Goal: Task Accomplishment & Management: Complete application form

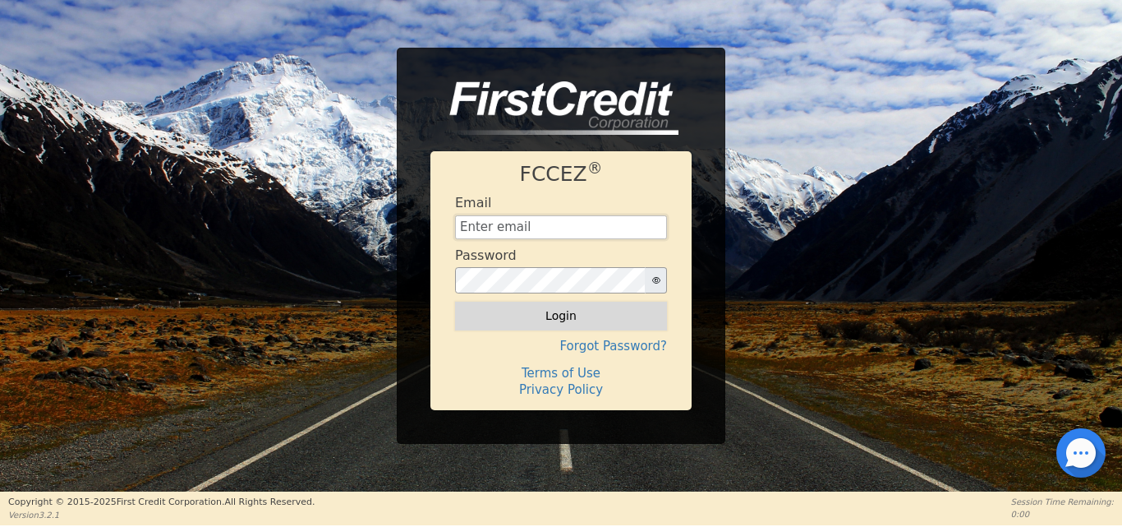
type input "[EMAIL_ADDRESS][DOMAIN_NAME]"
click at [587, 315] on button "Login" at bounding box center [561, 315] width 212 height 28
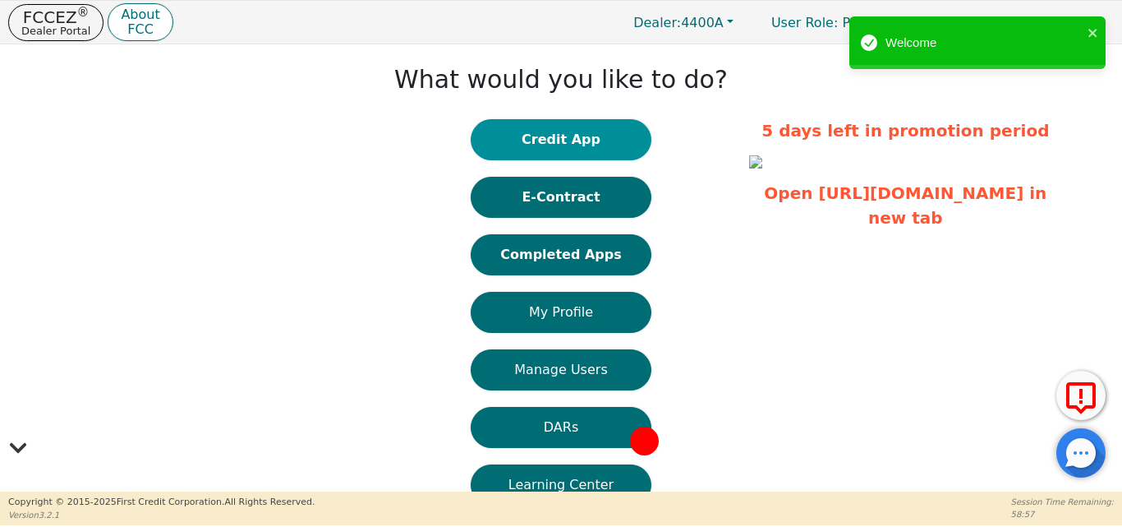
click at [582, 137] on button "Credit App" at bounding box center [561, 139] width 181 height 41
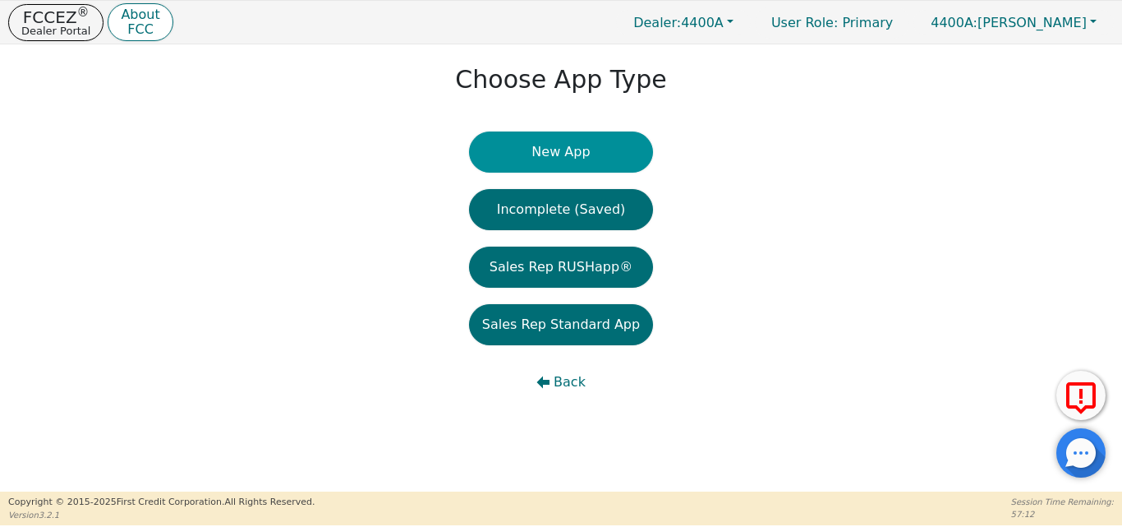
click at [600, 145] on button "New App" at bounding box center [561, 151] width 184 height 41
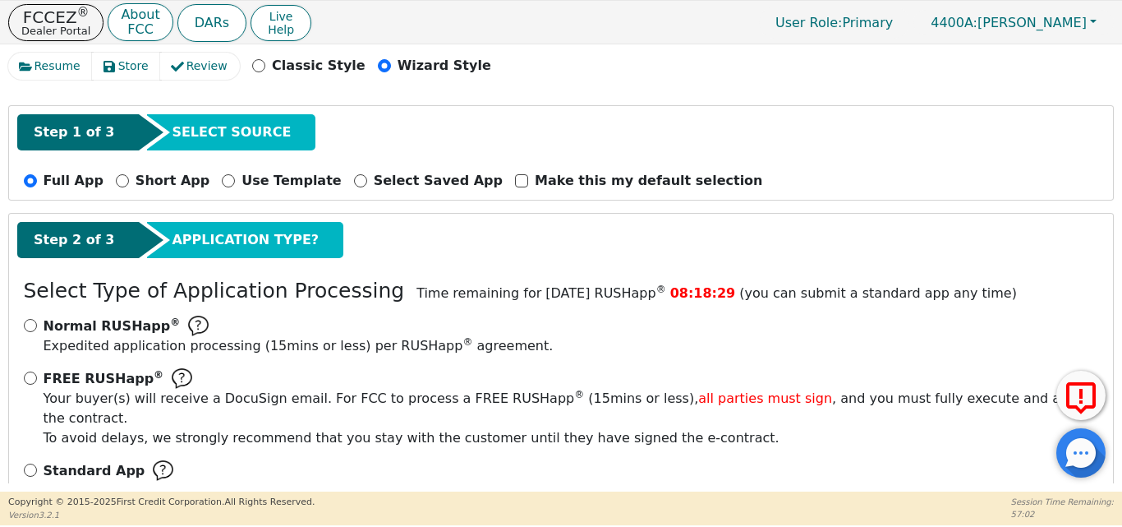
scroll to position [147, 0]
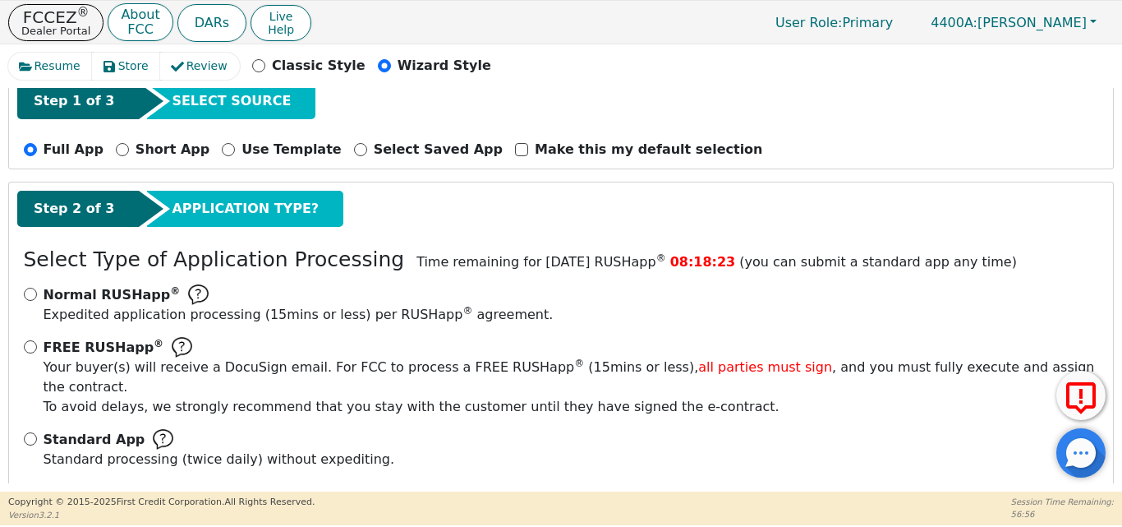
click at [354, 225] on div "Step 2 of 3 APPLICATION TYPE?" at bounding box center [561, 209] width 1088 height 36
click at [34, 432] on input "Standard App Standard processing (twice daily) without expediting." at bounding box center [30, 438] width 13 height 13
radio input "true"
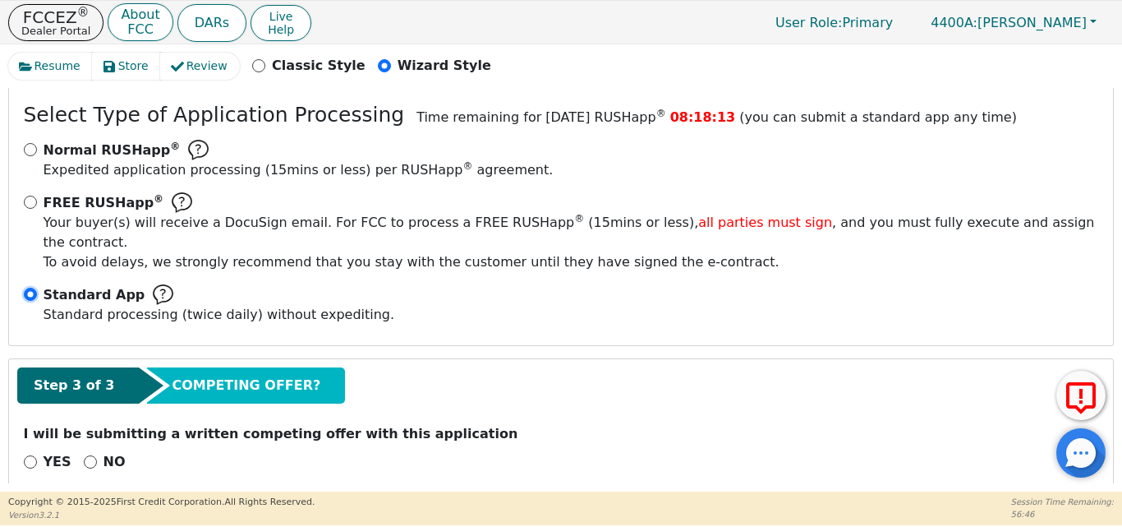
scroll to position [296, 0]
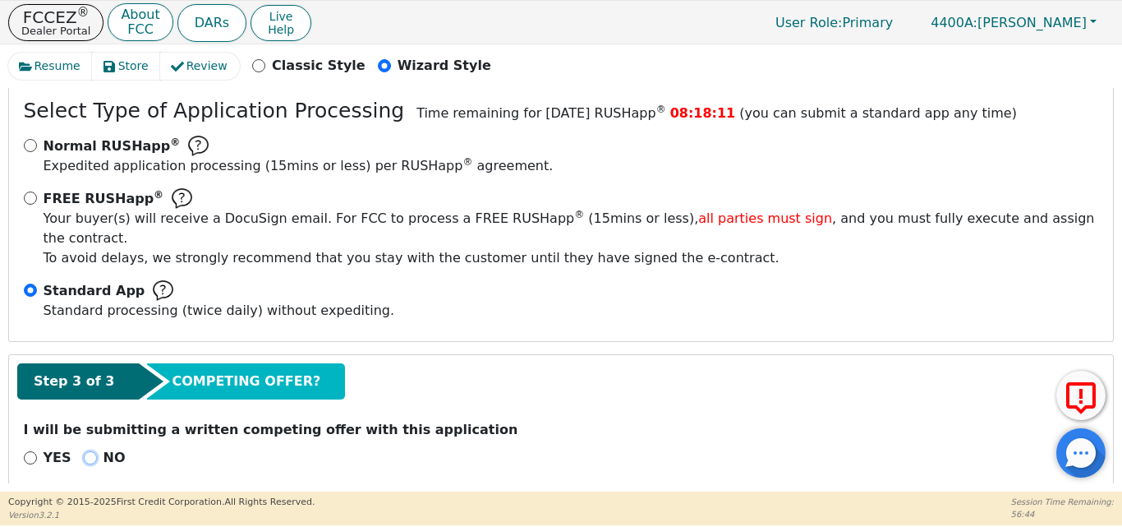
click at [88, 451] on input "NO" at bounding box center [90, 457] width 13 height 13
radio input "true"
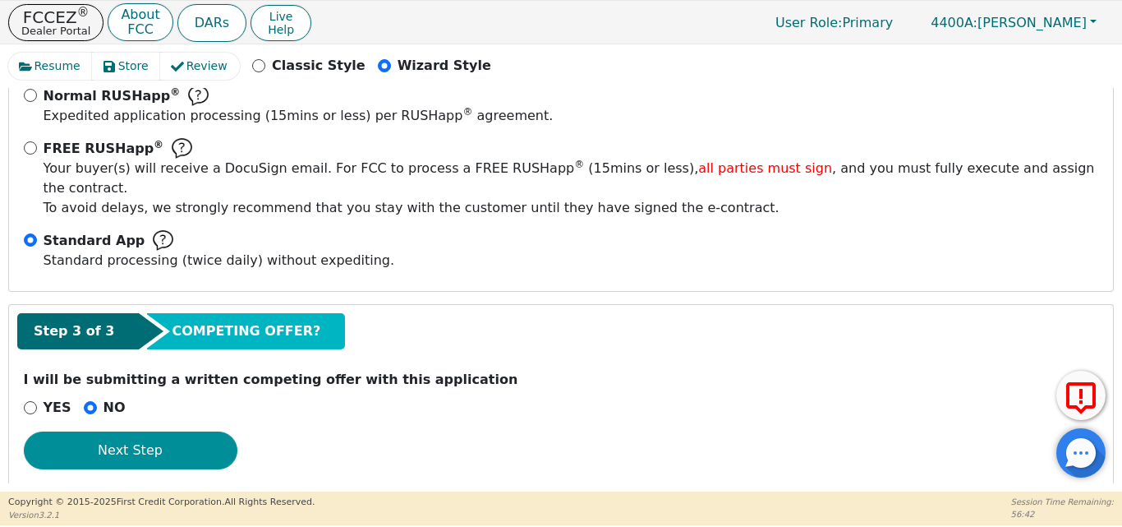
click at [117, 431] on button "Next Step" at bounding box center [131, 450] width 214 height 38
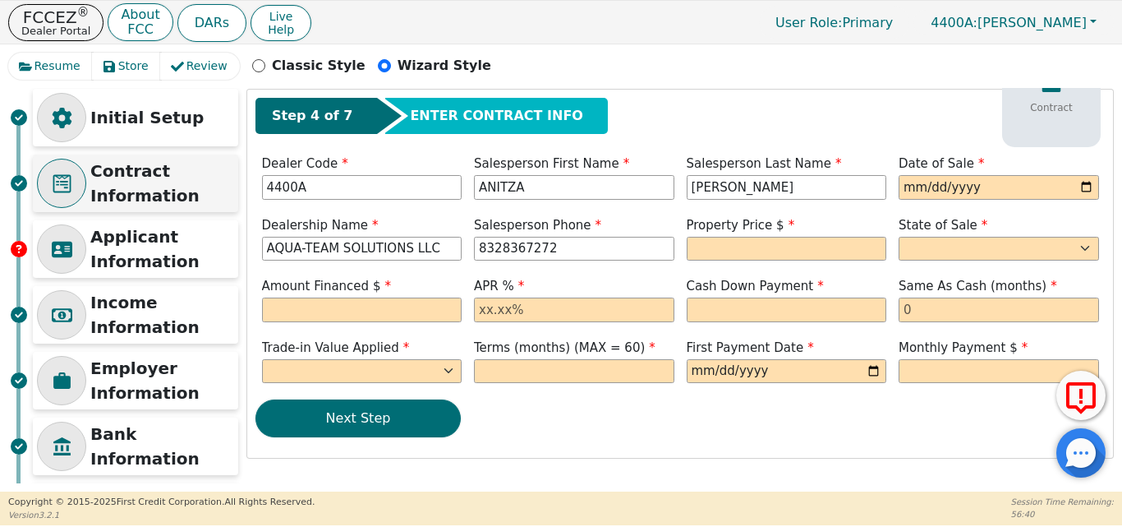
scroll to position [20, 0]
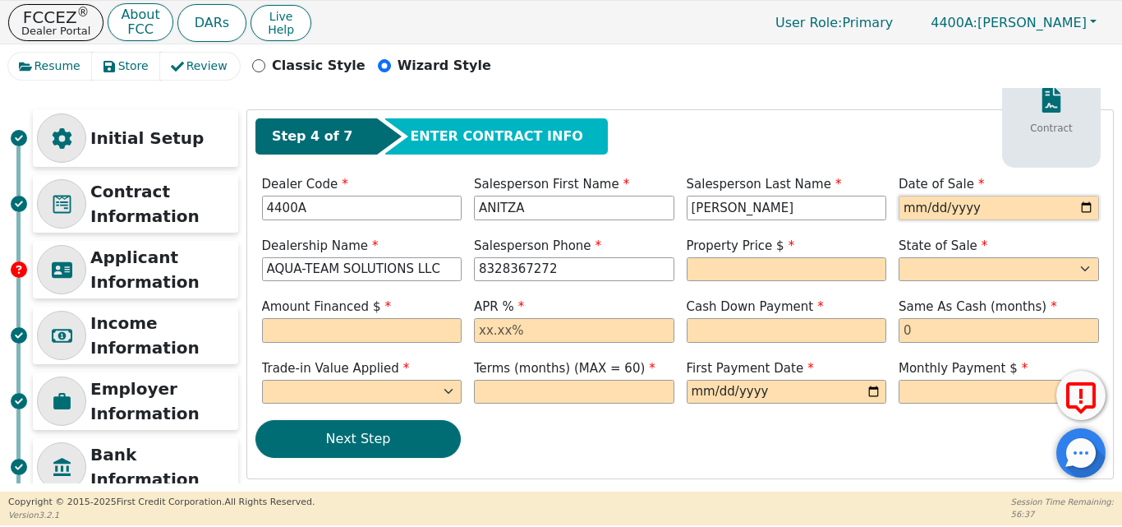
click at [1084, 210] on input "date" at bounding box center [999, 208] width 200 height 25
type input "[DATE]"
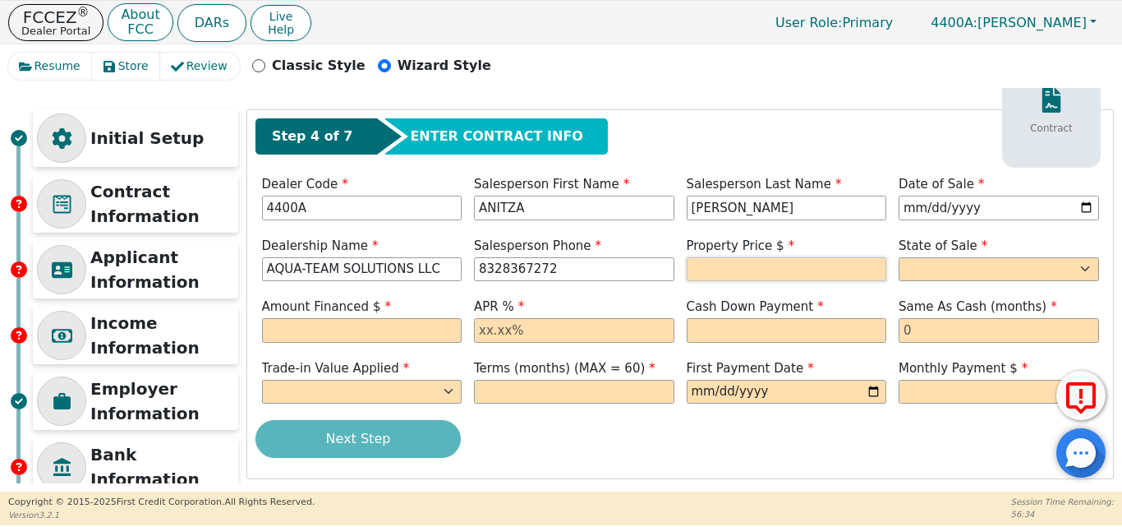
click at [759, 265] on input "text" at bounding box center [787, 269] width 200 height 25
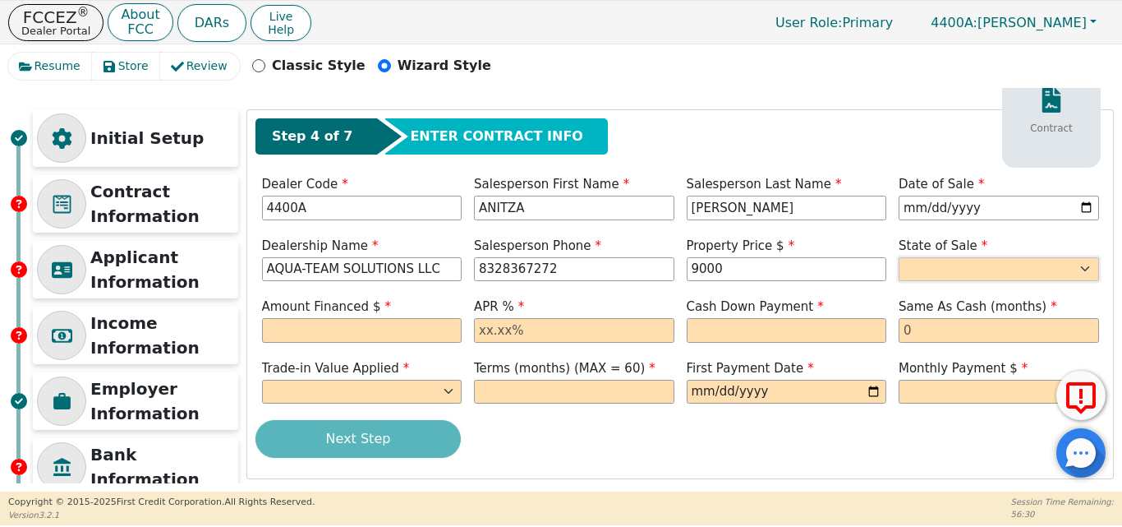
click at [1024, 269] on select "AK AL AR AZ CA CO CT DC DE FL [GEOGRAPHIC_DATA] HI IA ID IL IN KS [GEOGRAPHIC_D…" at bounding box center [999, 269] width 200 height 25
type input "9000.00"
select select "[GEOGRAPHIC_DATA]"
click at [899, 257] on select "AK AL AR AZ CA CO CT DC DE FL [GEOGRAPHIC_DATA] HI IA ID IL IN KS [GEOGRAPHIC_D…" at bounding box center [999, 269] width 200 height 25
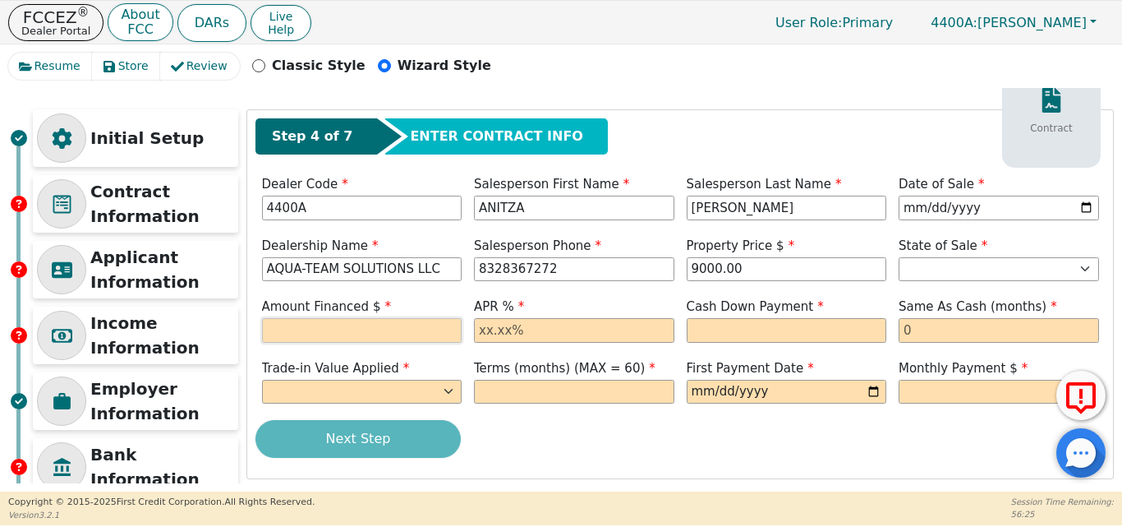
click at [403, 337] on input "text" at bounding box center [362, 330] width 200 height 25
type input "8000.00"
click at [538, 330] on input "text" at bounding box center [574, 330] width 200 height 25
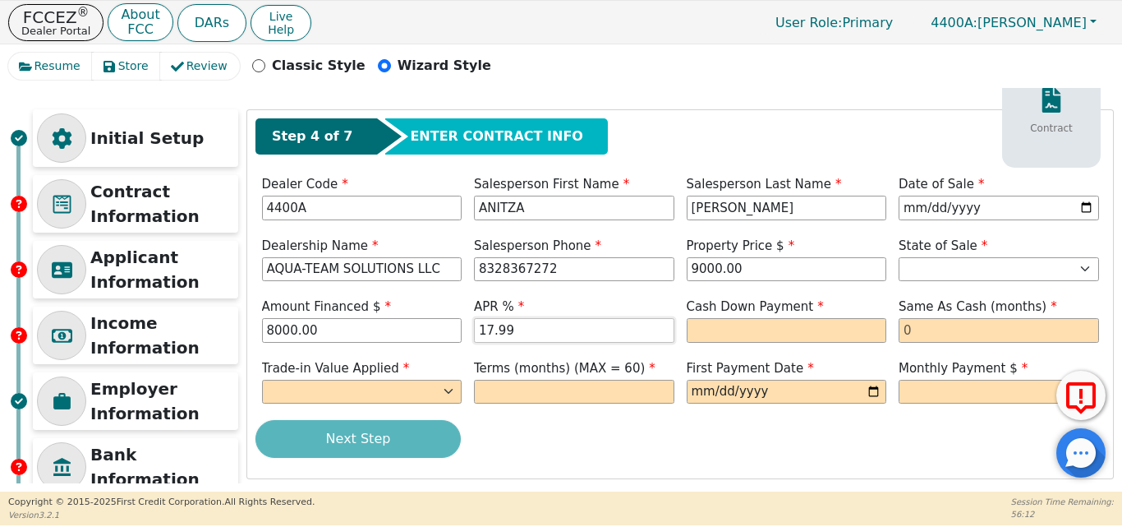
type input "17.99"
type input "0"
click at [447, 394] on select "Yes No" at bounding box center [362, 392] width 200 height 25
select select "n"
click at [262, 380] on select "Yes No" at bounding box center [362, 392] width 200 height 25
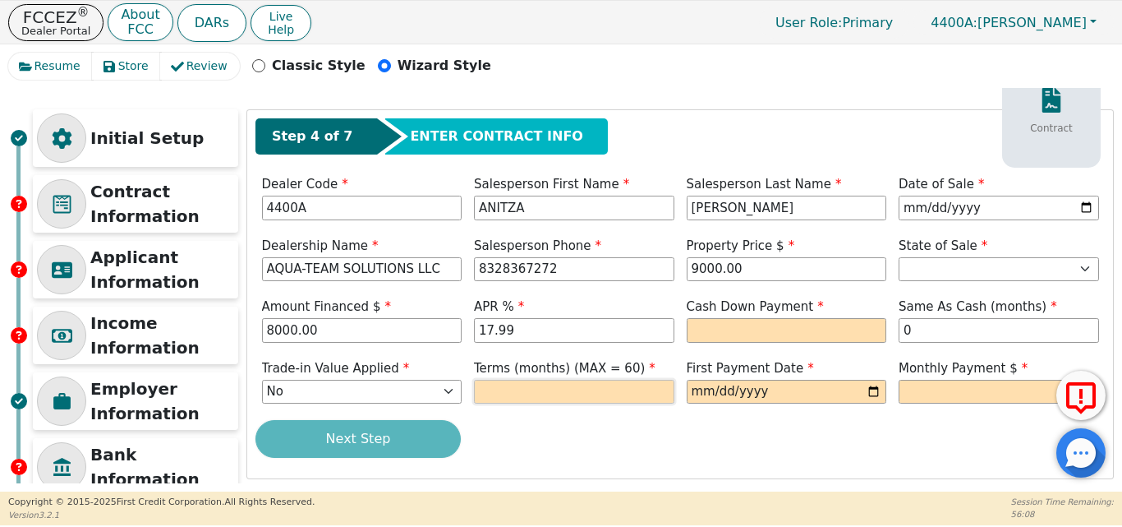
click at [596, 394] on input "text" at bounding box center [574, 392] width 200 height 25
type input "60"
click at [867, 389] on input "date" at bounding box center [787, 392] width 200 height 25
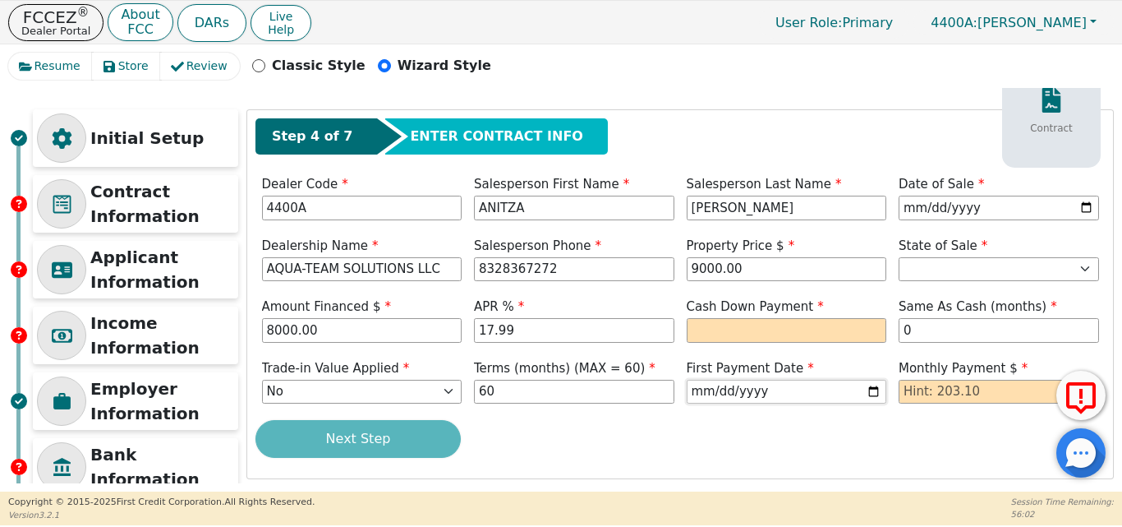
type input "[DATE]"
click at [978, 392] on input "text" at bounding box center [999, 392] width 200 height 25
click at [976, 392] on input "text" at bounding box center [999, 392] width 200 height 25
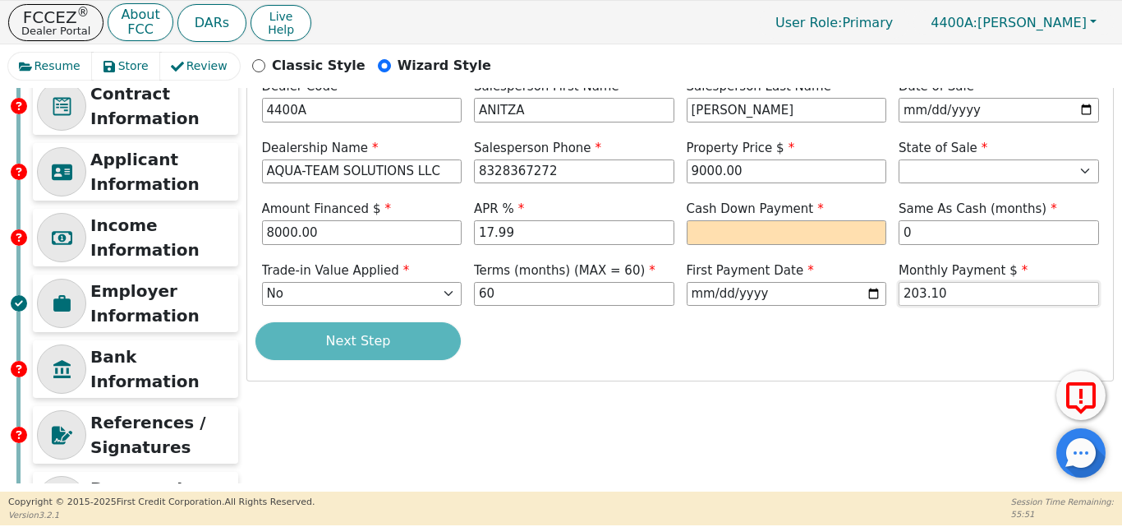
scroll to position [184, 0]
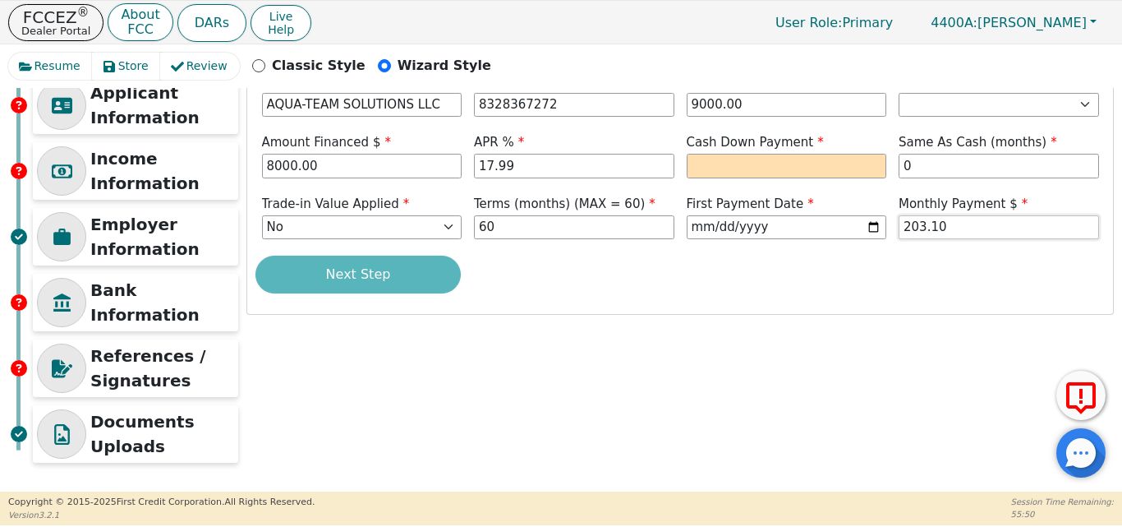
type input "203.10"
click at [416, 278] on div "Next Step" at bounding box center [679, 274] width 849 height 38
click at [789, 160] on input "text" at bounding box center [787, 166] width 200 height 25
type input "0"
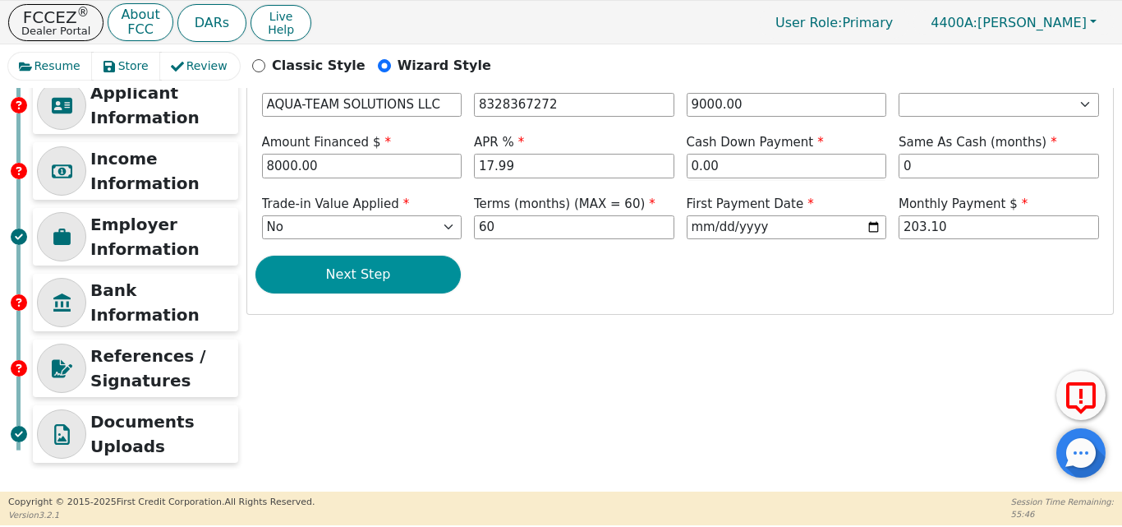
click at [331, 276] on button "Next Step" at bounding box center [357, 274] width 205 height 38
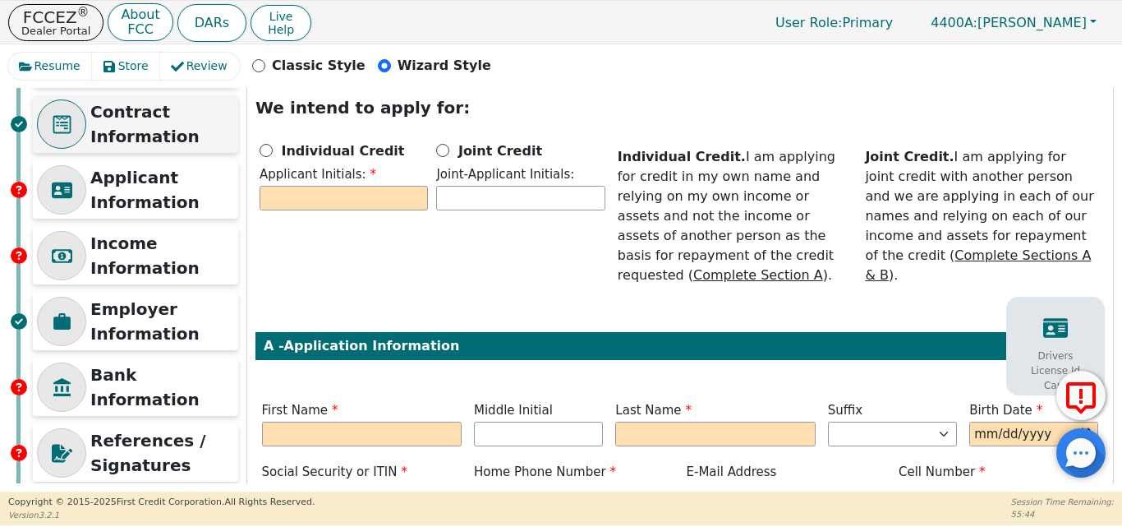
scroll to position [20, 0]
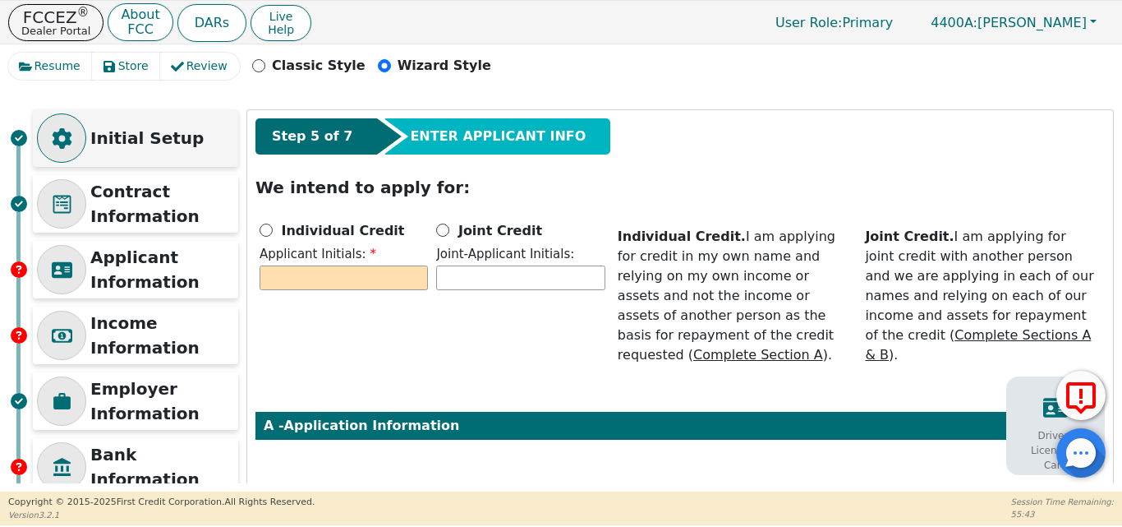
click at [157, 132] on p "Initial Setup" at bounding box center [162, 138] width 144 height 25
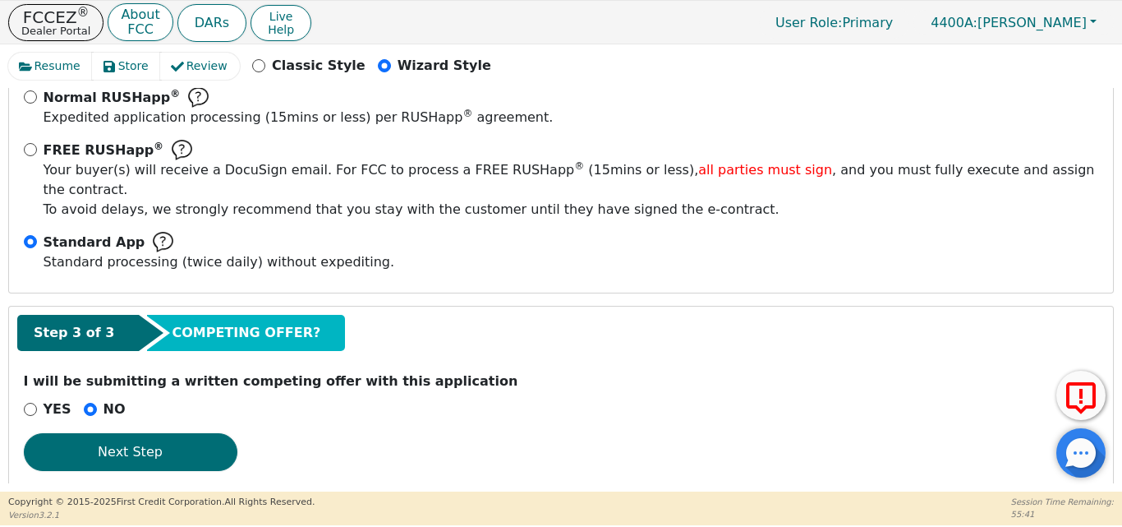
scroll to position [346, 0]
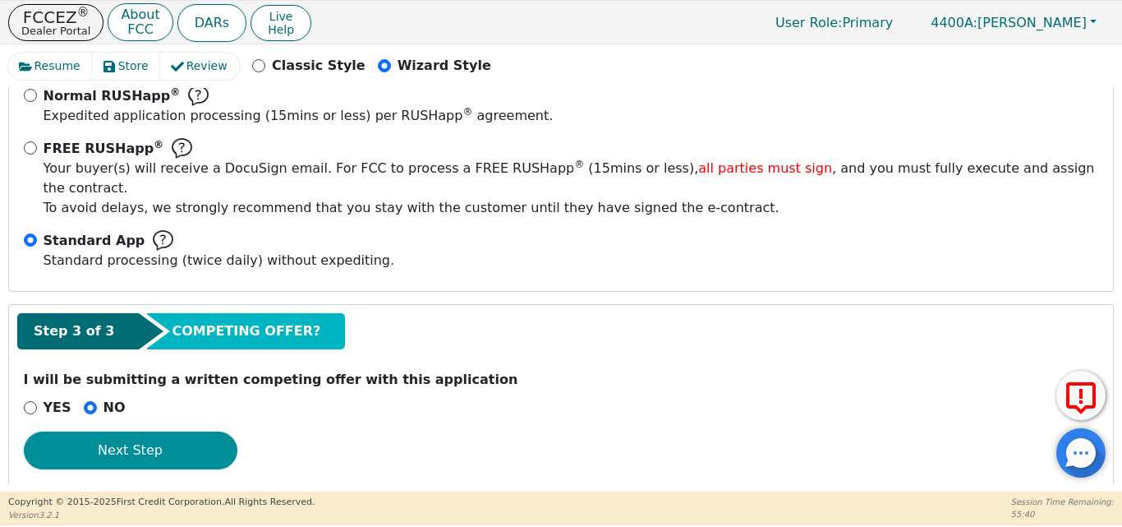
click at [177, 431] on button "Next Step" at bounding box center [131, 450] width 214 height 38
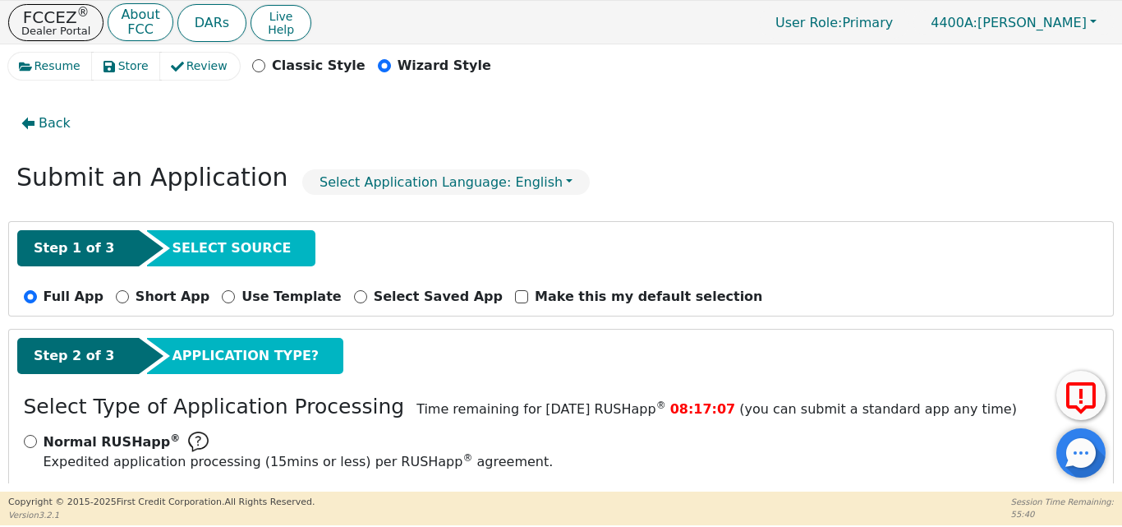
select select "[GEOGRAPHIC_DATA]"
select select "n"
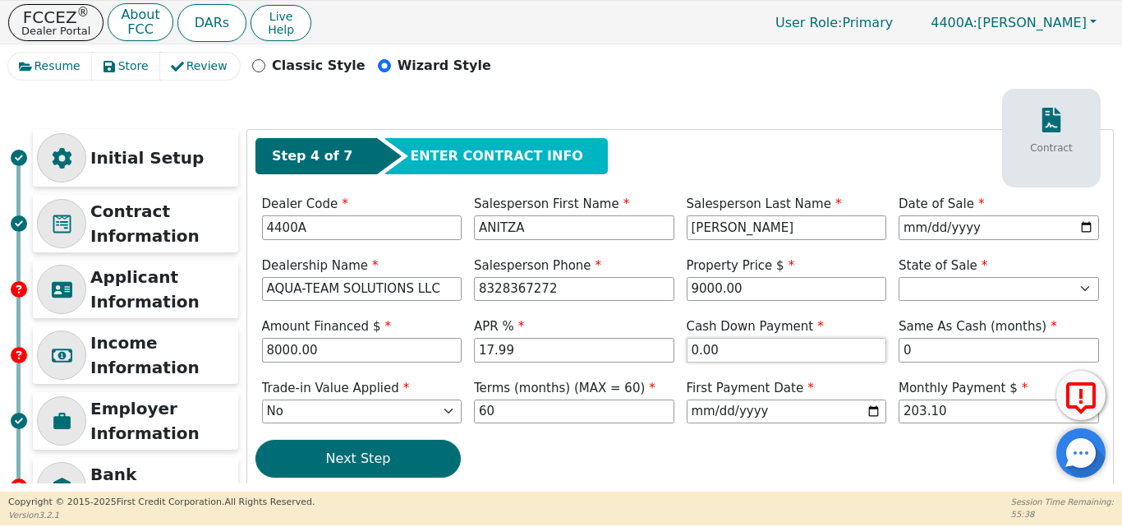
drag, startPoint x: 734, startPoint y: 352, endPoint x: 689, endPoint y: 352, distance: 45.2
click at [689, 352] on input "0.00" at bounding box center [787, 350] width 200 height 25
click at [771, 363] on div "Cash Down Payment 1000" at bounding box center [786, 341] width 213 height 49
type input "1000.00"
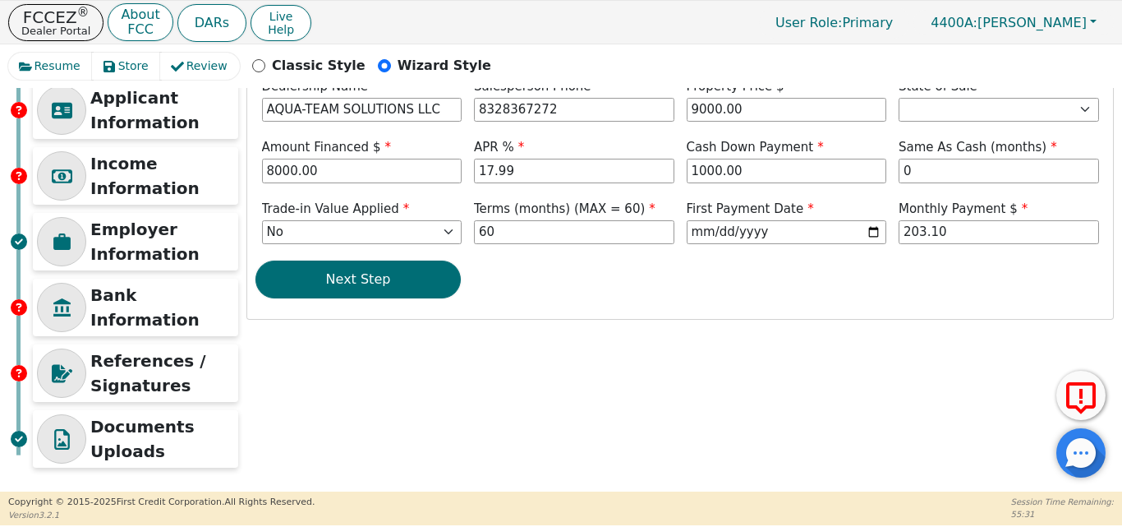
scroll to position [184, 0]
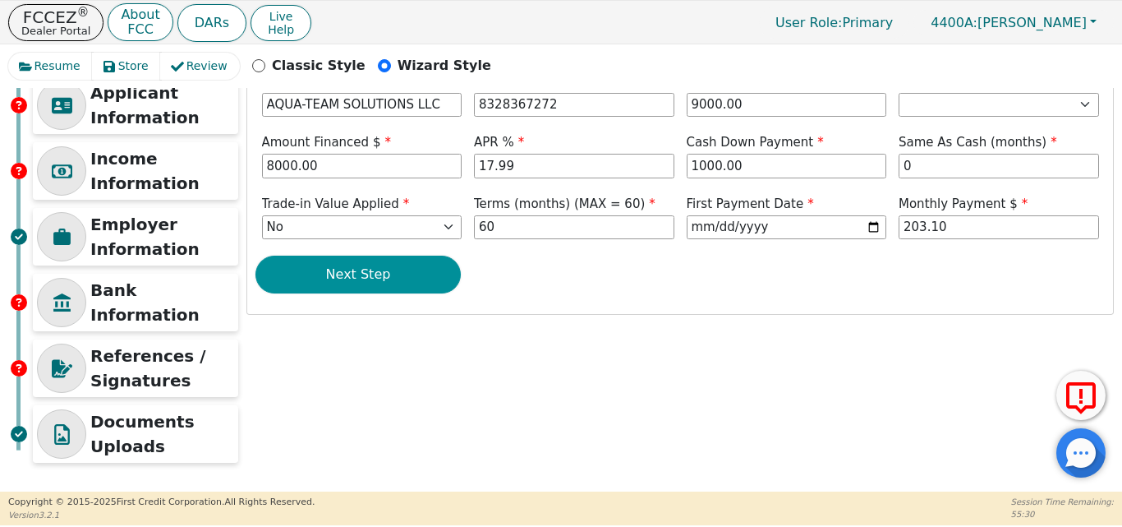
click at [406, 280] on button "Next Step" at bounding box center [357, 274] width 205 height 38
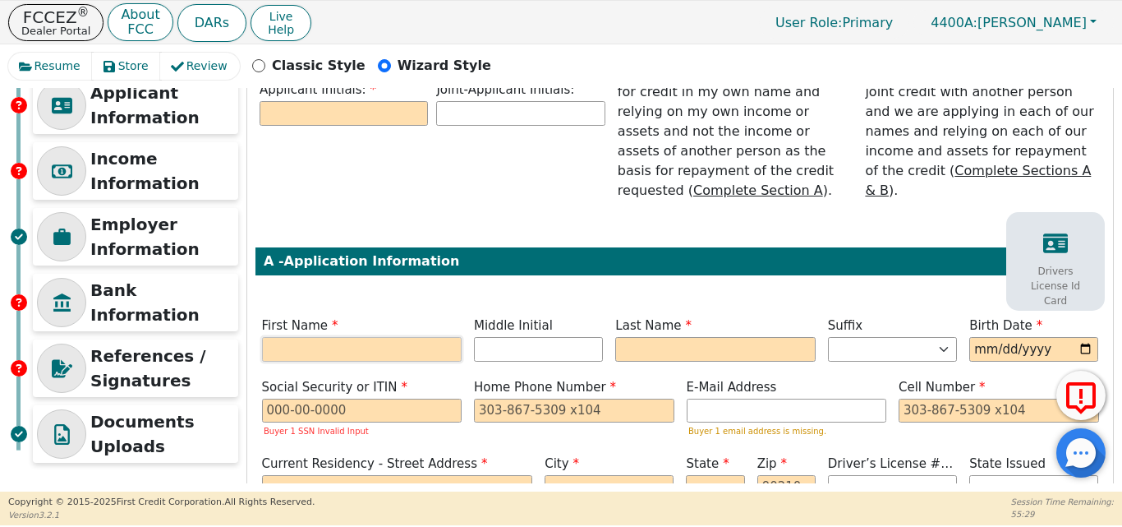
click at [303, 339] on input "text" at bounding box center [362, 349] width 200 height 25
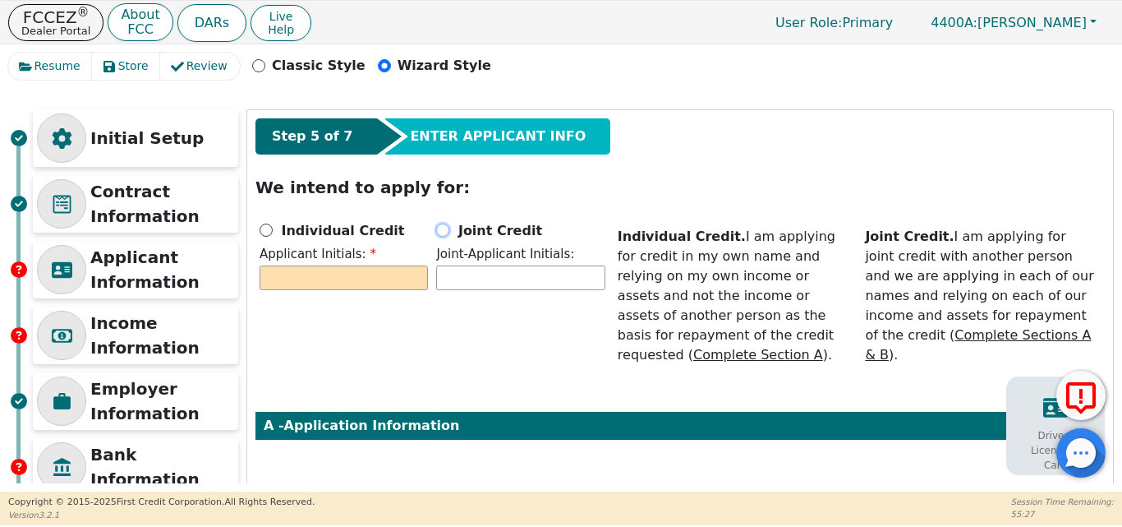
click at [437, 232] on input "Joint Credit" at bounding box center [442, 229] width 13 height 13
radio input "true"
click at [351, 332] on div "Individual Credit Applicant Initials: Joint Credit Joint-Applicant Initials:" at bounding box center [432, 295] width 354 height 150
click at [459, 277] on input "text" at bounding box center [520, 277] width 168 height 25
type input "r"
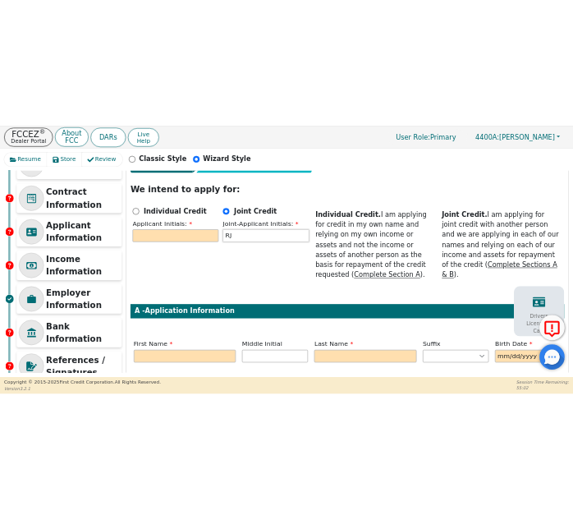
scroll to position [184, 0]
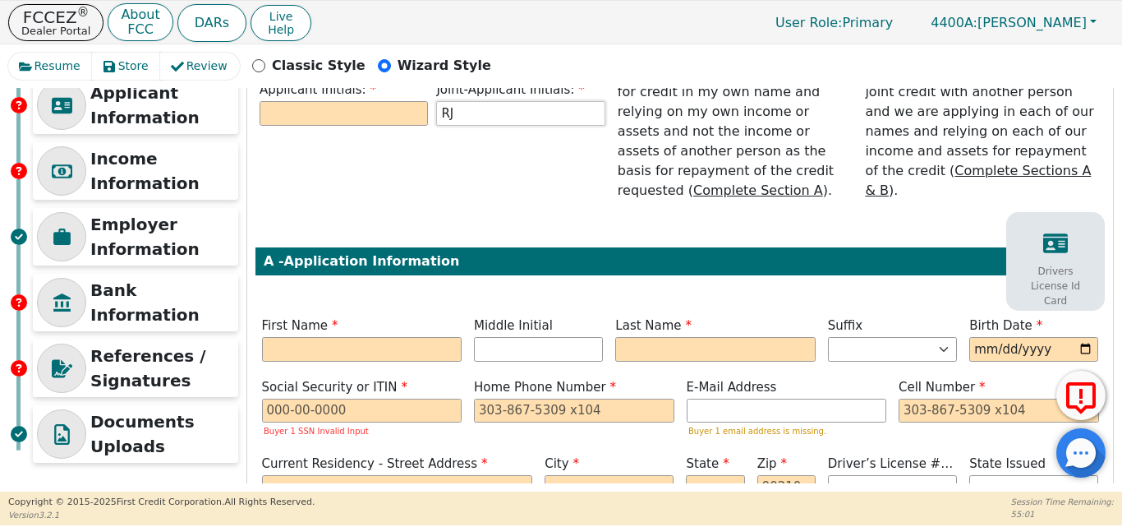
type input "RJ"
click at [372, 337] on input "text" at bounding box center [362, 349] width 200 height 25
type input "R"
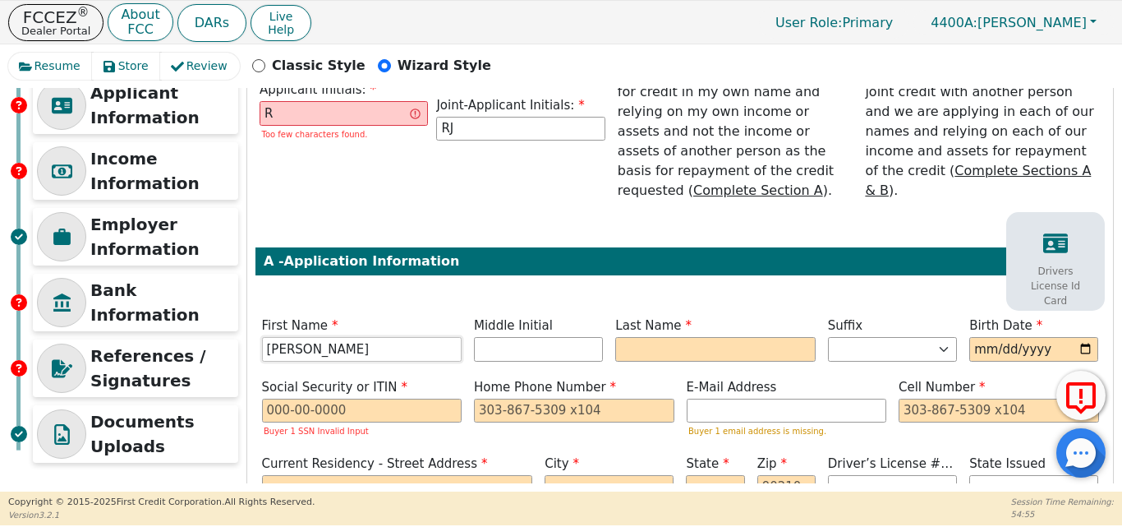
type input "[PERSON_NAME]"
click at [403, 337] on input "[PERSON_NAME]" at bounding box center [362, 349] width 200 height 25
click at [663, 337] on input "text" at bounding box center [715, 349] width 200 height 25
type input "G"
type input "RG"
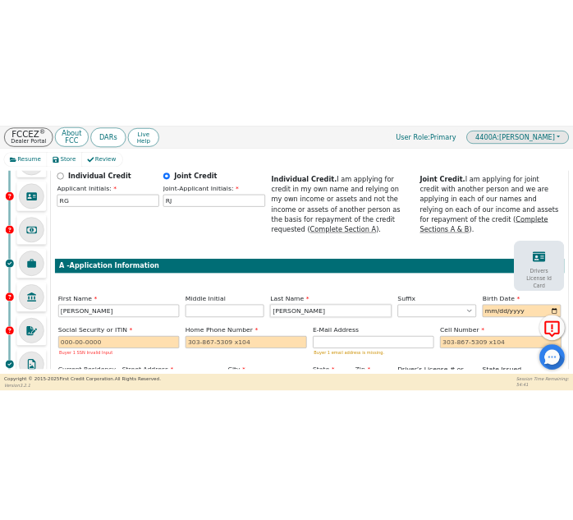
scroll to position [217, 0]
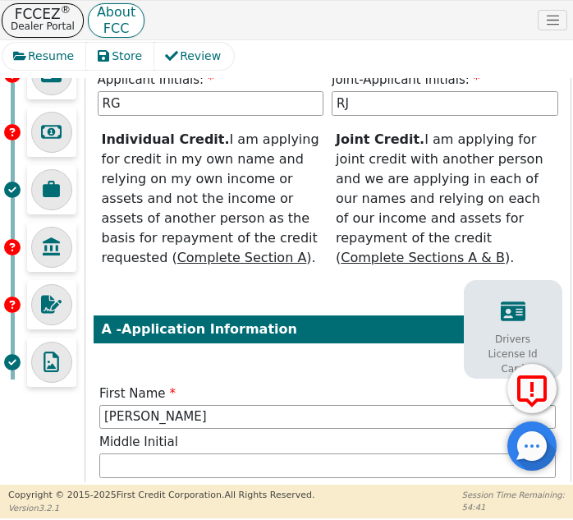
type input "[PERSON_NAME]"
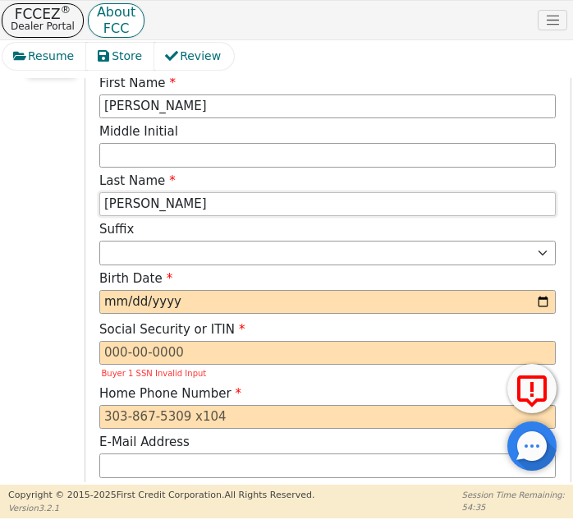
scroll to position [545, 0]
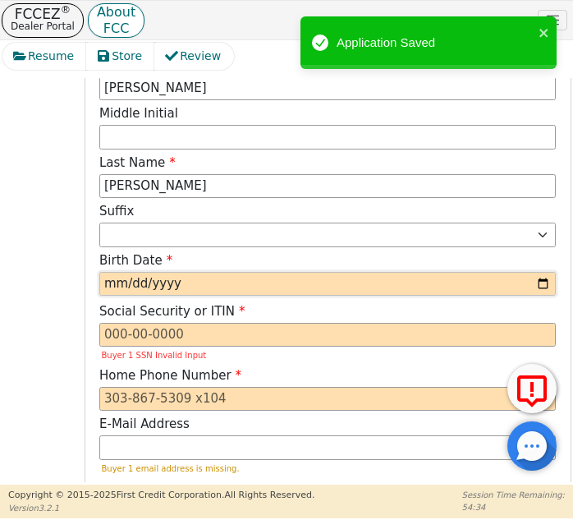
click at [207, 285] on input "date" at bounding box center [327, 284] width 457 height 25
click at [535, 284] on input "date" at bounding box center [327, 284] width 457 height 25
click at [228, 292] on input "date" at bounding box center [327, 284] width 457 height 25
click at [226, 292] on input "date" at bounding box center [327, 284] width 457 height 25
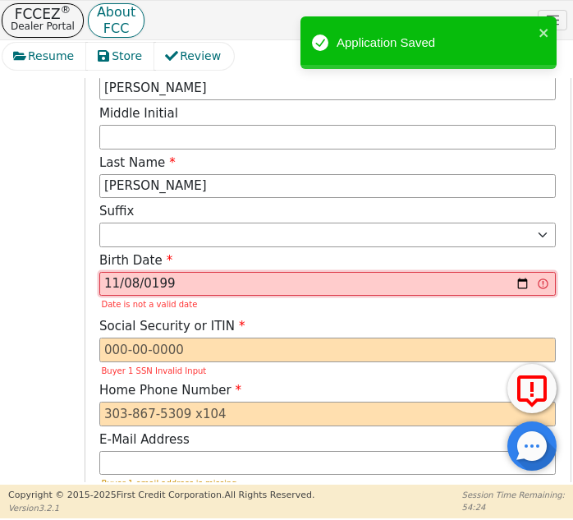
type input "[DATE]"
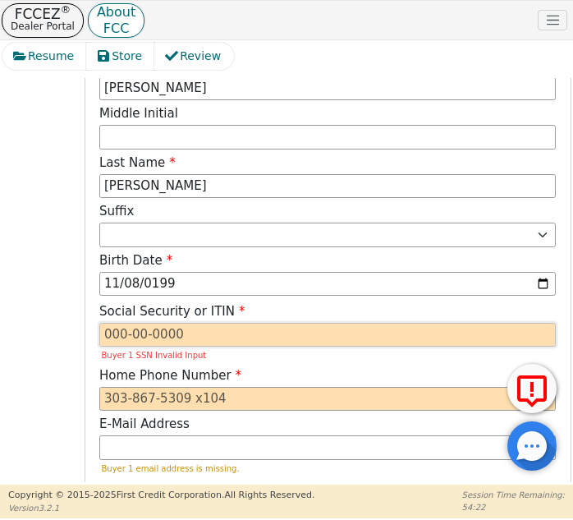
click at [186, 331] on input "text" at bounding box center [327, 335] width 457 height 25
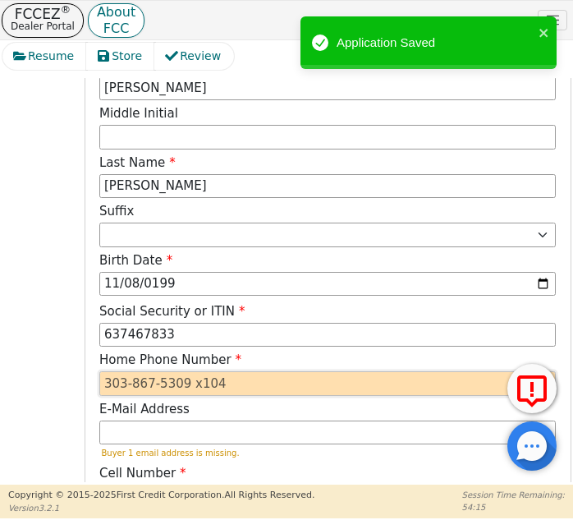
click at [169, 380] on input "tel" at bounding box center [327, 383] width 457 height 25
type input "***-**-7833"
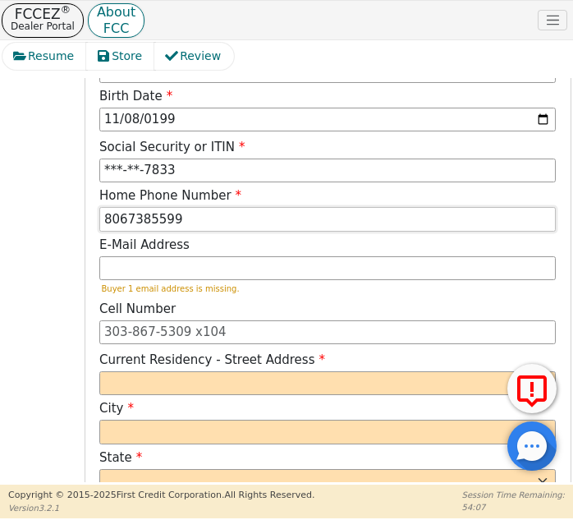
scroll to position [792, 0]
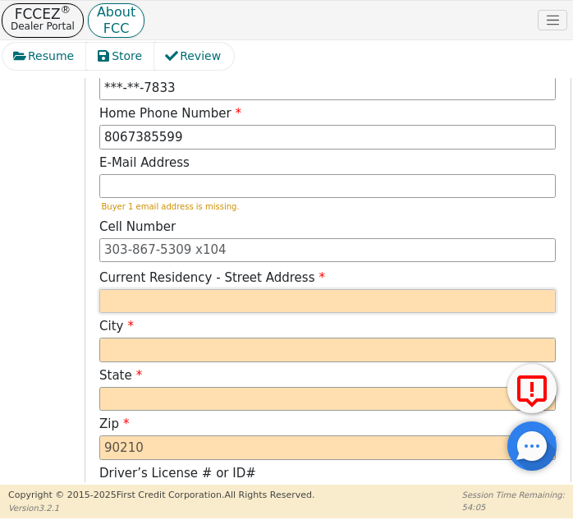
click at [201, 296] on input "text" at bounding box center [327, 301] width 457 height 25
type input "[PHONE_NUMBER]"
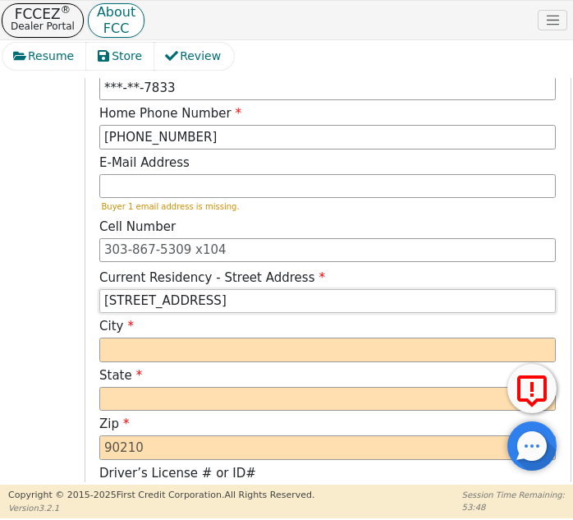
type input "[STREET_ADDRESS]"
click at [232, 336] on div "City" at bounding box center [327, 339] width 457 height 45
click at [232, 340] on input "text" at bounding box center [327, 350] width 457 height 25
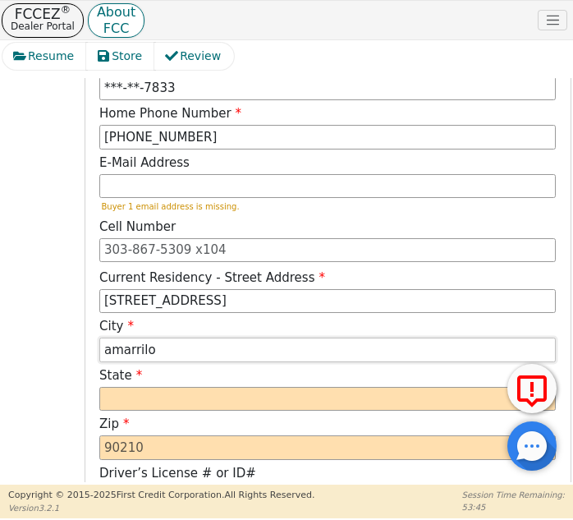
type input "amarrilo"
click at [180, 405] on select "AK AL AR AZ CA CO CT DC DE FL [GEOGRAPHIC_DATA] HI IA ID IL IN KS [GEOGRAPHIC_D…" at bounding box center [327, 399] width 457 height 25
select select "[GEOGRAPHIC_DATA]"
click at [99, 387] on select "AK AL AR AZ CA CO CT DC DE FL [GEOGRAPHIC_DATA] HI IA ID IL IN KS [GEOGRAPHIC_D…" at bounding box center [327, 399] width 457 height 25
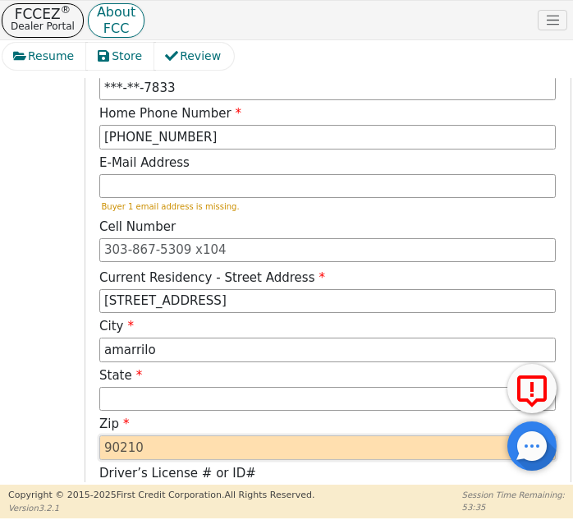
click at [177, 440] on input "text" at bounding box center [327, 447] width 457 height 25
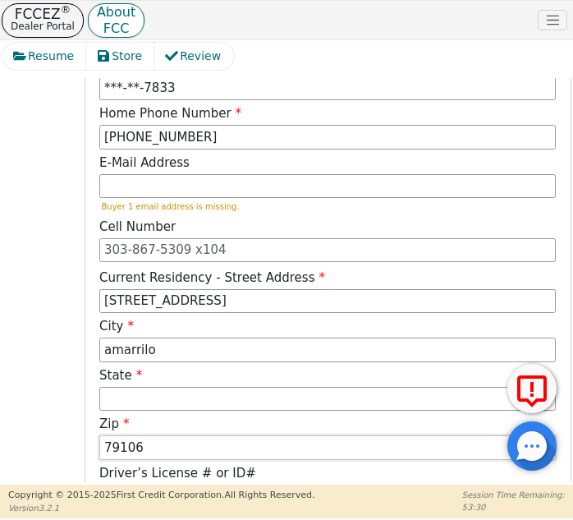
scroll to position [1203, 0]
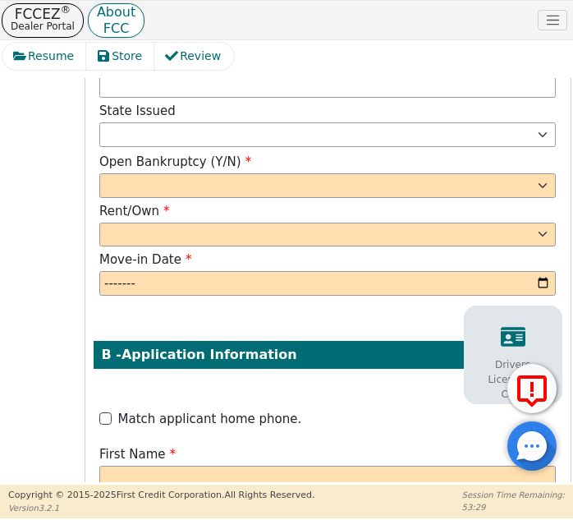
type input "79106"
click at [245, 180] on select "Yes No" at bounding box center [327, 185] width 457 height 25
select select "n"
click at [99, 173] on select "Yes No" at bounding box center [327, 185] width 457 height 25
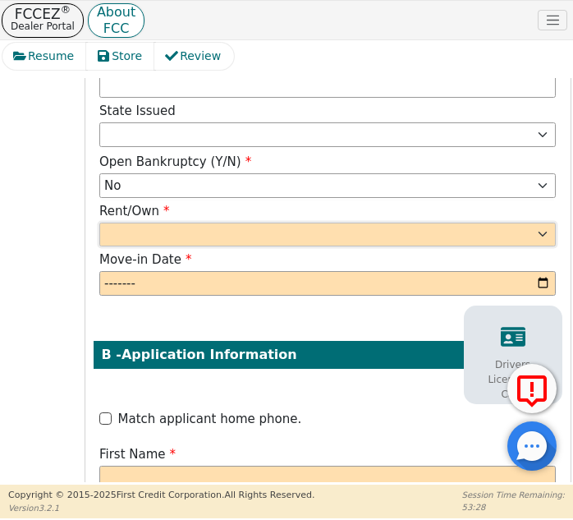
click at [194, 232] on select "Rent Own" at bounding box center [327, 235] width 457 height 25
select select "Own"
click at [99, 223] on select "Rent Own" at bounding box center [327, 235] width 457 height 25
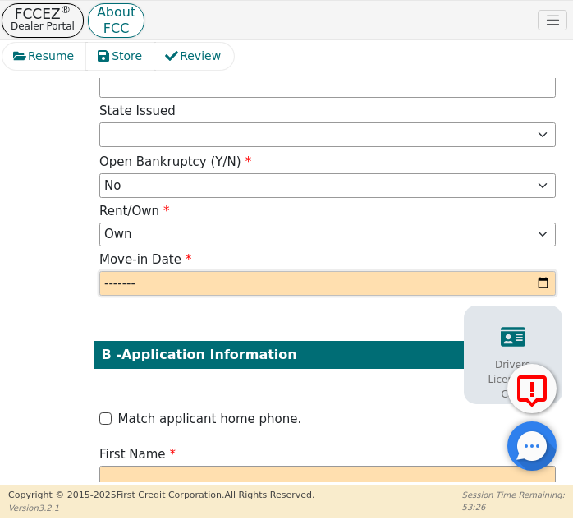
click at [193, 281] on input "month" at bounding box center [327, 283] width 457 height 25
click at [533, 284] on input "month" at bounding box center [327, 283] width 457 height 25
type input "2025-07"
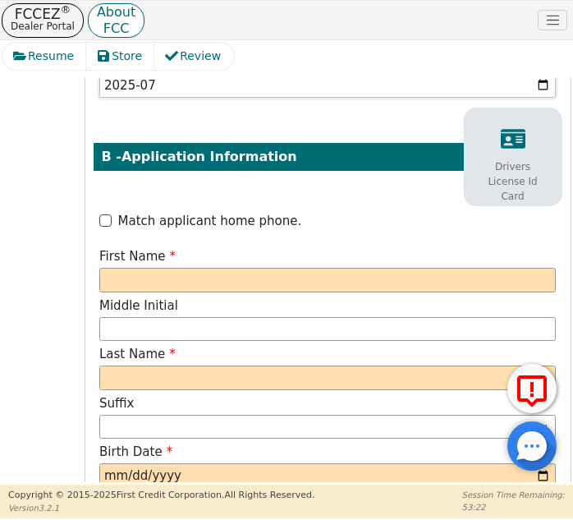
scroll to position [1449, 0]
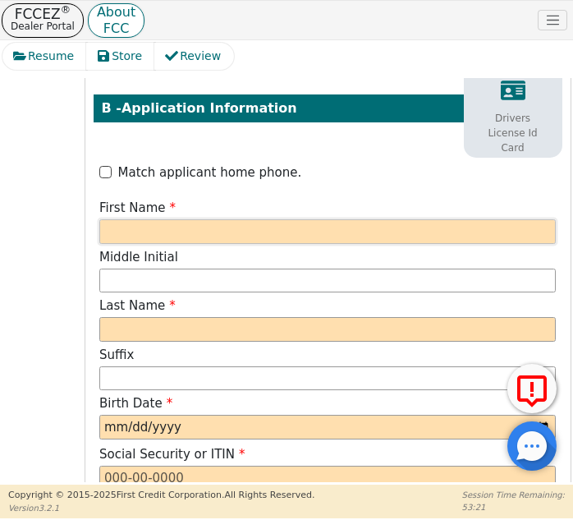
click at [219, 234] on input "text" at bounding box center [327, 231] width 457 height 25
click at [154, 229] on input "text" at bounding box center [327, 231] width 457 height 25
type input "J"
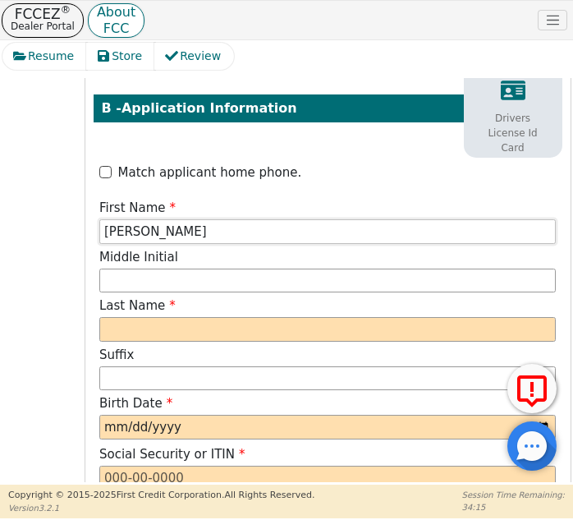
type input "[PERSON_NAME]"
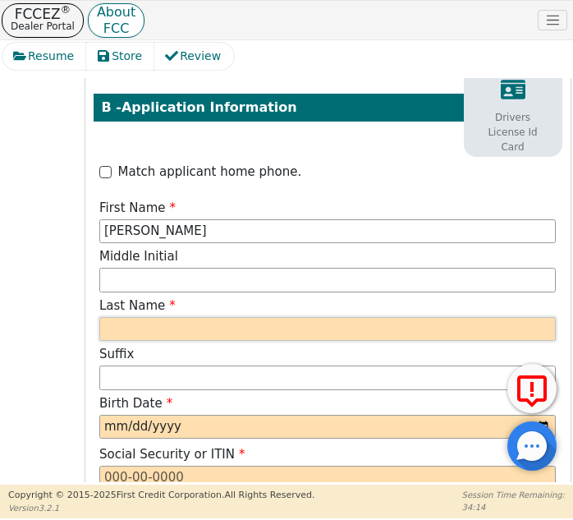
type input "JS"
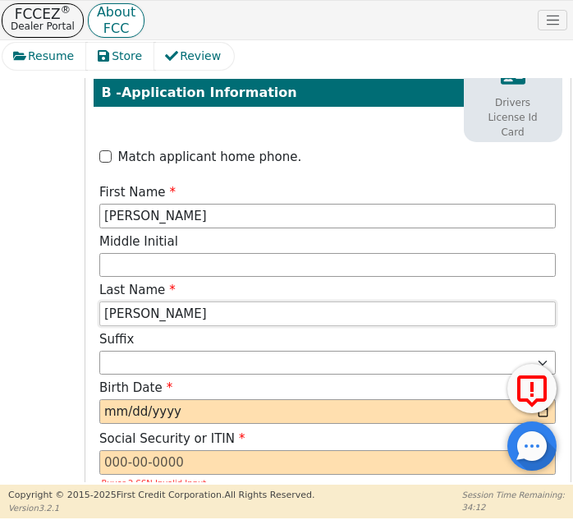
scroll to position [1449, 0]
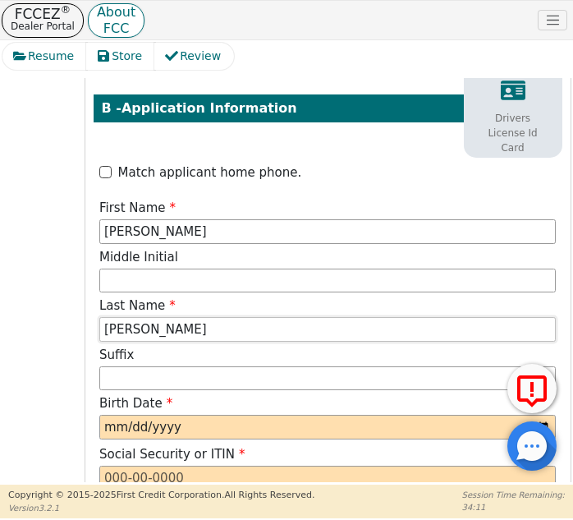
type input "[PERSON_NAME]"
click at [201, 435] on input "date" at bounding box center [327, 427] width 457 height 25
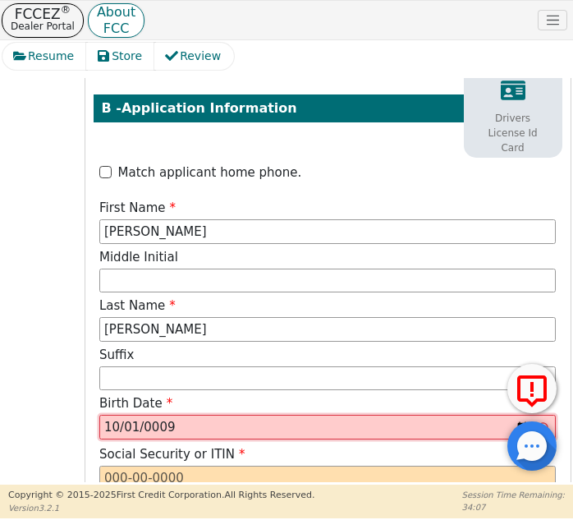
type input "0091-10-01"
type input "[DATE]"
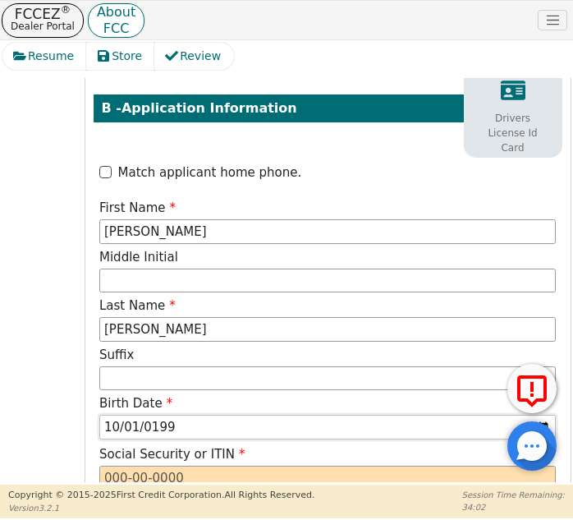
scroll to position [1613, 0]
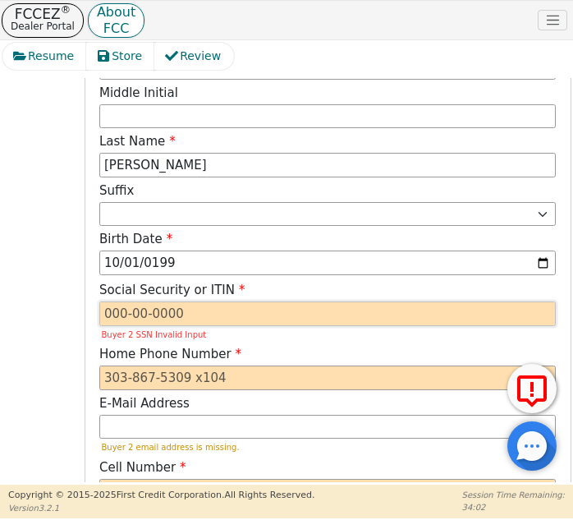
click at [210, 315] on input "text" at bounding box center [327, 313] width 457 height 25
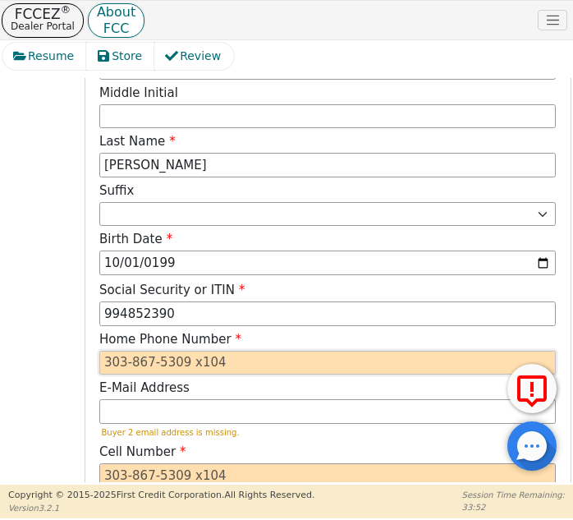
click at [209, 363] on input "tel" at bounding box center [327, 363] width 457 height 25
type input "***-**-2390"
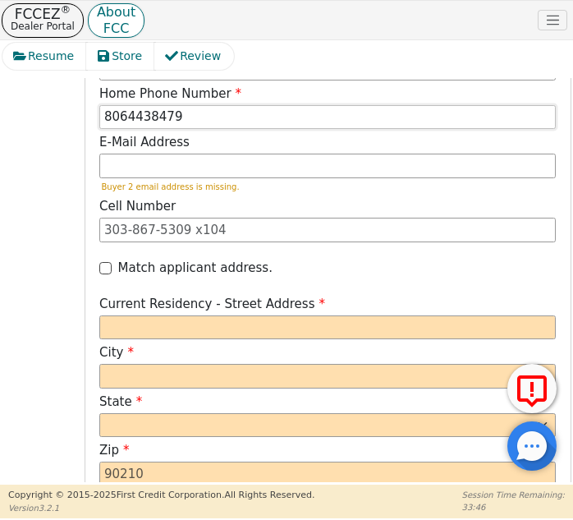
scroll to position [1860, 0]
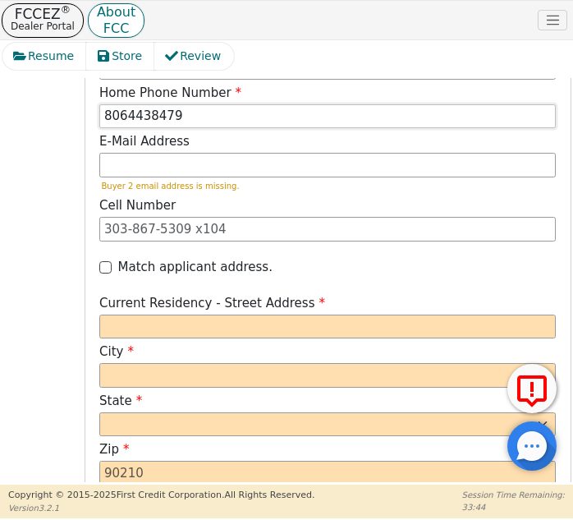
type input "8064438479"
click at [107, 273] on input "Match applicant address." at bounding box center [105, 267] width 12 height 12
checkbox input "true"
type input "[PHONE_NUMBER]"
type input "[STREET_ADDRESS]"
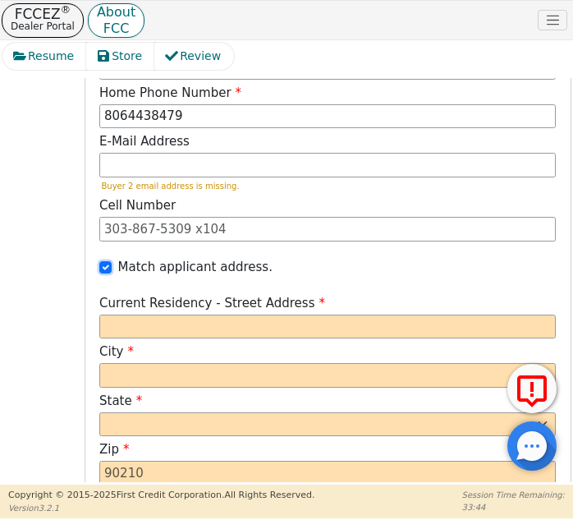
type input "amarrilo"
select select "[GEOGRAPHIC_DATA]"
type input "79106"
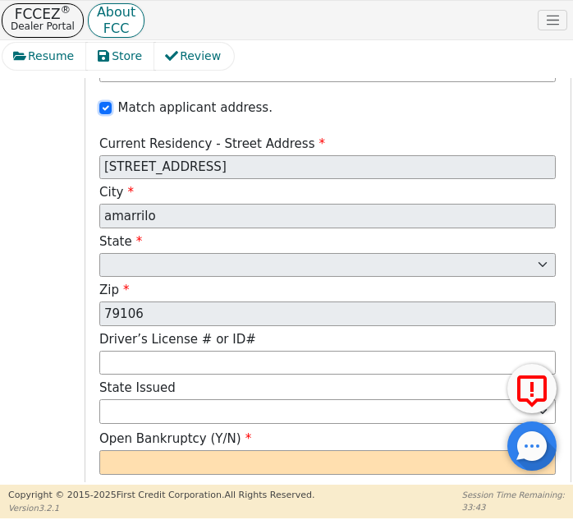
scroll to position [2189, 0]
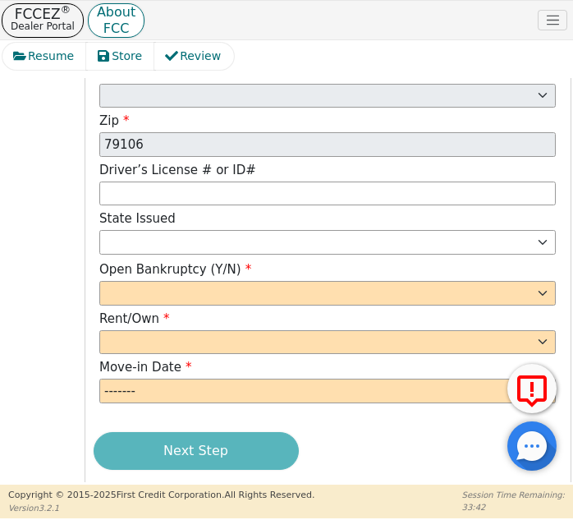
click at [202, 274] on span "Open Bankruptcy (Y/N)" at bounding box center [175, 269] width 152 height 15
drag, startPoint x: 196, startPoint y: 291, endPoint x: 192, endPoint y: 303, distance: 12.8
click at [196, 291] on select "Yes No" at bounding box center [327, 293] width 457 height 25
select select "n"
click at [99, 281] on select "Yes No" at bounding box center [327, 293] width 457 height 25
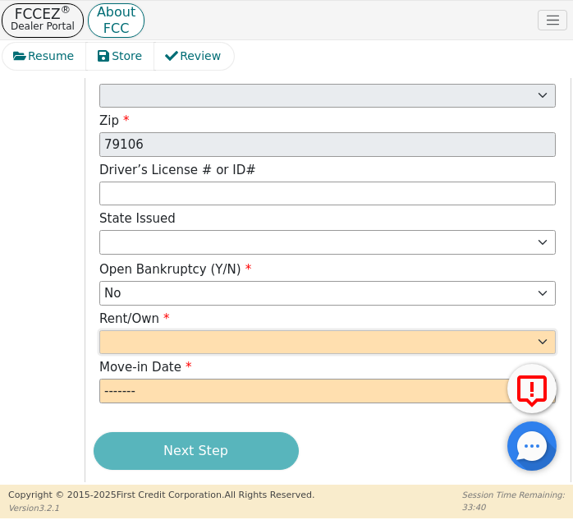
click at [173, 344] on select "Rent Own" at bounding box center [327, 342] width 457 height 25
select select "Own"
click at [99, 330] on select "Rent Own" at bounding box center [327, 342] width 457 height 25
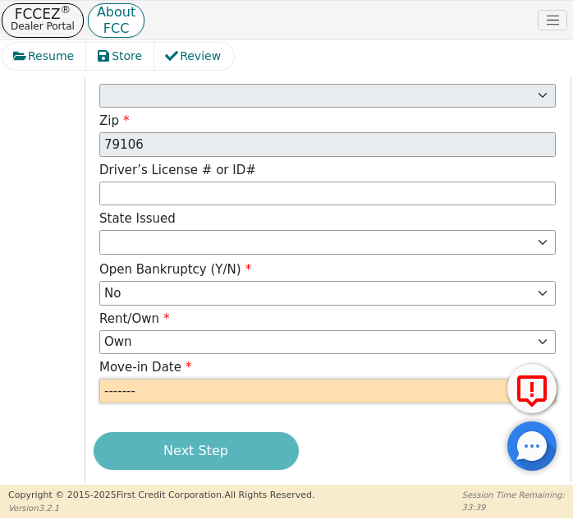
click at [173, 388] on input "month" at bounding box center [327, 391] width 457 height 25
click at [450, 384] on input "month" at bounding box center [327, 391] width 457 height 25
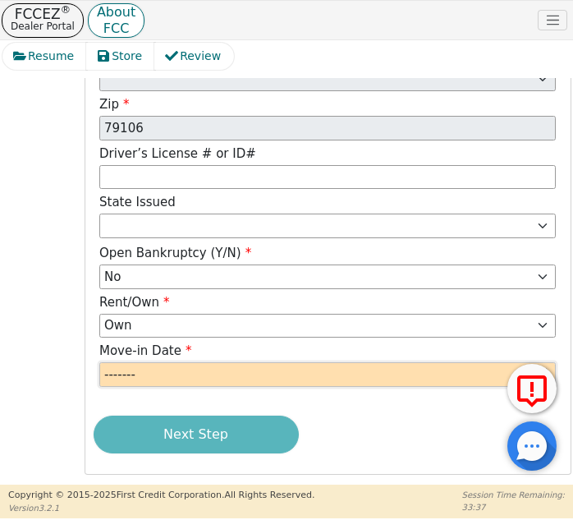
scroll to position [2209, 0]
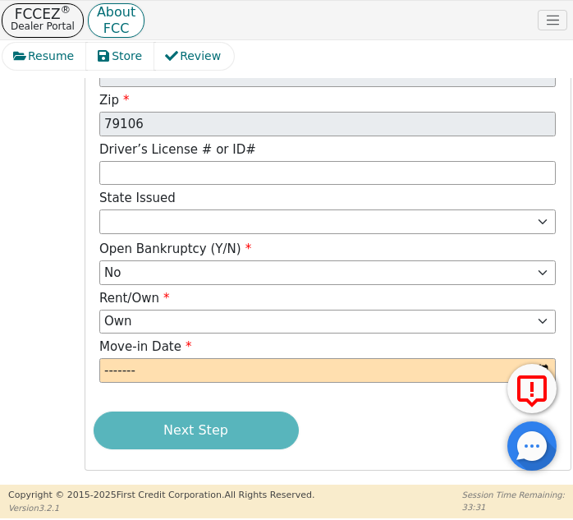
click at [170, 372] on input "month" at bounding box center [327, 370] width 457 height 25
click at [543, 362] on input "month" at bounding box center [327, 370] width 457 height 25
type input "2025-07"
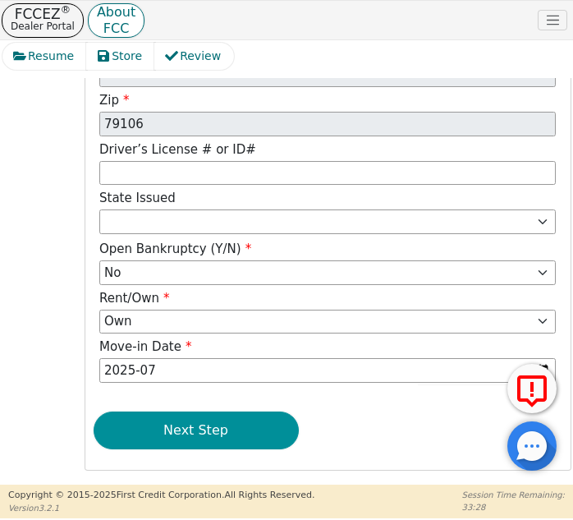
click at [224, 426] on button "Next Step" at bounding box center [196, 431] width 205 height 38
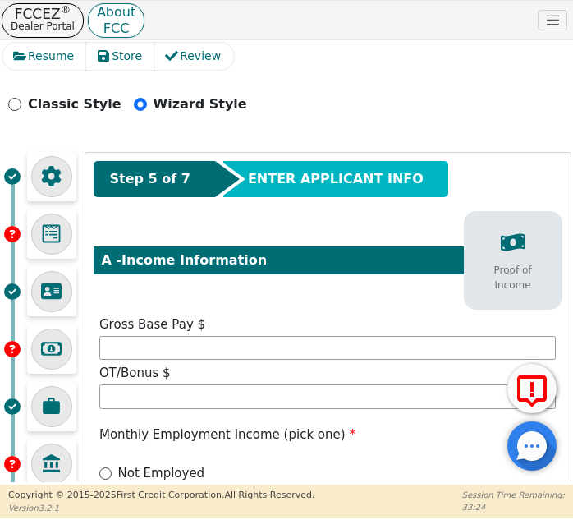
scroll to position [82, 0]
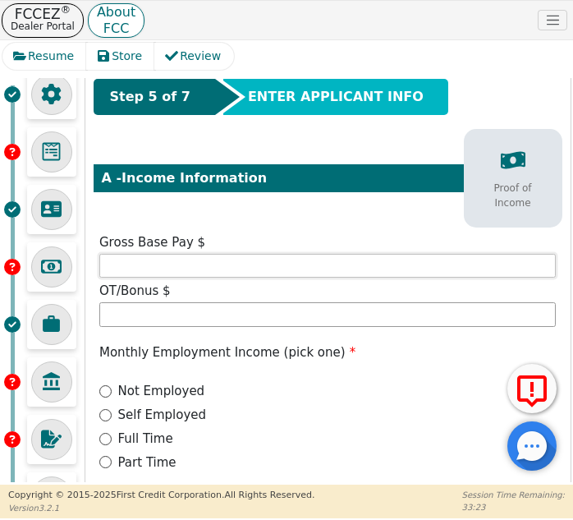
click at [242, 266] on input "text" at bounding box center [327, 266] width 457 height 25
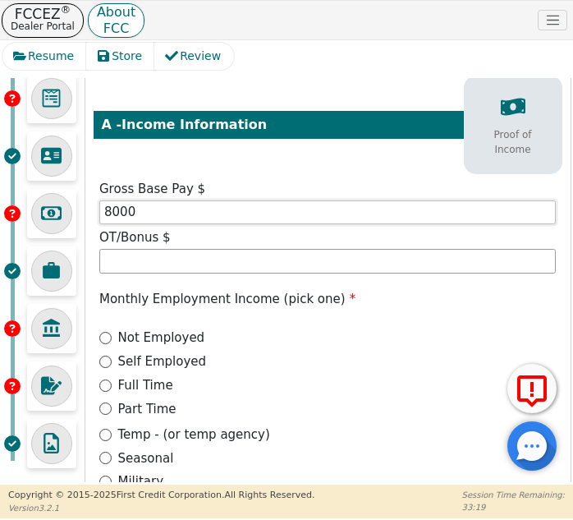
scroll to position [164, 0]
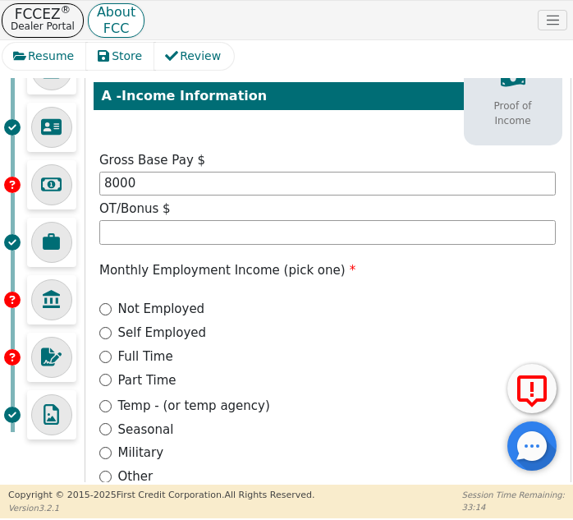
type input "8000.00"
click at [113, 358] on div "Full Time" at bounding box center [327, 356] width 457 height 19
click at [108, 332] on input "Self Employed" at bounding box center [105, 333] width 12 height 12
radio input "true"
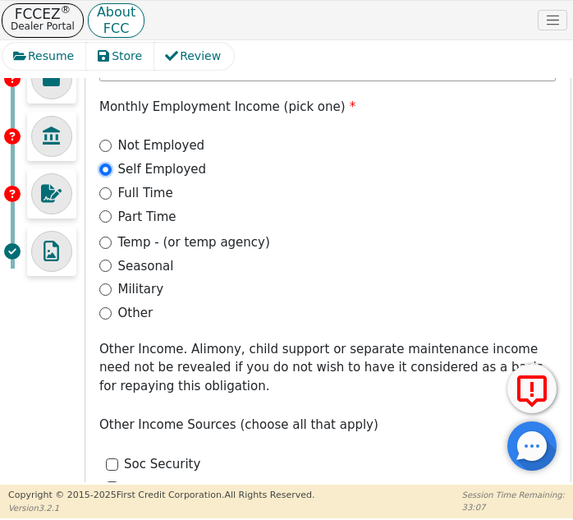
scroll to position [329, 0]
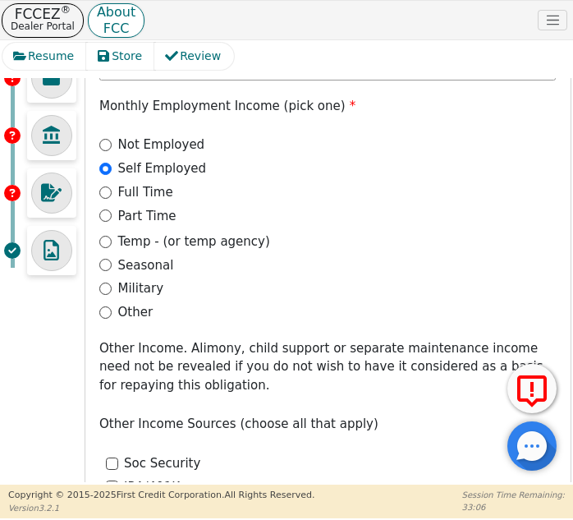
click at [113, 190] on div "Full Time" at bounding box center [327, 192] width 457 height 19
click at [111, 192] on input "Full Time" at bounding box center [105, 192] width 12 height 12
radio input "true"
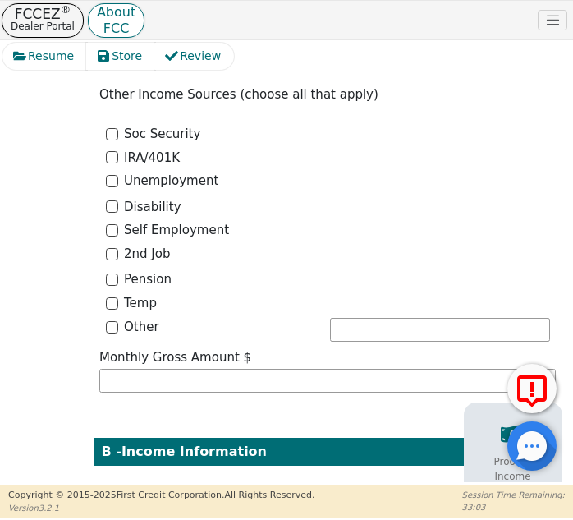
scroll to position [164, 0]
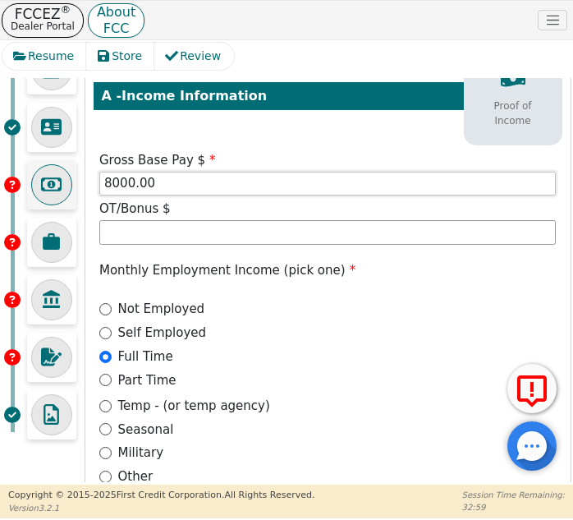
drag, startPoint x: 150, startPoint y: 182, endPoint x: 68, endPoint y: 182, distance: 81.3
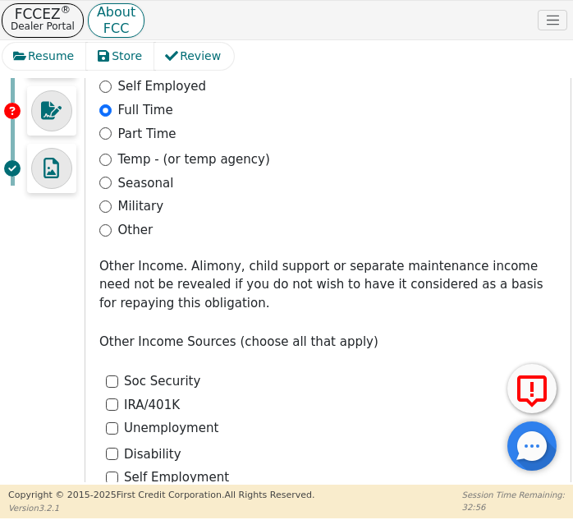
scroll to position [822, 0]
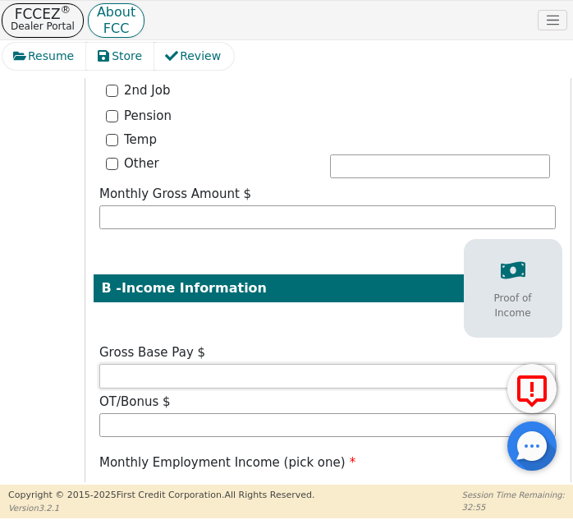
click at [169, 364] on input "text" at bounding box center [327, 376] width 457 height 25
type input "6500.00"
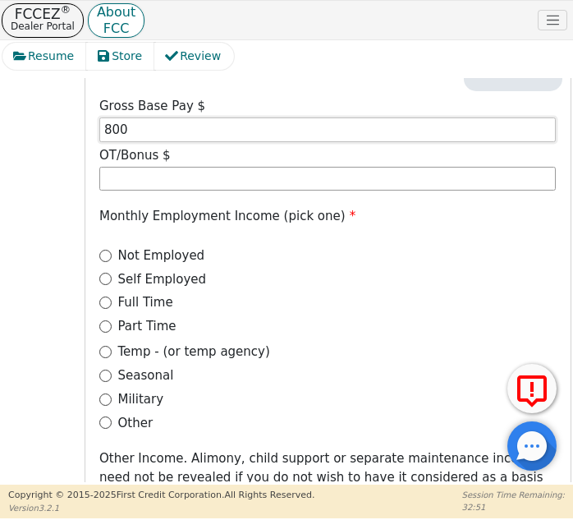
type input "800"
click at [139, 284] on label "Self Employed" at bounding box center [162, 279] width 89 height 19
click at [112, 284] on input "Self Employed" at bounding box center [105, 279] width 12 height 12
radio input "true"
type input "800.00"
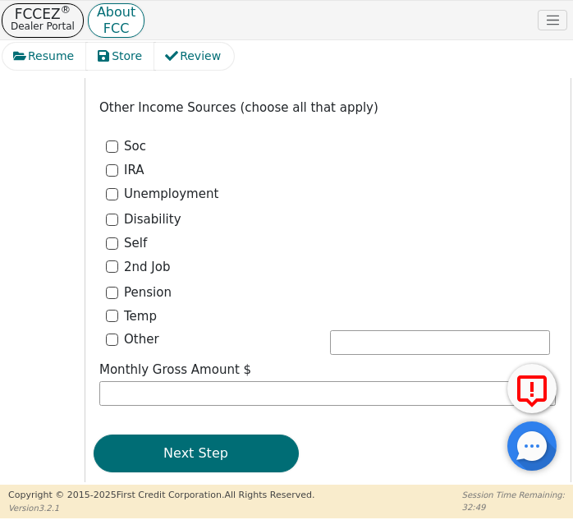
scroll to position [1518, 0]
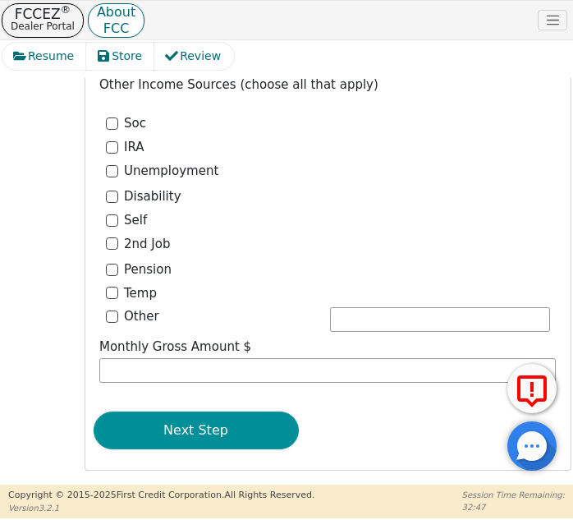
click at [236, 415] on button "Next Step" at bounding box center [196, 431] width 205 height 38
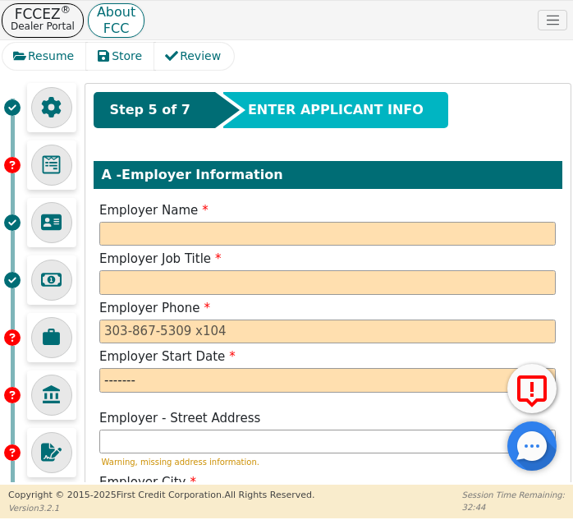
scroll to position [164, 0]
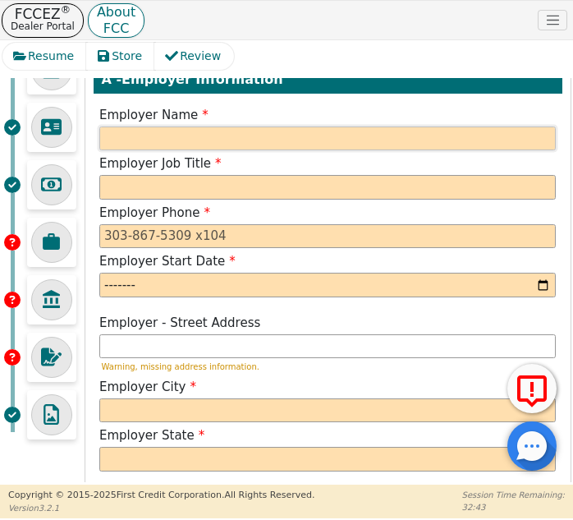
click at [296, 138] on input "text" at bounding box center [327, 139] width 457 height 25
click at [177, 136] on input "text" at bounding box center [327, 139] width 457 height 25
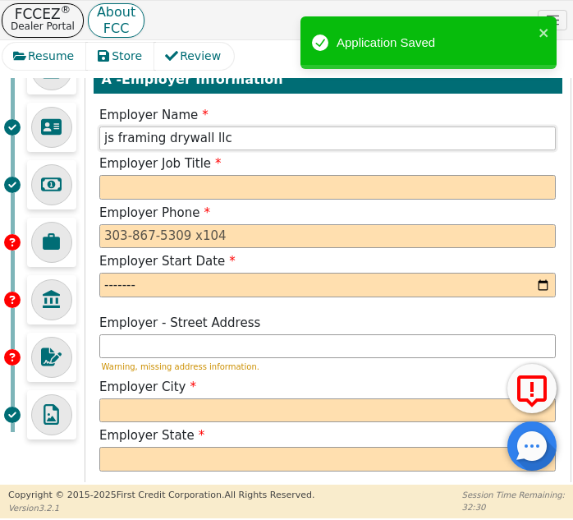
type input "js framing drywall llc"
click at [199, 184] on input "text" at bounding box center [327, 187] width 457 height 25
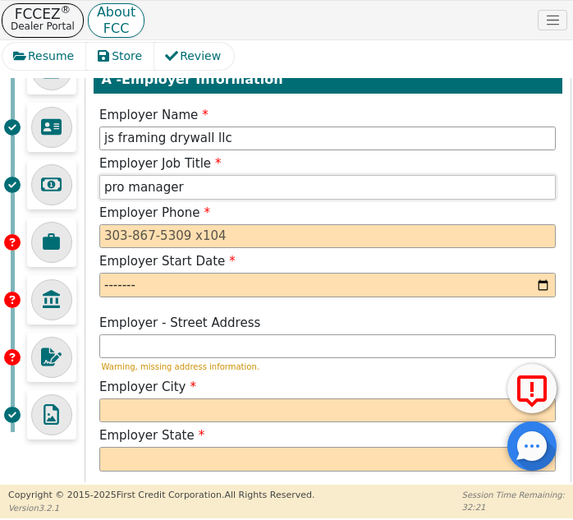
type input "pro manager"
click at [157, 232] on input "tel" at bounding box center [327, 236] width 457 height 25
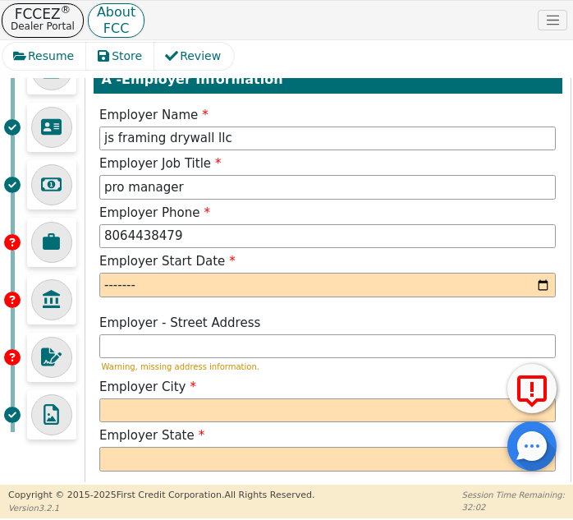
type input "[PHONE_NUMBER]"
click at [542, 288] on input "month" at bounding box center [327, 285] width 457 height 25
type input "2023-02"
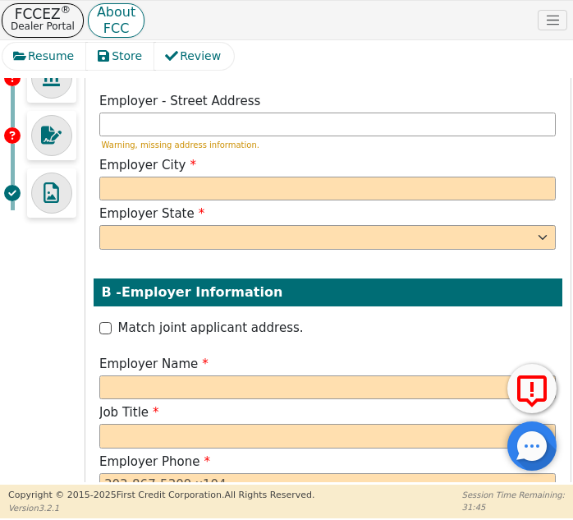
scroll to position [411, 0]
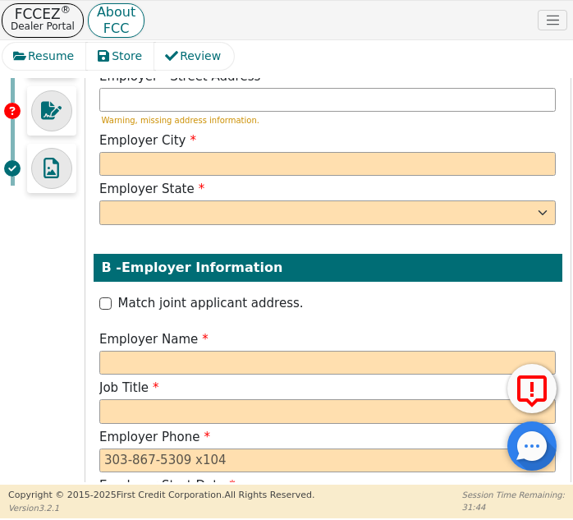
click at [380, 140] on label "Employer City" at bounding box center [327, 140] width 457 height 19
click at [352, 157] on input "text" at bounding box center [327, 164] width 457 height 25
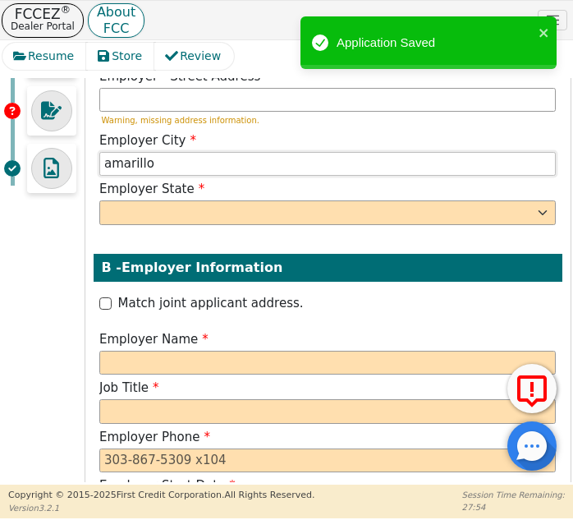
type input "amarillo"
click at [275, 209] on select "AK AL AR AZ CA CO CT DC DE FL [GEOGRAPHIC_DATA] HI IA ID [GEOGRAPHIC_DATA] IN K…" at bounding box center [327, 212] width 457 height 25
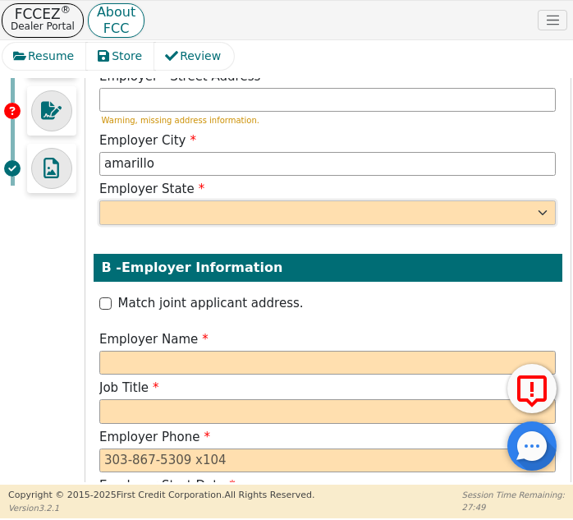
select select "[GEOGRAPHIC_DATA]"
click at [260, 219] on select "AK AL AR AZ CA CO CT DC DE FL [GEOGRAPHIC_DATA] HI IA ID [GEOGRAPHIC_DATA] IN K…" at bounding box center [327, 212] width 457 height 25
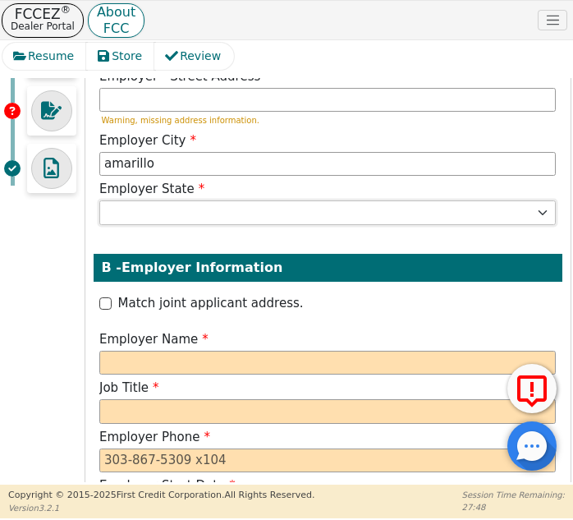
scroll to position [493, 0]
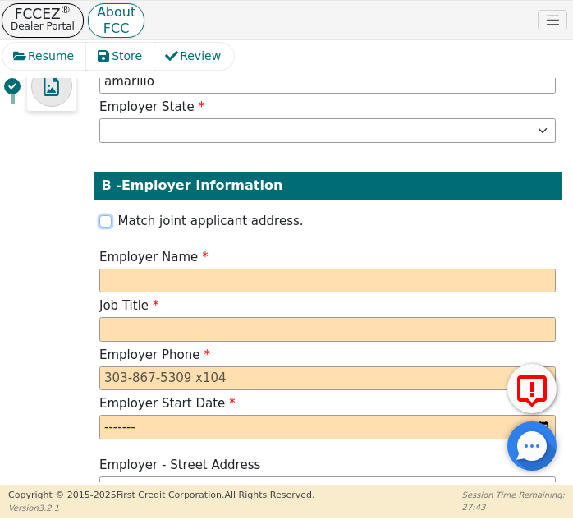
click at [109, 219] on input "Match joint applicant address." at bounding box center [105, 221] width 12 height 12
checkbox input "true"
type input "[STREET_ADDRESS]"
type input "amarrilo"
select select "[GEOGRAPHIC_DATA]"
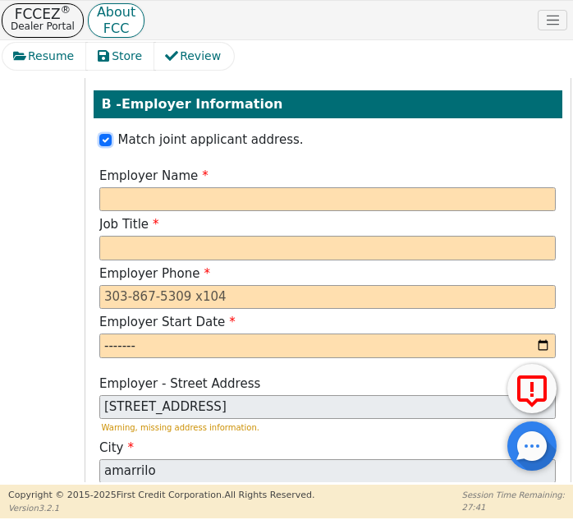
scroll to position [657, 0]
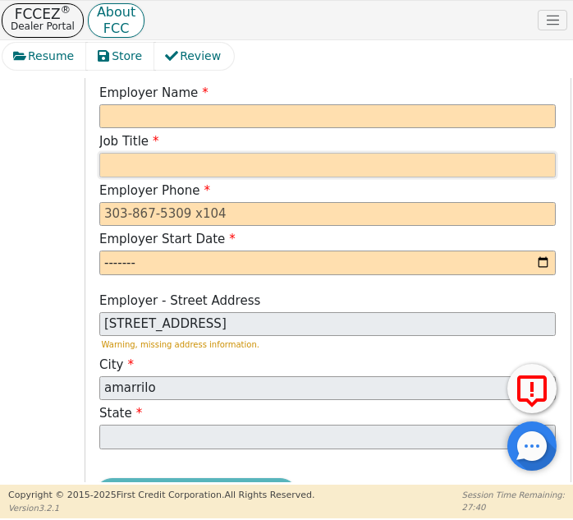
click at [283, 163] on input "text" at bounding box center [327, 165] width 457 height 25
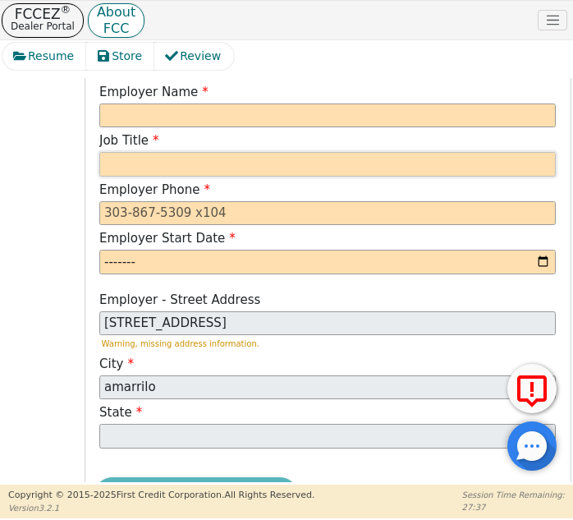
scroll to position [559, 0]
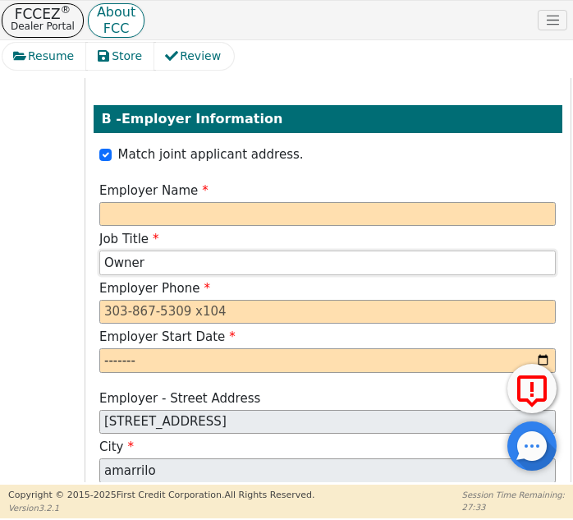
type input "Owner"
click at [312, 205] on input "text" at bounding box center [327, 214] width 457 height 25
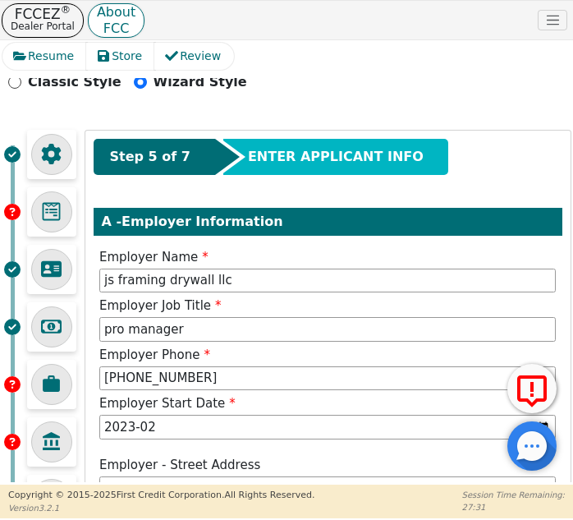
scroll to position [0, 0]
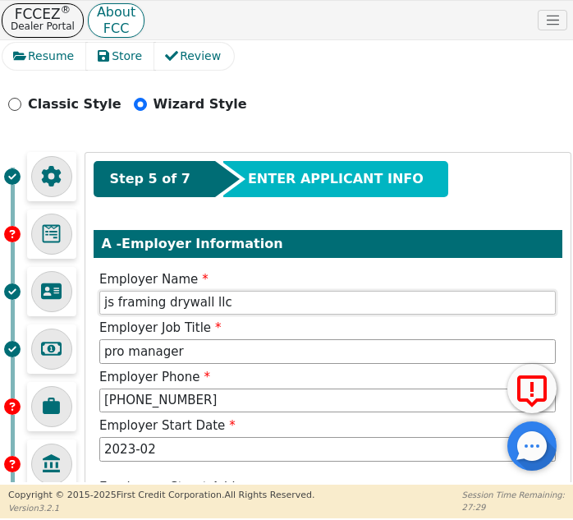
drag, startPoint x: 245, startPoint y: 305, endPoint x: 93, endPoint y: 315, distance: 152.3
click at [94, 315] on div "Employer Name js framing drywall llc" at bounding box center [328, 294] width 469 height 49
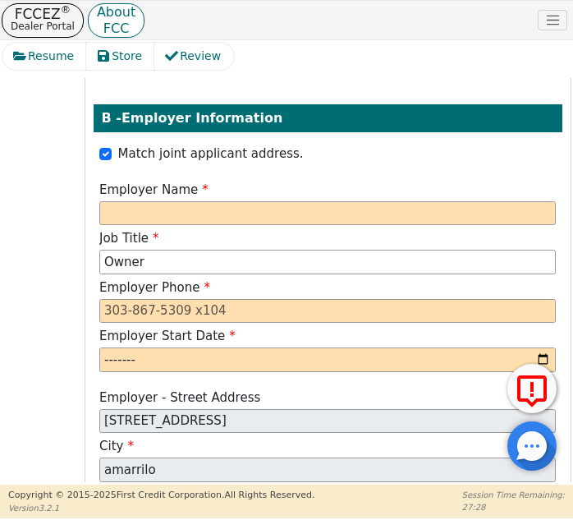
scroll to position [657, 0]
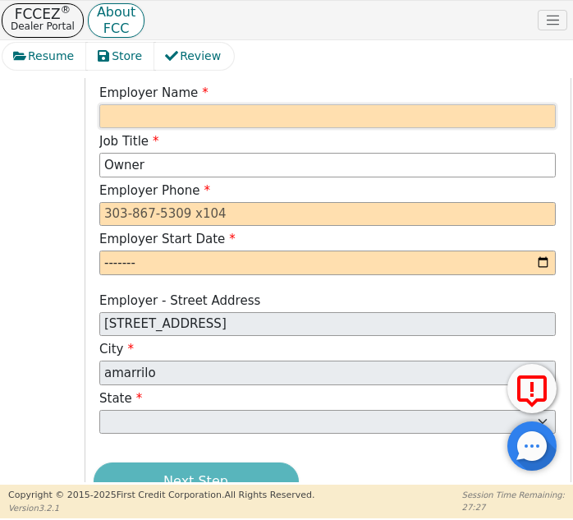
click at [217, 125] on input "text" at bounding box center [327, 116] width 457 height 25
paste input "js framing drywall llc"
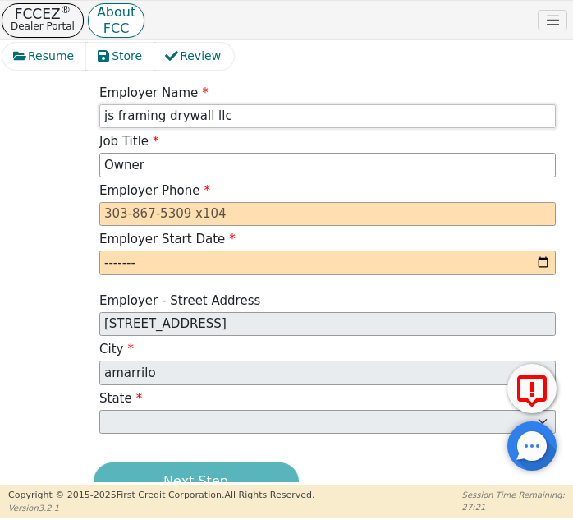
type input "js framing drywall llc"
click at [260, 254] on input "month" at bounding box center [327, 263] width 457 height 25
click at [541, 265] on input "month" at bounding box center [327, 263] width 457 height 25
type input "2023-02"
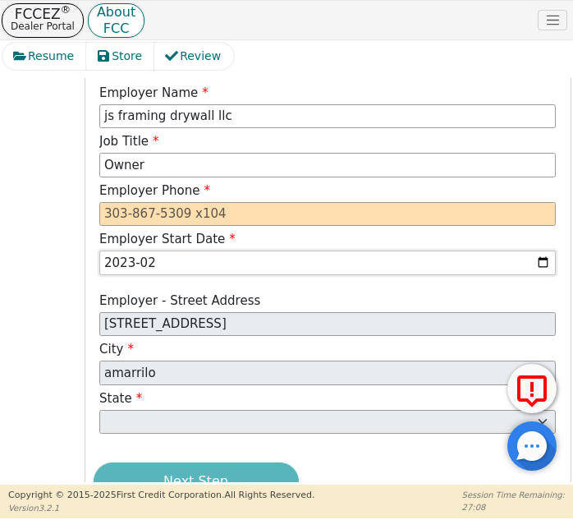
scroll to position [709, 0]
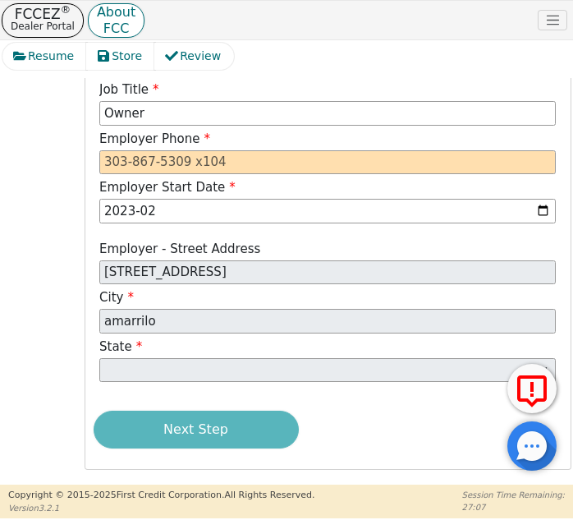
click at [239, 431] on div "Next Step" at bounding box center [328, 430] width 469 height 38
click at [284, 165] on input "tel" at bounding box center [327, 162] width 457 height 25
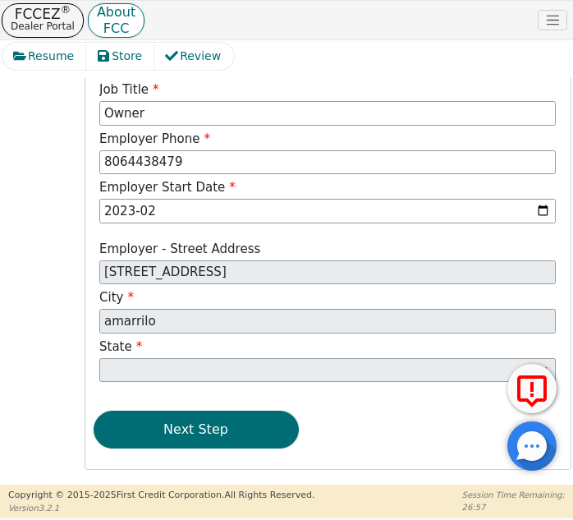
type input "[PHONE_NUMBER]"
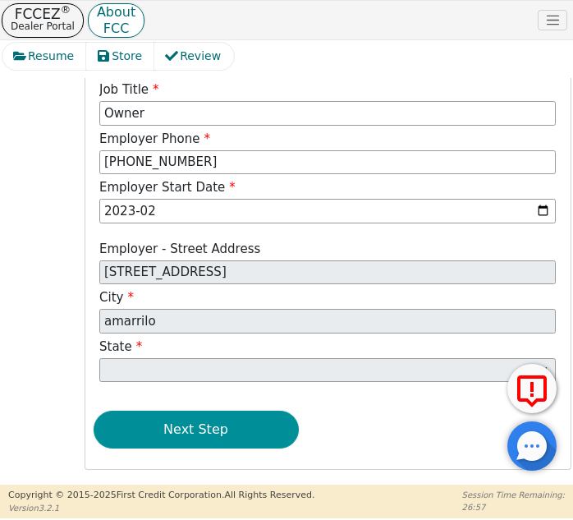
click at [274, 431] on button "Next Step" at bounding box center [196, 430] width 205 height 38
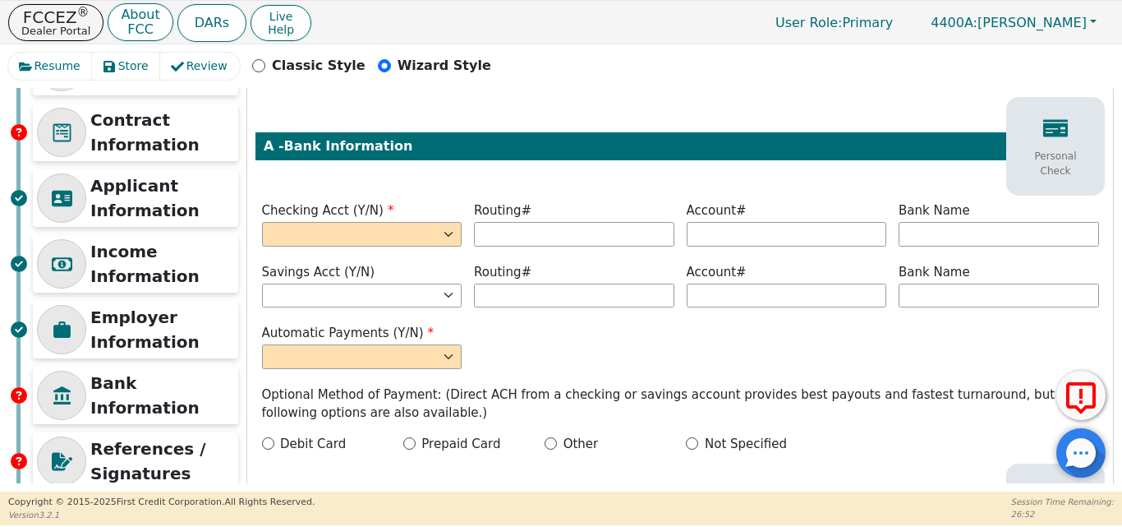
scroll to position [0, 0]
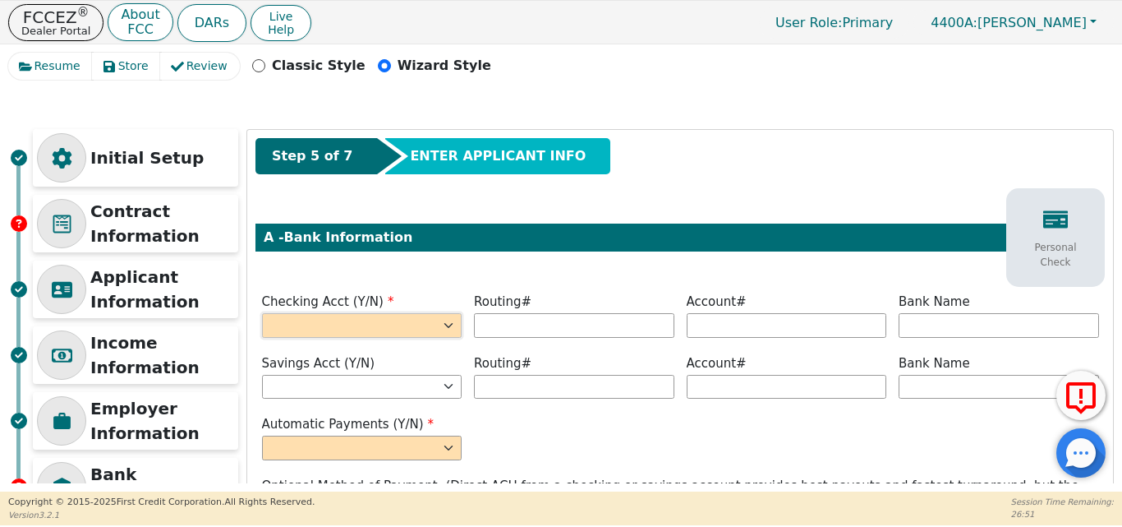
click at [435, 315] on select "Yes No" at bounding box center [362, 325] width 200 height 25
select select "n"
click at [262, 313] on select "Yes No" at bounding box center [362, 325] width 200 height 25
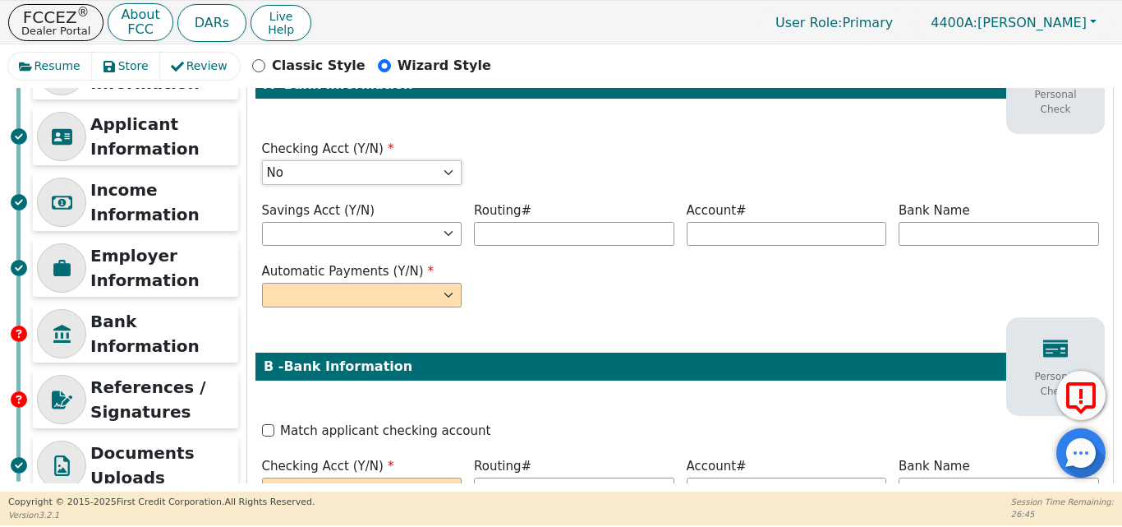
scroll to position [164, 0]
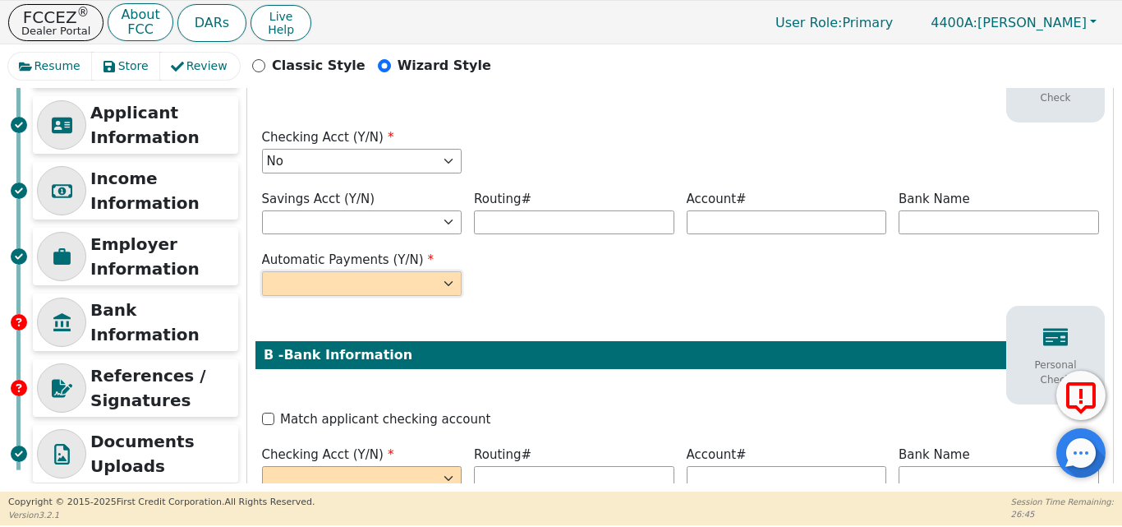
click at [443, 288] on select "Yes No" at bounding box center [362, 283] width 200 height 25
select select "n"
click at [262, 271] on select "Yes No" at bounding box center [362, 283] width 200 height 25
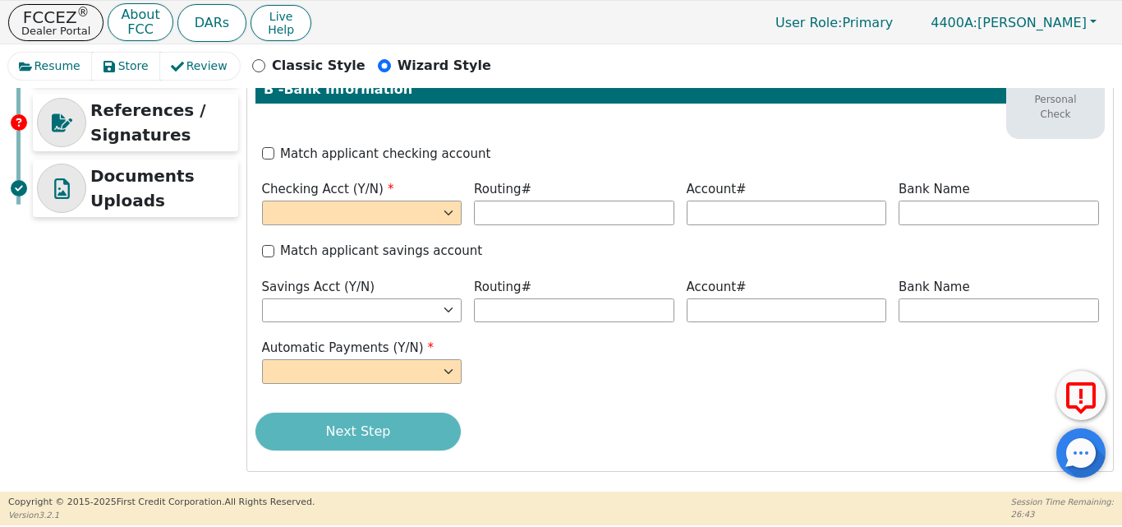
scroll to position [430, 0]
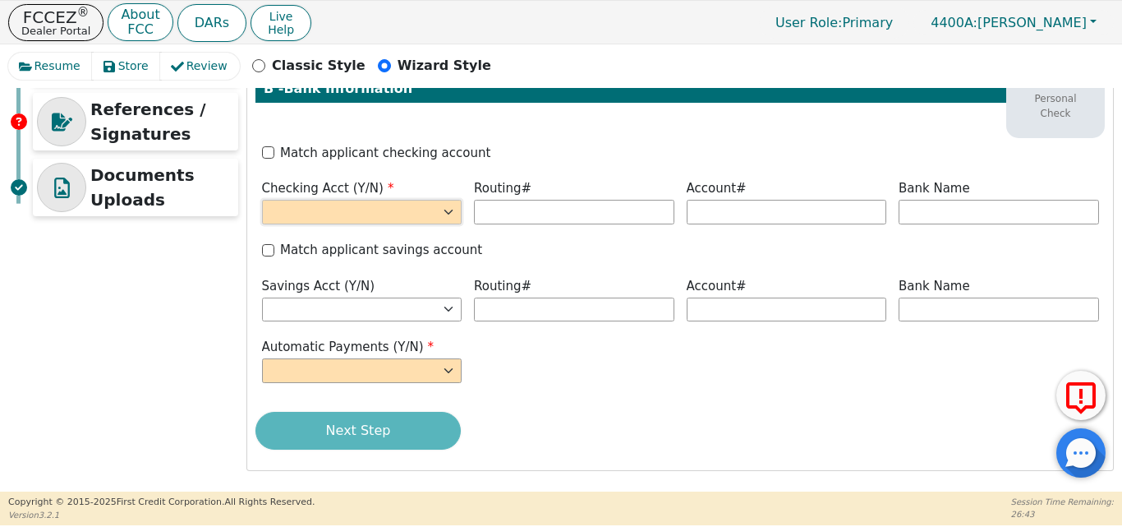
click at [432, 203] on select "Yes No" at bounding box center [362, 212] width 200 height 25
select select "y"
click at [262, 200] on select "Yes No" at bounding box center [362, 212] width 200 height 25
click at [440, 360] on select "Yes No" at bounding box center [362, 370] width 200 height 25
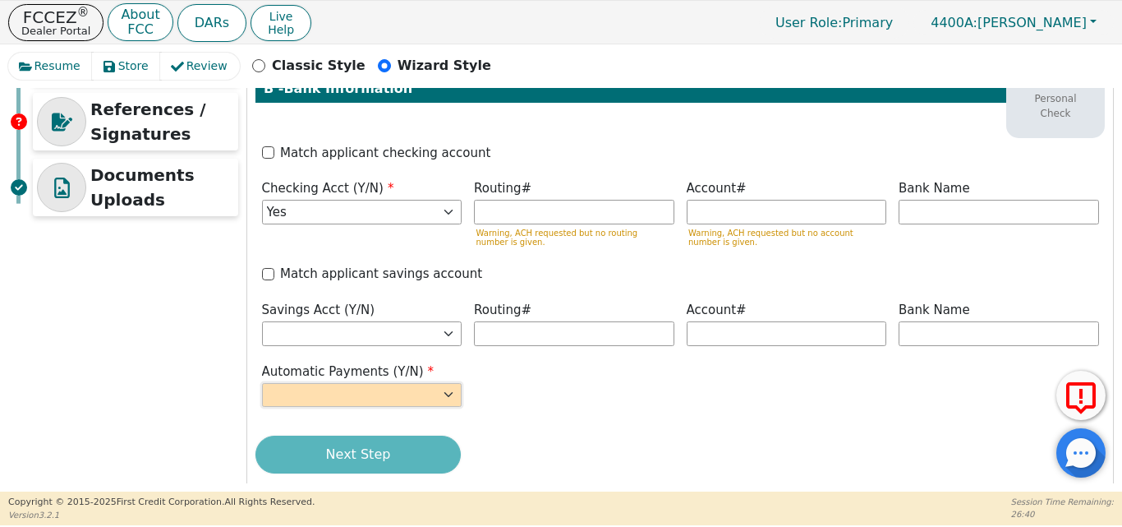
select select "y"
click at [262, 383] on select "Yes No" at bounding box center [362, 395] width 200 height 25
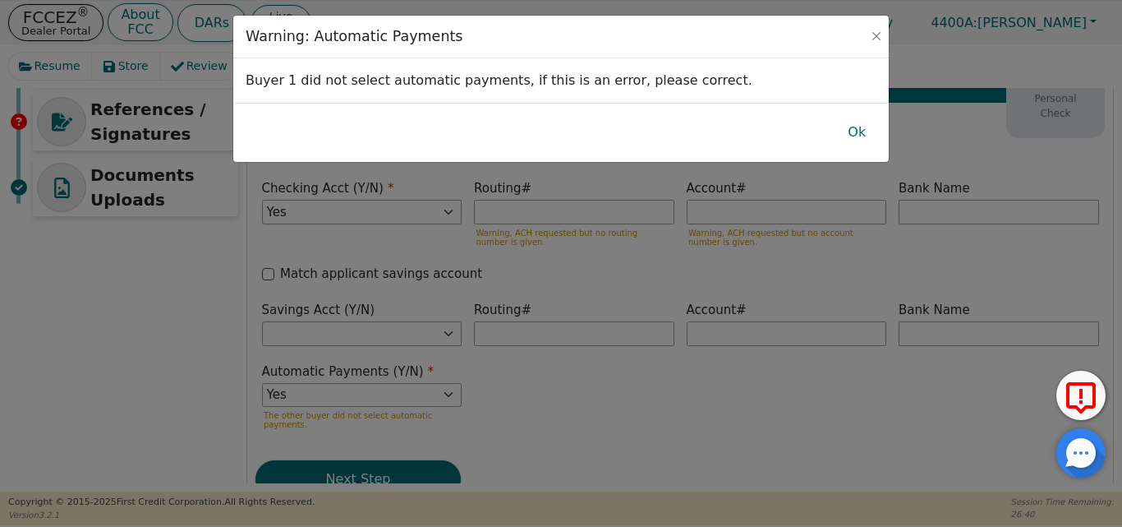
click at [551, 275] on div "Warning: Automatic Payments Buyer 1 did not select automatic payments, if this …" at bounding box center [561, 263] width 1122 height 527
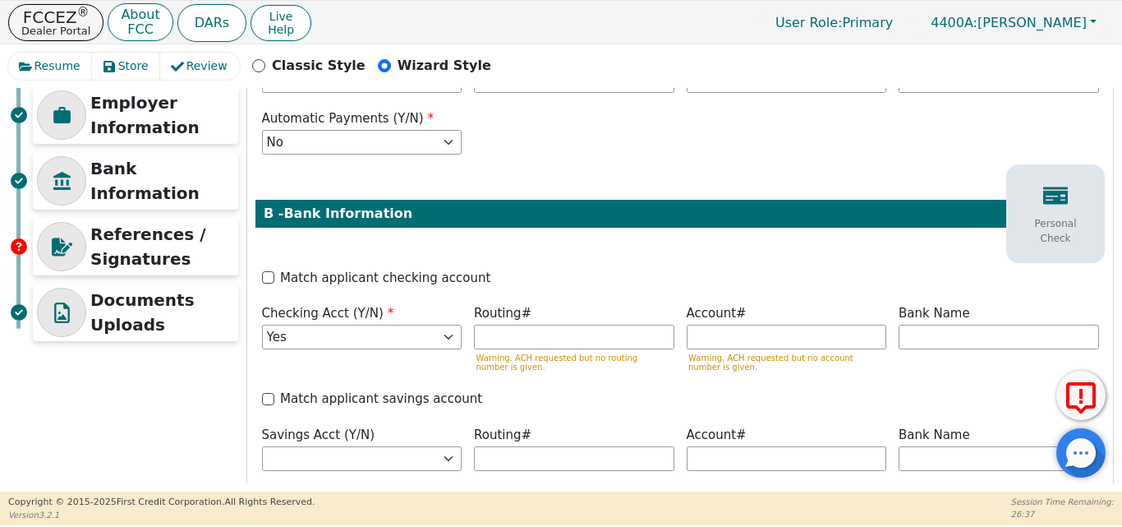
scroll to position [470, 0]
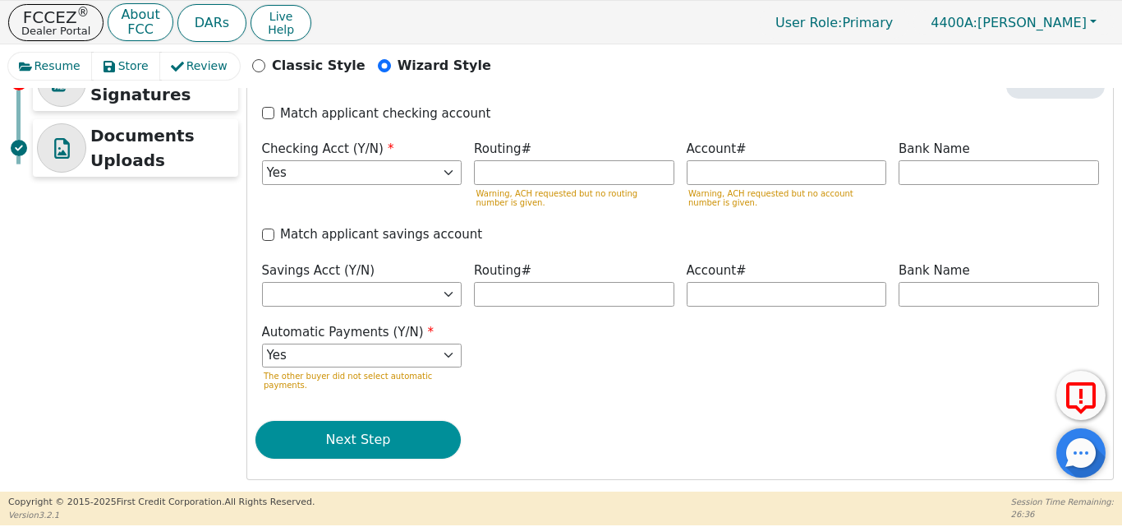
click at [419, 423] on button "Next Step" at bounding box center [357, 440] width 205 height 38
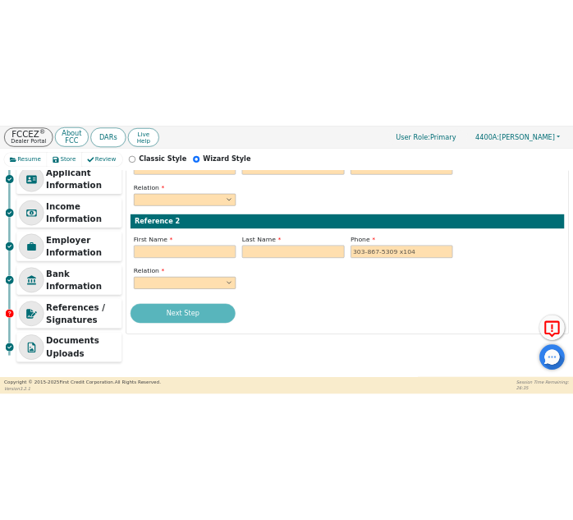
scroll to position [0, 0]
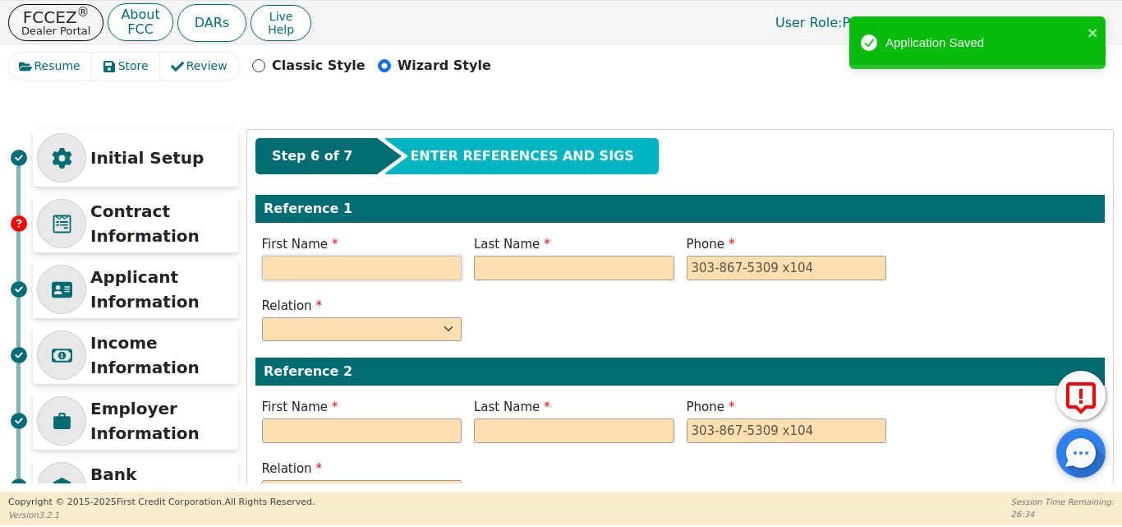
click at [396, 274] on input "text" at bounding box center [362, 267] width 200 height 25
drag, startPoint x: 358, startPoint y: 271, endPoint x: 360, endPoint y: 283, distance: 11.6
click at [361, 283] on div "First Name" at bounding box center [361, 259] width 213 height 49
type input "[PERSON_NAME]"
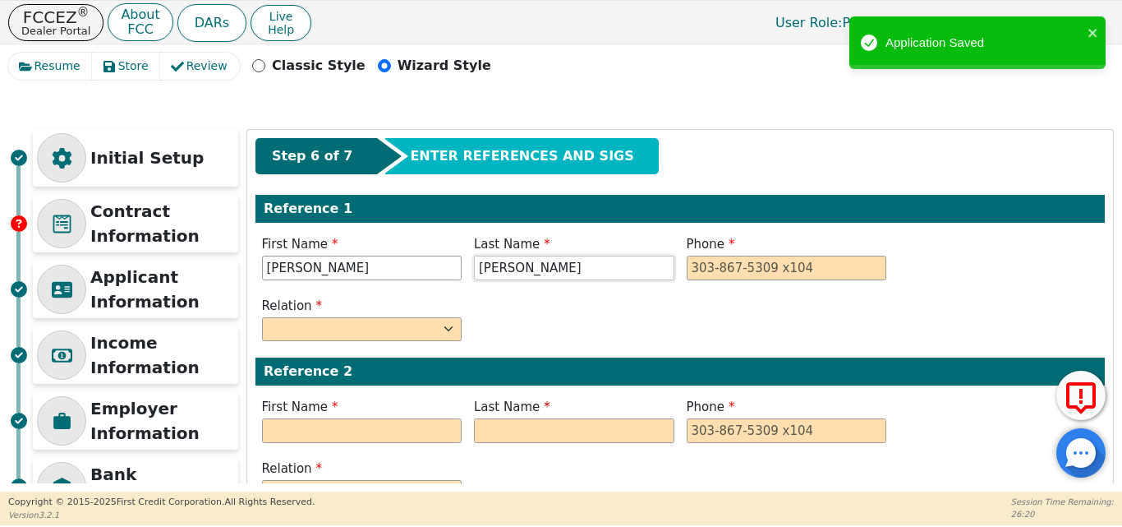
type input "[PERSON_NAME]"
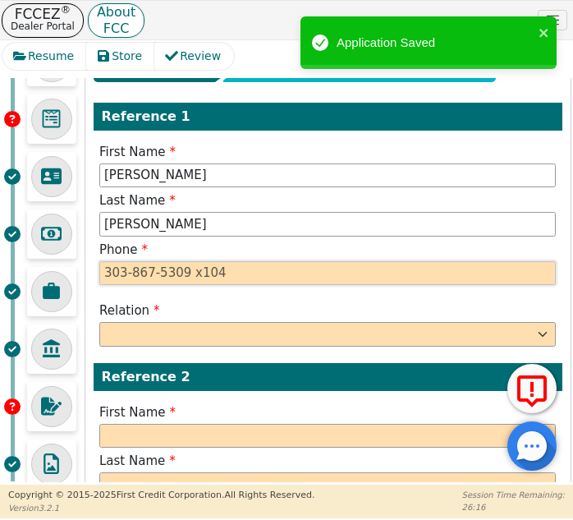
scroll to position [164, 0]
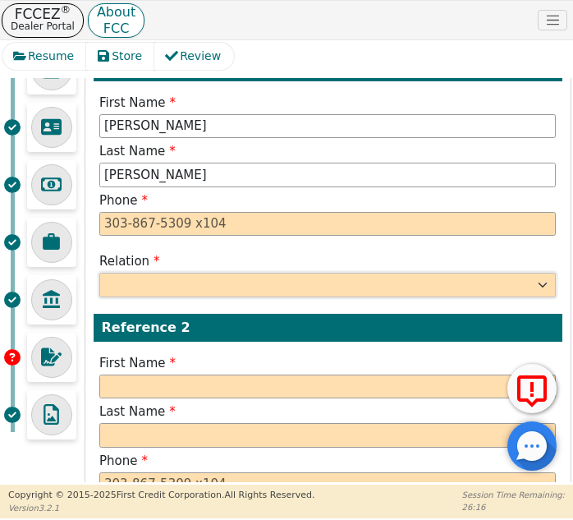
click at [260, 296] on select "FATHER MOTHER SISTER BROTHER DAUGHTER SON CO-WORKER NEIGHBOR FRIEND COUSIN G-MO…" at bounding box center [327, 285] width 457 height 25
select select "FRIEND"
click at [99, 273] on select "FATHER MOTHER SISTER BROTHER DAUGHTER SON CO-WORKER NEIGHBOR FRIEND COUSIN G-MO…" at bounding box center [327, 285] width 457 height 25
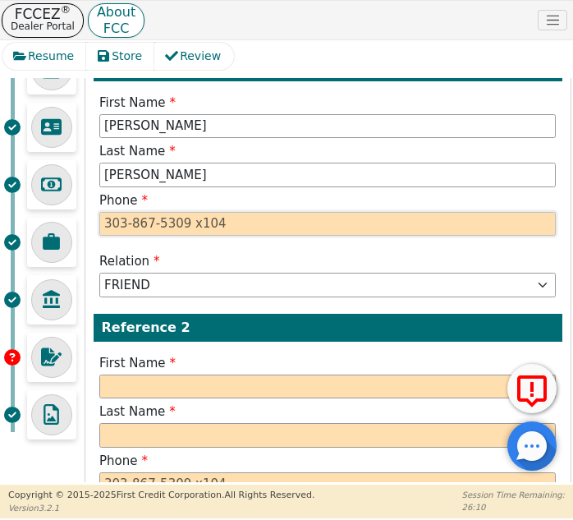
click at [371, 226] on input "tel" at bounding box center [327, 224] width 457 height 25
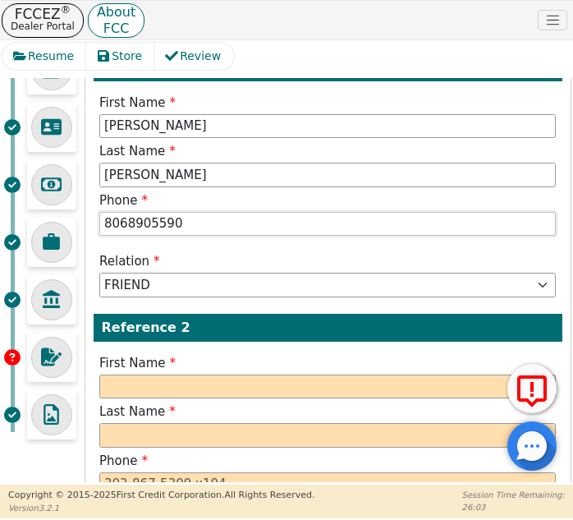
scroll to position [246, 0]
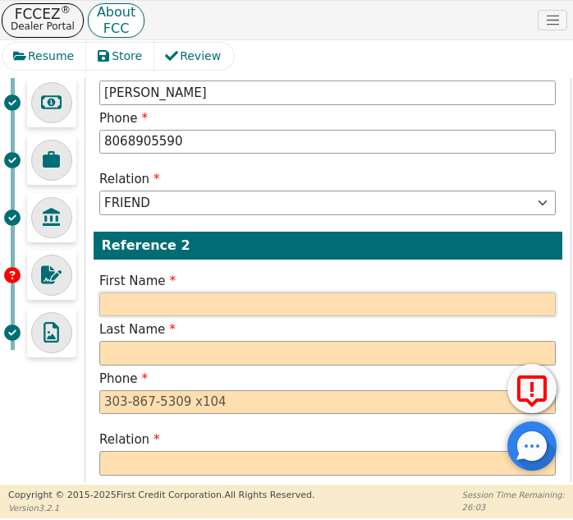
click at [235, 301] on input "text" at bounding box center [327, 304] width 457 height 25
type input "[PHONE_NUMBER]"
click at [250, 301] on input "text" at bounding box center [327, 304] width 457 height 25
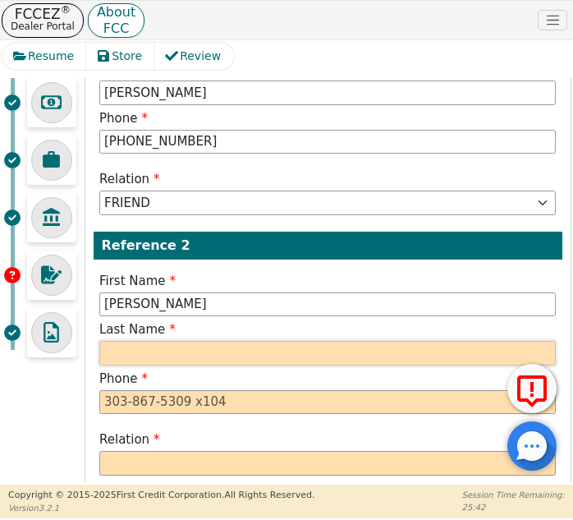
type input "[PERSON_NAME]"
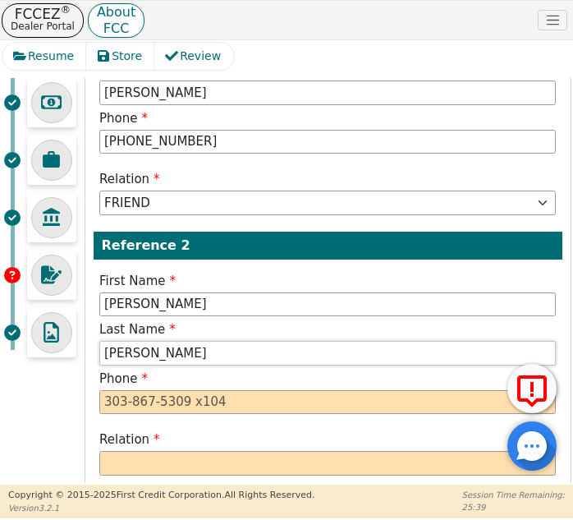
type input "[PERSON_NAME]"
click at [197, 402] on input "tel" at bounding box center [327, 402] width 457 height 25
click at [214, 391] on input "tel" at bounding box center [327, 402] width 457 height 25
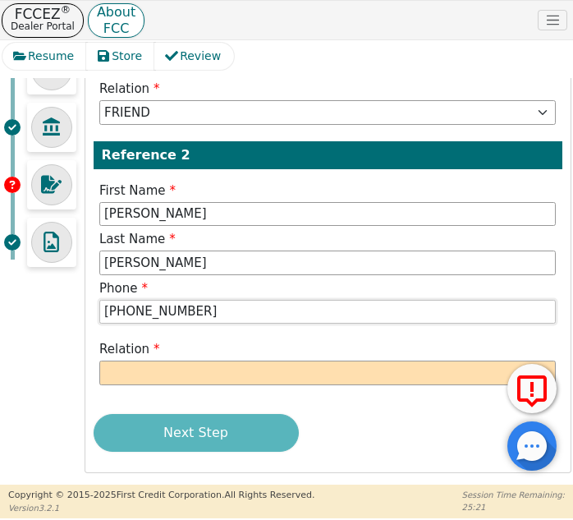
scroll to position [339, 0]
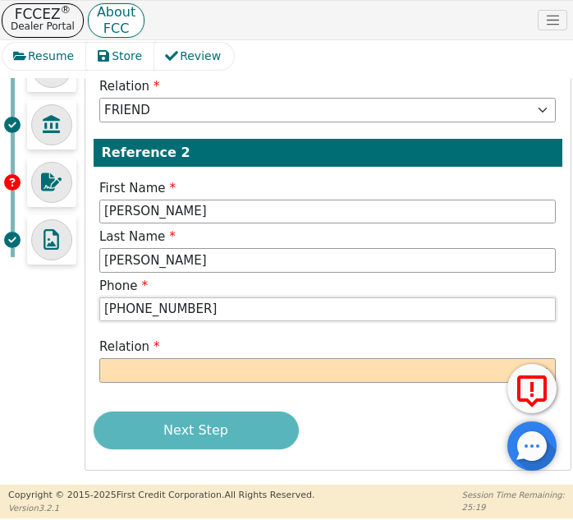
type input "[PHONE_NUMBER]"
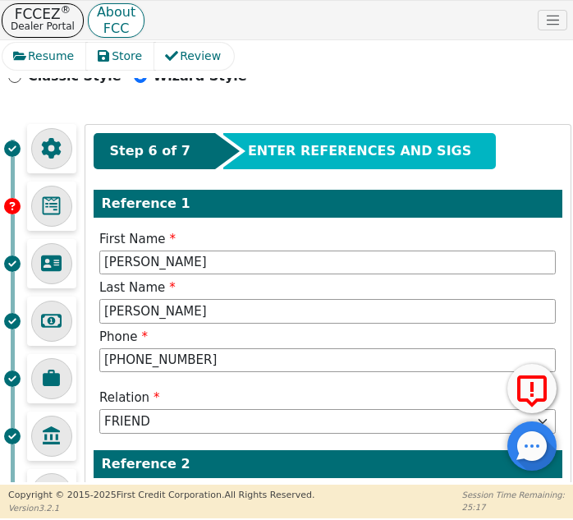
scroll to position [11, 0]
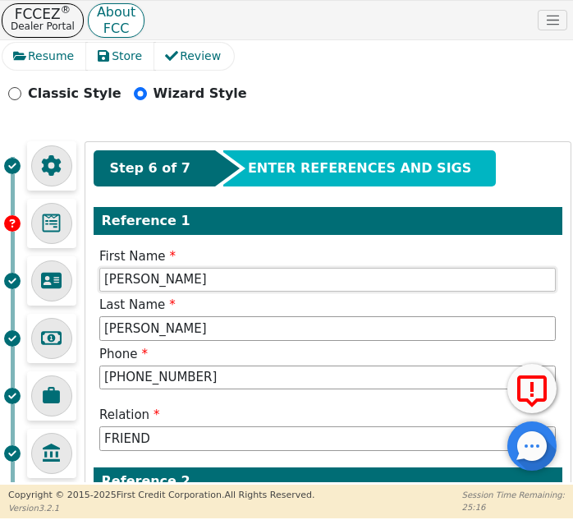
drag, startPoint x: 220, startPoint y: 285, endPoint x: 101, endPoint y: 272, distance: 119.8
click at [102, 272] on input "[PERSON_NAME]" at bounding box center [327, 280] width 457 height 25
type input "[PERSON_NAME]"
type input "l"
type input "[PERSON_NAME]"
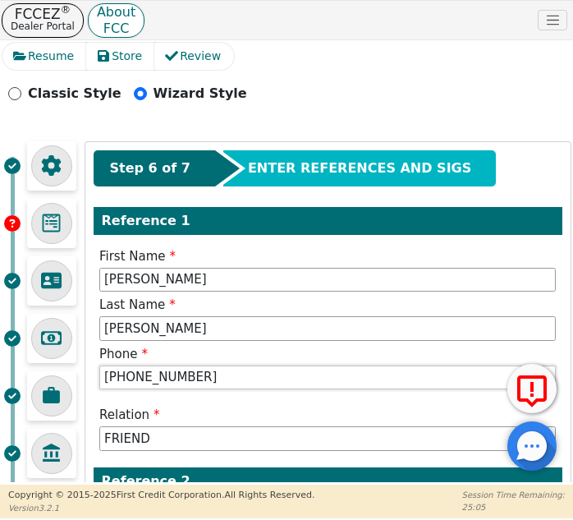
click at [190, 376] on input "[PHONE_NUMBER]" at bounding box center [327, 378] width 457 height 25
drag, startPoint x: 189, startPoint y: 376, endPoint x: 57, endPoint y: 378, distance: 132.3
click at [57, 378] on div "Step 4 of 7 ENTER CONTRACT INFO Contract Dealer Code 4400A Salesperson First Na…" at bounding box center [286, 470] width 569 height 658
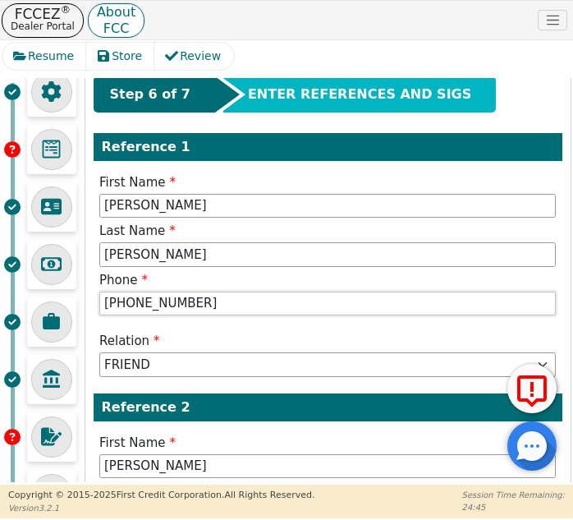
scroll to position [339, 0]
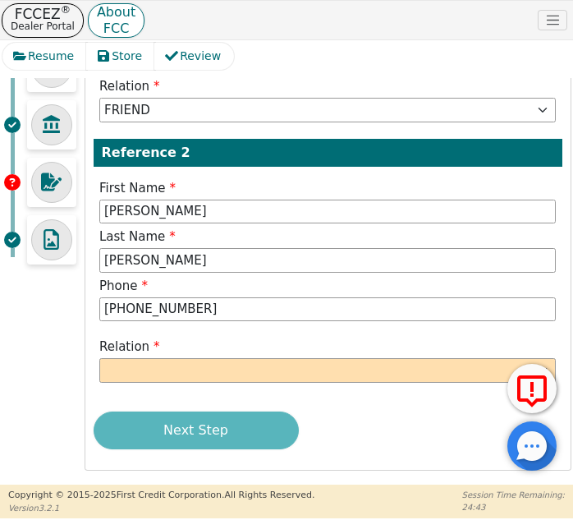
type input "[PHONE_NUMBER]"
click at [251, 372] on select "FATHER MOTHER SISTER BROTHER DAUGHTER SON CO-WORKER NEIGHBOR FRIEND COUSIN G-MO…" at bounding box center [327, 370] width 457 height 25
click at [99, 358] on select "FATHER MOTHER SISTER BROTHER DAUGHTER SON CO-WORKER NEIGHBOR FRIEND COUSIN G-MO…" at bounding box center [327, 370] width 457 height 25
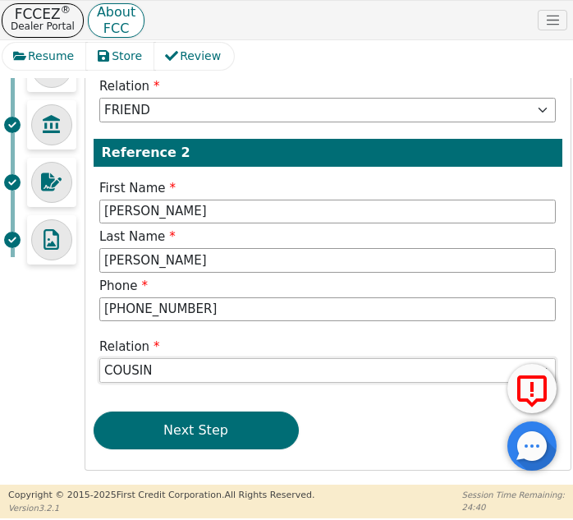
click at [179, 366] on select "FATHER MOTHER SISTER BROTHER DAUGHTER SON CO-WORKER NEIGHBOR FRIEND COUSIN G-MO…" at bounding box center [327, 370] width 457 height 25
click at [99, 358] on select "FATHER MOTHER SISTER BROTHER DAUGHTER SON CO-WORKER NEIGHBOR FRIEND COUSIN G-MO…" at bounding box center [327, 370] width 457 height 25
click at [260, 354] on label "Relation" at bounding box center [327, 347] width 457 height 19
click at [257, 366] on select "FATHER MOTHER SISTER BROTHER DAUGHTER SON CO-WORKER NEIGHBOR FRIEND COUSIN G-MO…" at bounding box center [327, 370] width 457 height 25
select select "FRIEND"
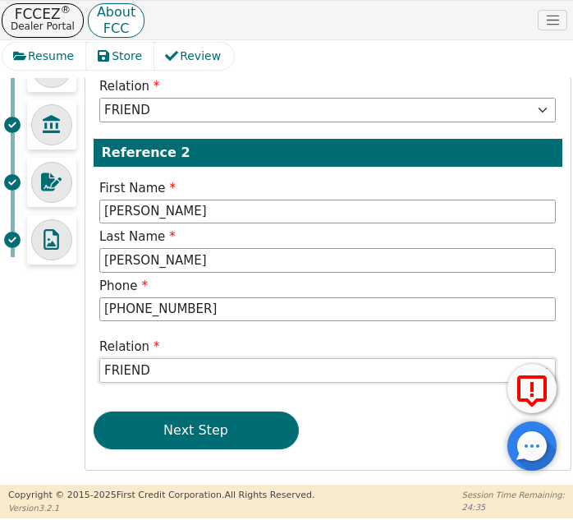
click at [99, 358] on select "FATHER MOTHER SISTER BROTHER DAUGHTER SON CO-WORKER NEIGHBOR FRIEND COUSIN G-MO…" at bounding box center [327, 370] width 457 height 25
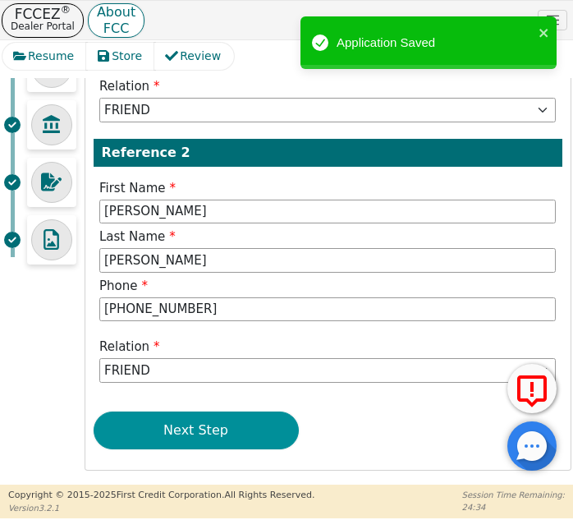
click at [231, 421] on button "Next Step" at bounding box center [196, 431] width 205 height 38
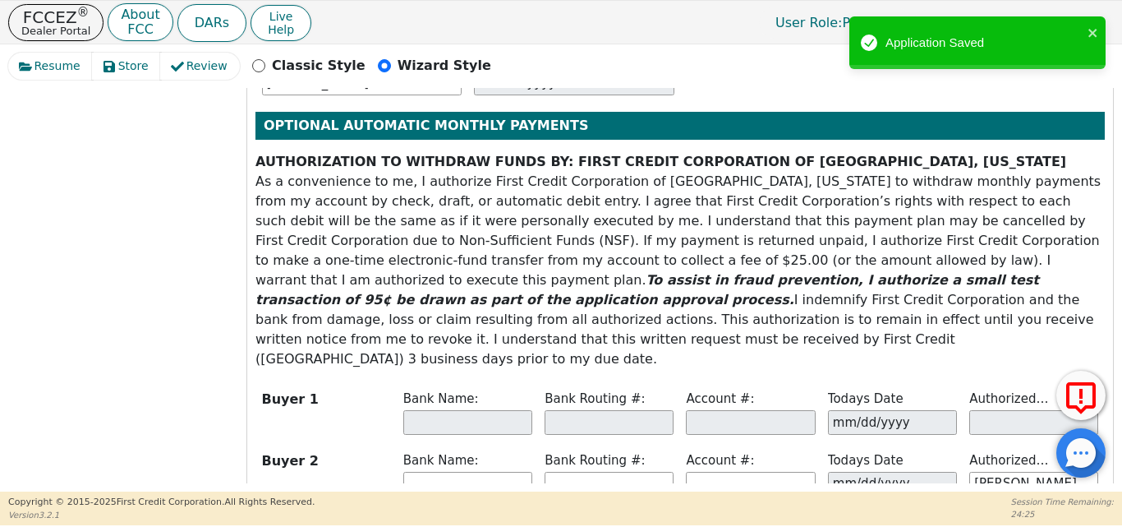
scroll to position [656, 0]
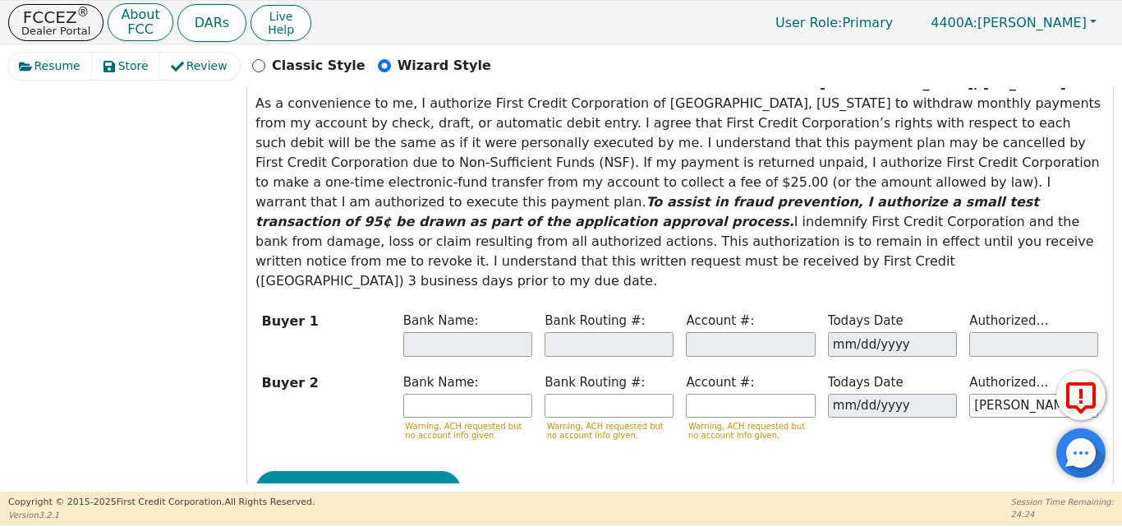
click at [417, 471] on button "Next Step" at bounding box center [357, 490] width 205 height 38
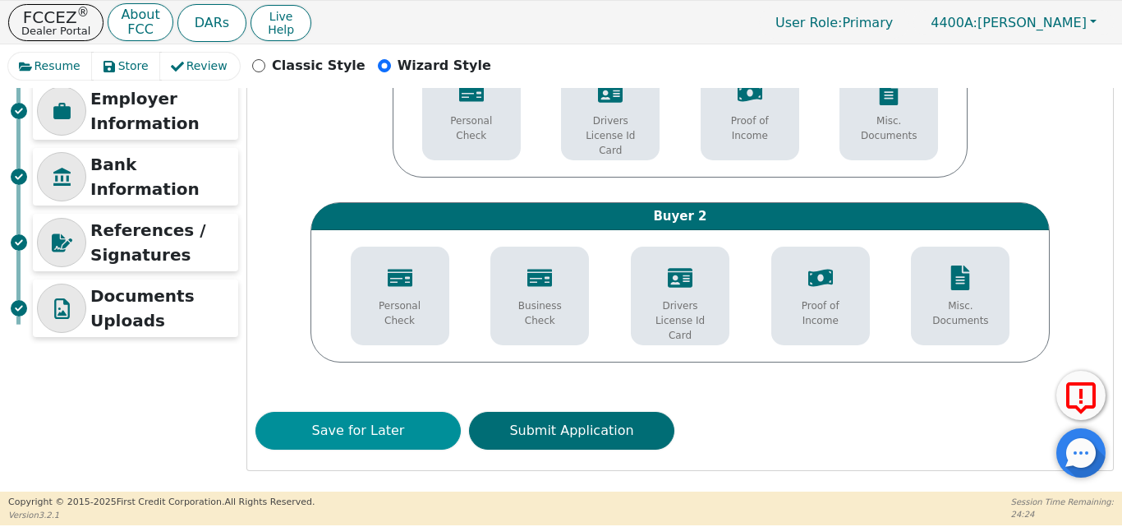
scroll to position [310, 0]
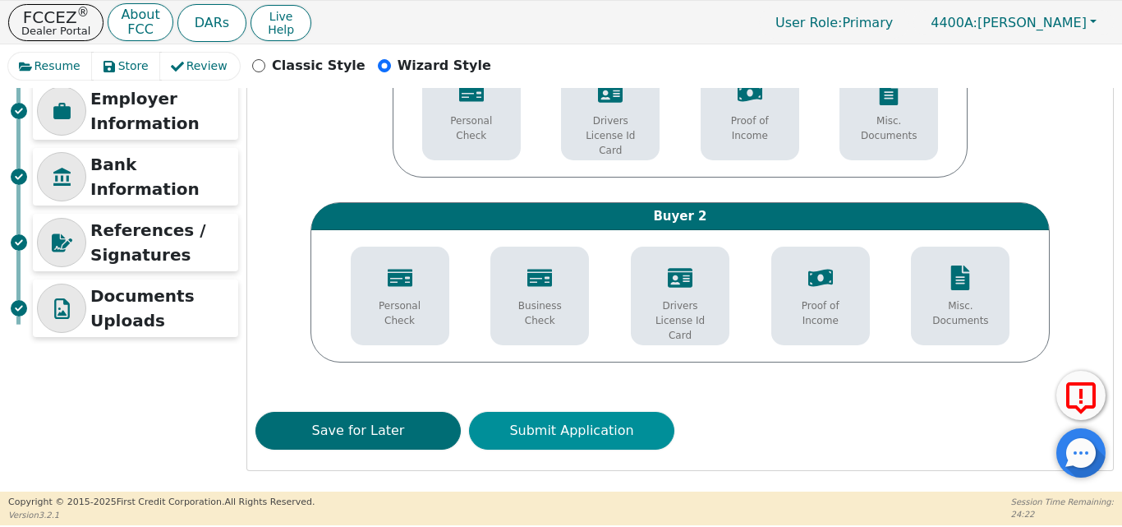
click at [586, 430] on button "Submit Application" at bounding box center [571, 431] width 205 height 38
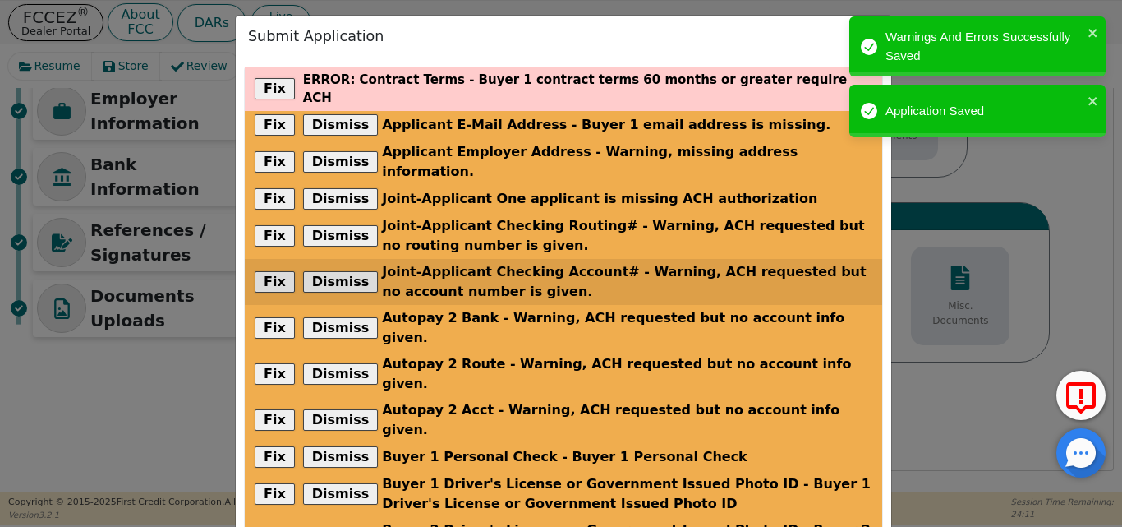
scroll to position [170, 0]
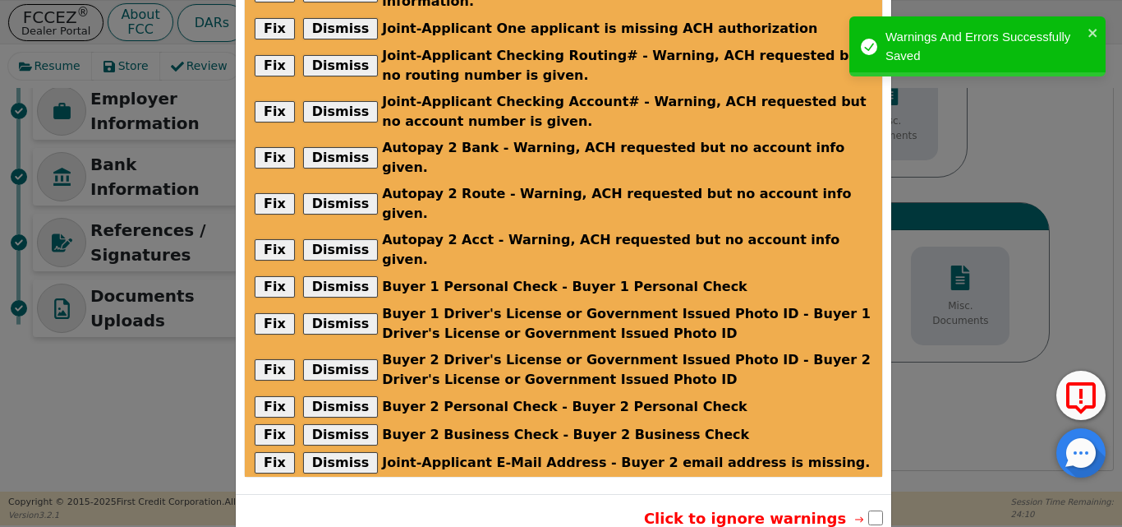
click at [869, 507] on div "Click to ignore warnings" at bounding box center [581, 518] width 604 height 22
click at [872, 510] on input "checkbox" at bounding box center [875, 517] width 15 height 15
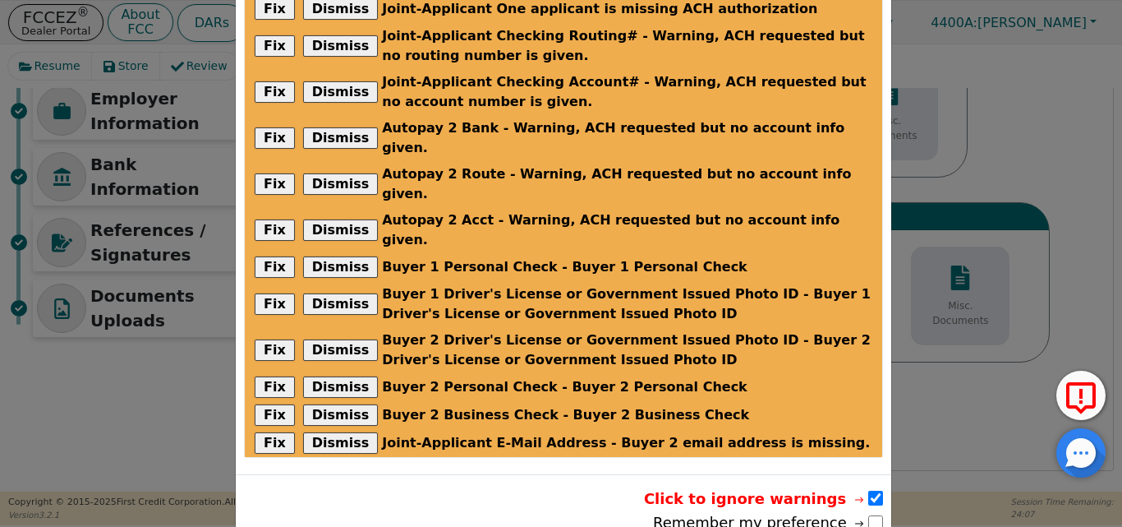
scroll to position [195, 0]
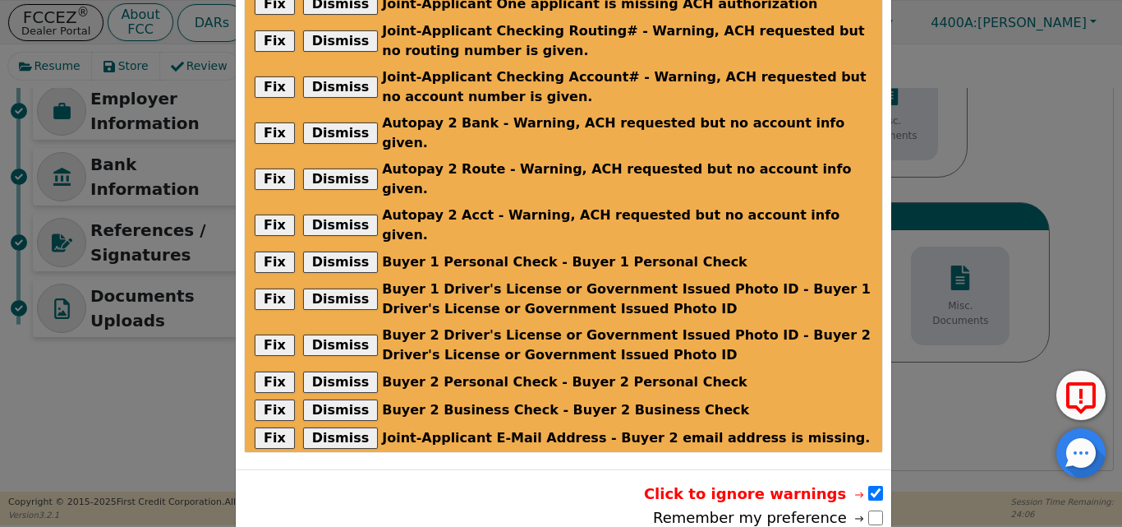
click at [870, 486] on input "checkbox" at bounding box center [875, 493] width 15 height 15
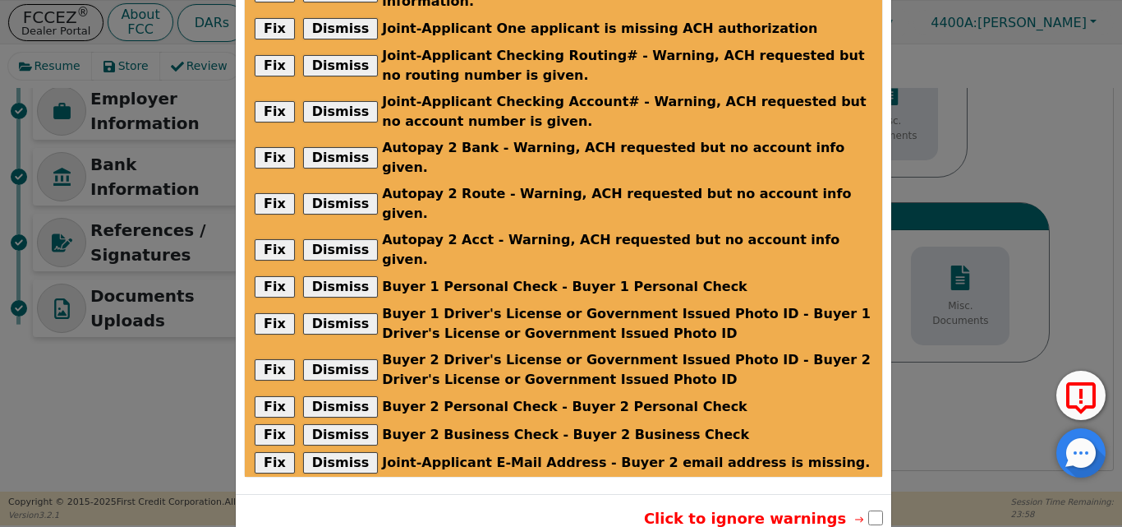
click at [868, 510] on input "checkbox" at bounding box center [875, 517] width 15 height 15
checkbox input "true"
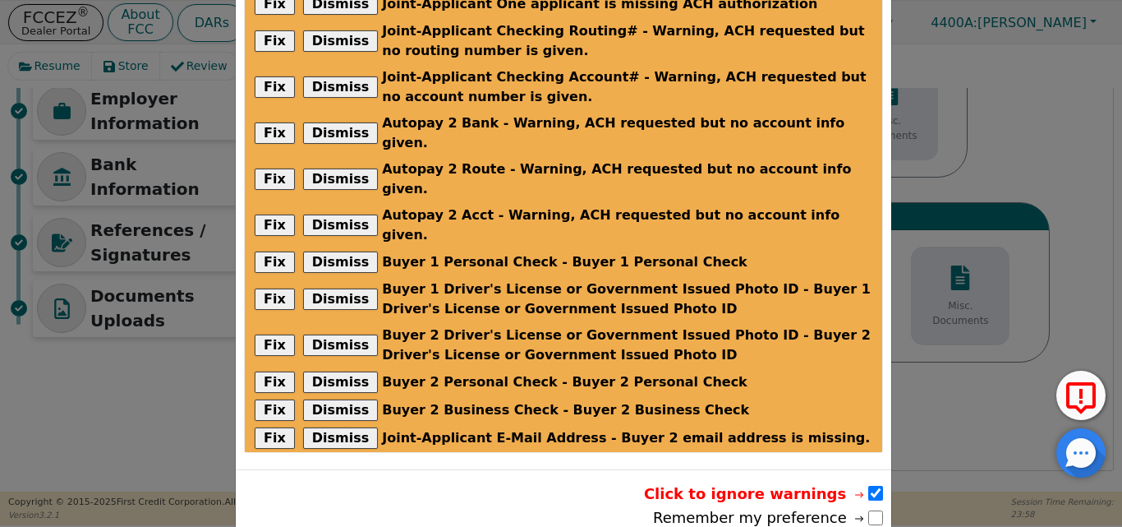
click at [803, 462] on div at bounding box center [803, 462] width 0 height 0
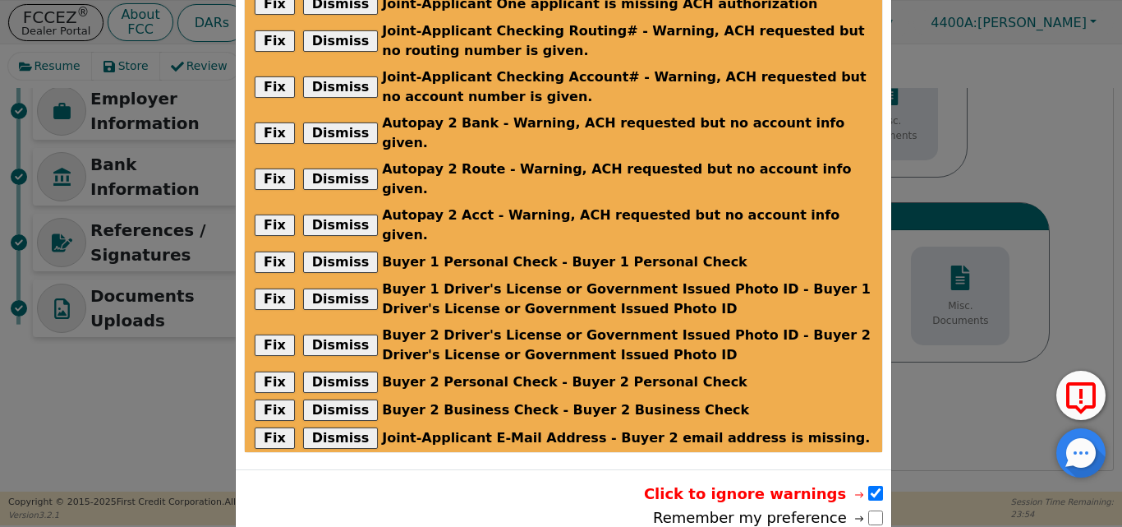
click at [778, 525] on div "Close" at bounding box center [561, 525] width 1122 height 0
drag, startPoint x: 794, startPoint y: 485, endPoint x: 766, endPoint y: 486, distance: 27.9
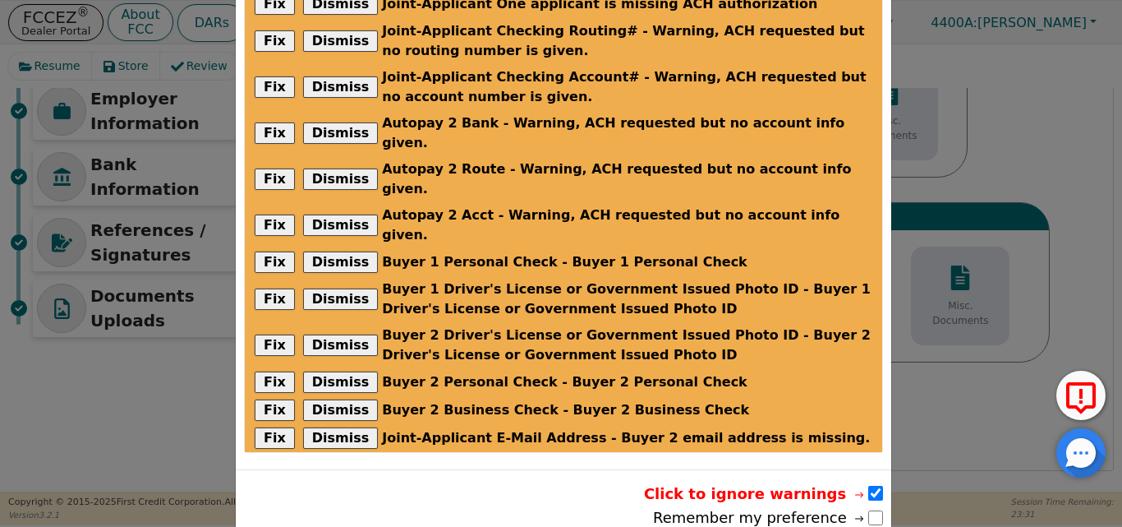
click at [832, 462] on div at bounding box center [832, 462] width 0 height 0
click at [972, 525] on div "Close" at bounding box center [561, 525] width 1122 height 0
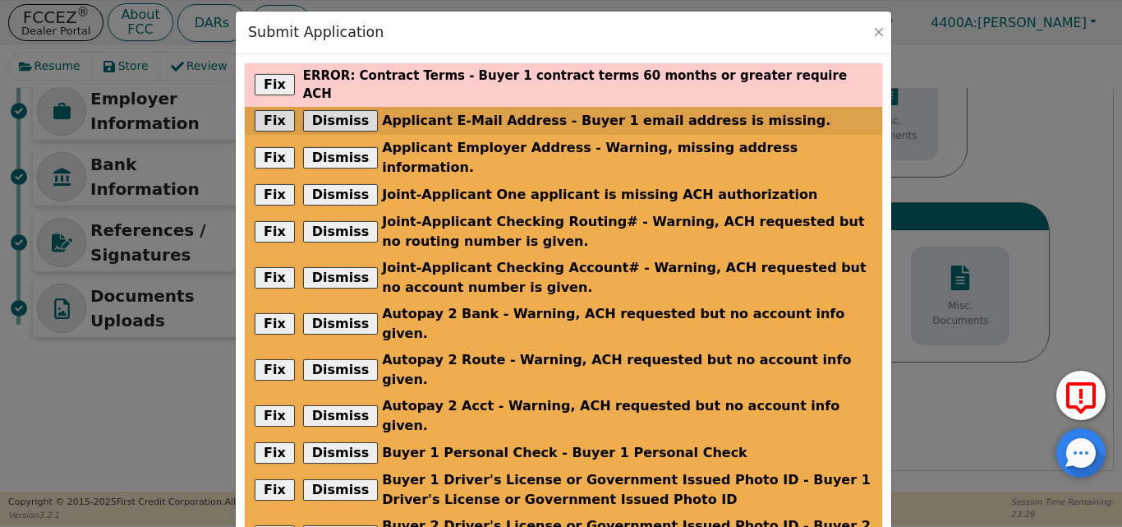
scroll to position [0, 0]
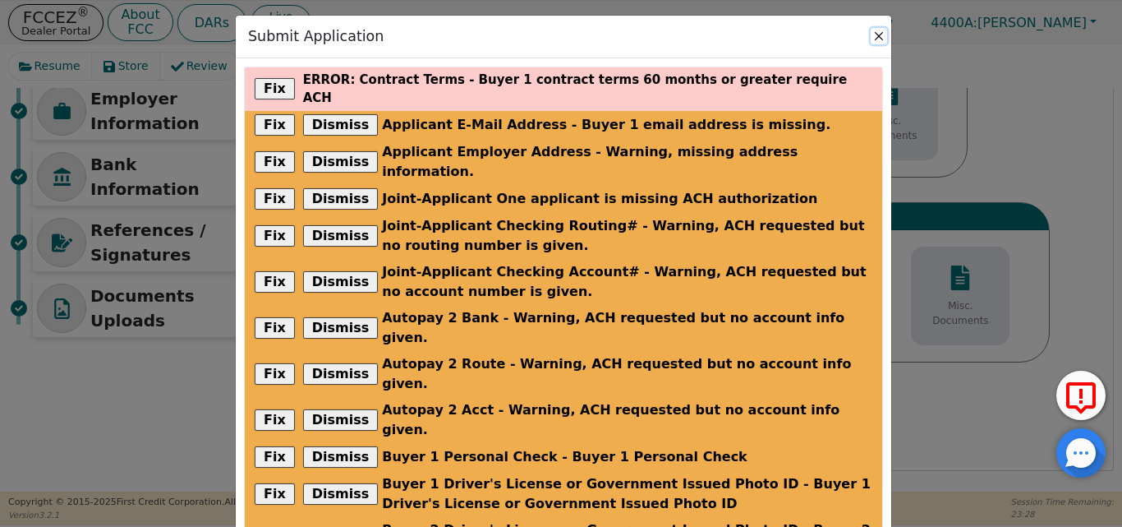
click at [881, 38] on button "Close" at bounding box center [879, 36] width 16 height 16
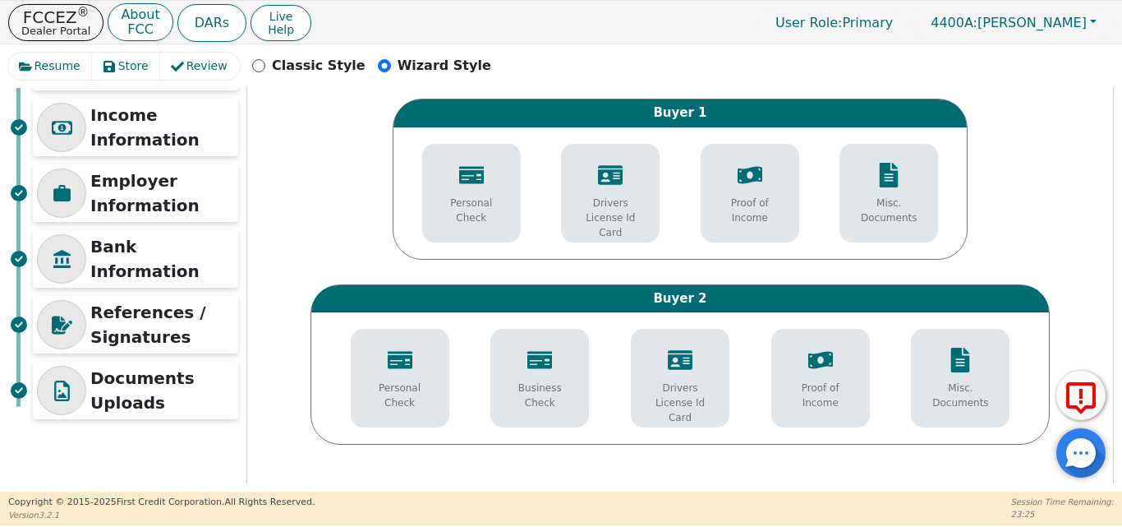
scroll to position [310, 0]
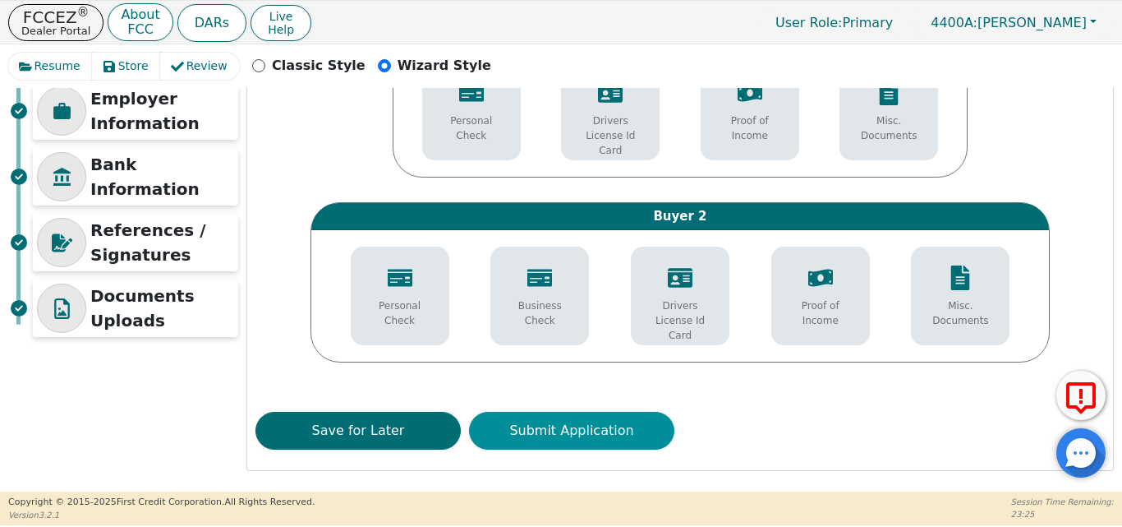
click at [574, 426] on button "Submit Application" at bounding box center [571, 431] width 205 height 38
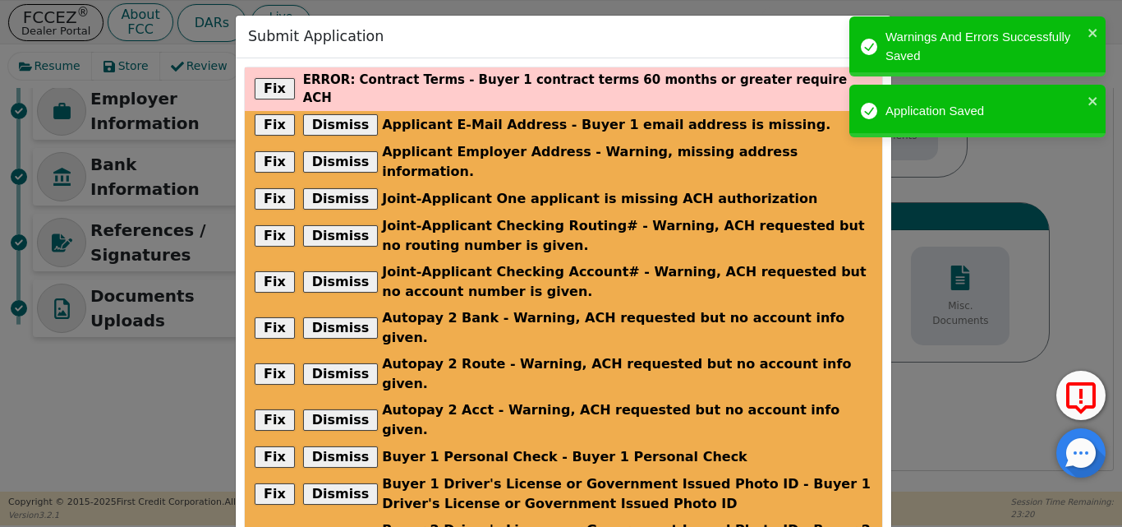
scroll to position [170, 0]
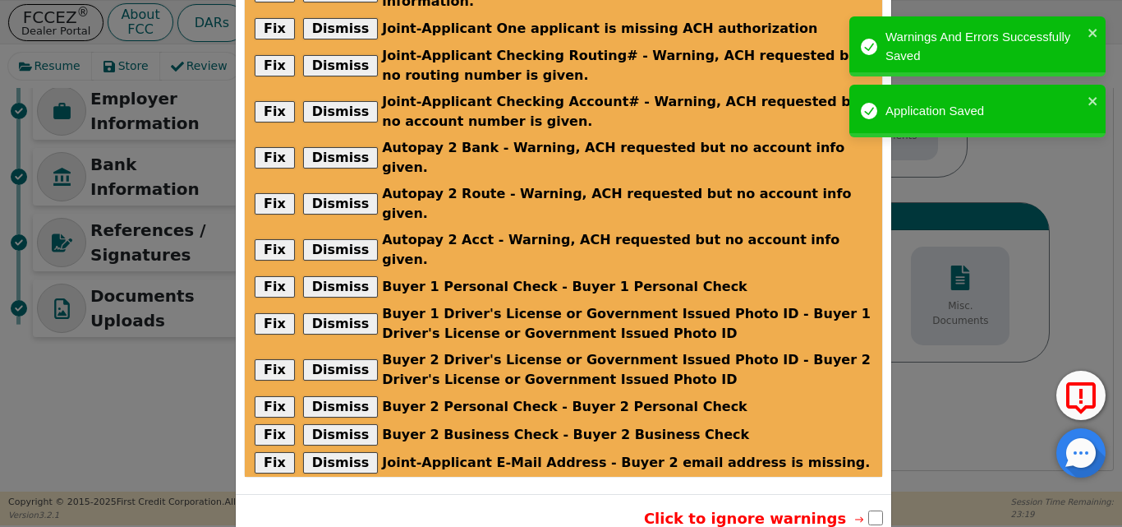
click at [875, 510] on input "checkbox" at bounding box center [875, 517] width 15 height 15
checkbox input "true"
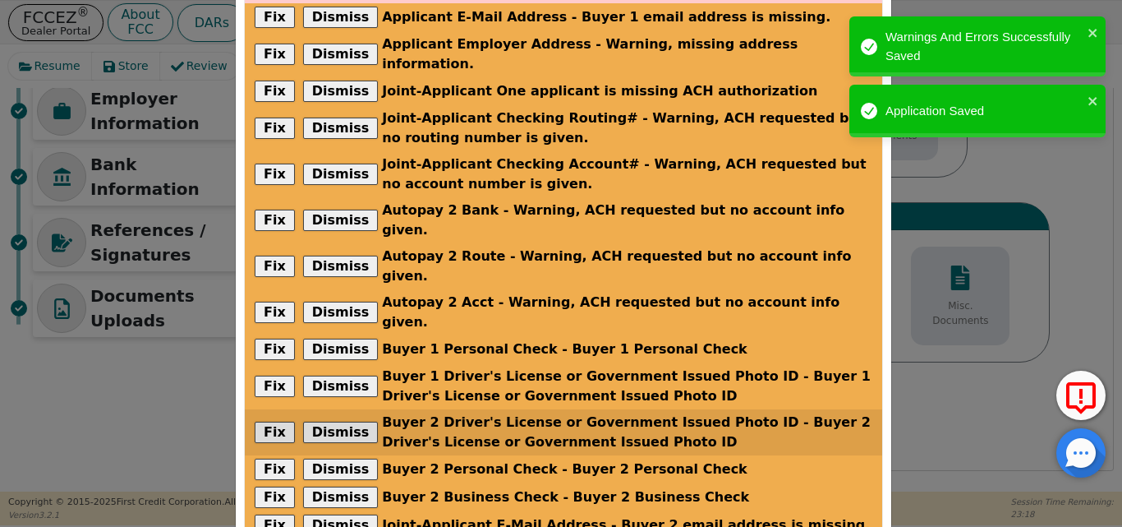
scroll to position [0, 0]
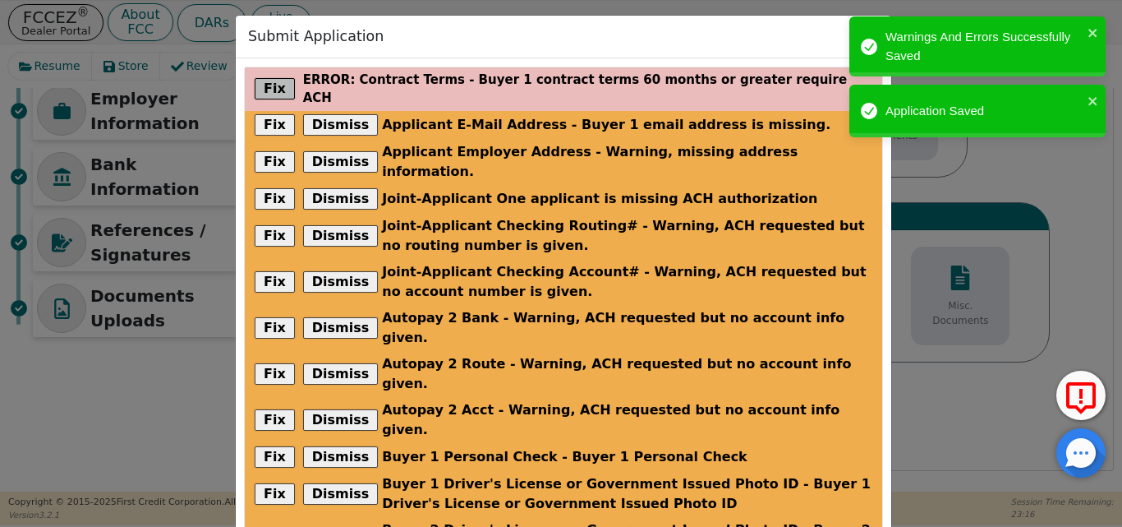
click at [276, 78] on button "Fix" at bounding box center [275, 88] width 40 height 21
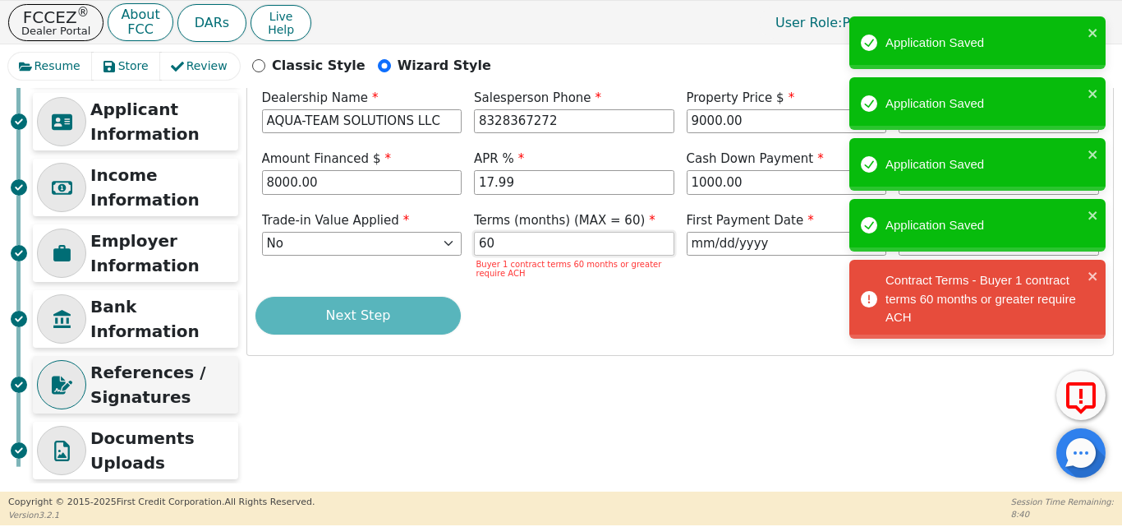
scroll to position [184, 0]
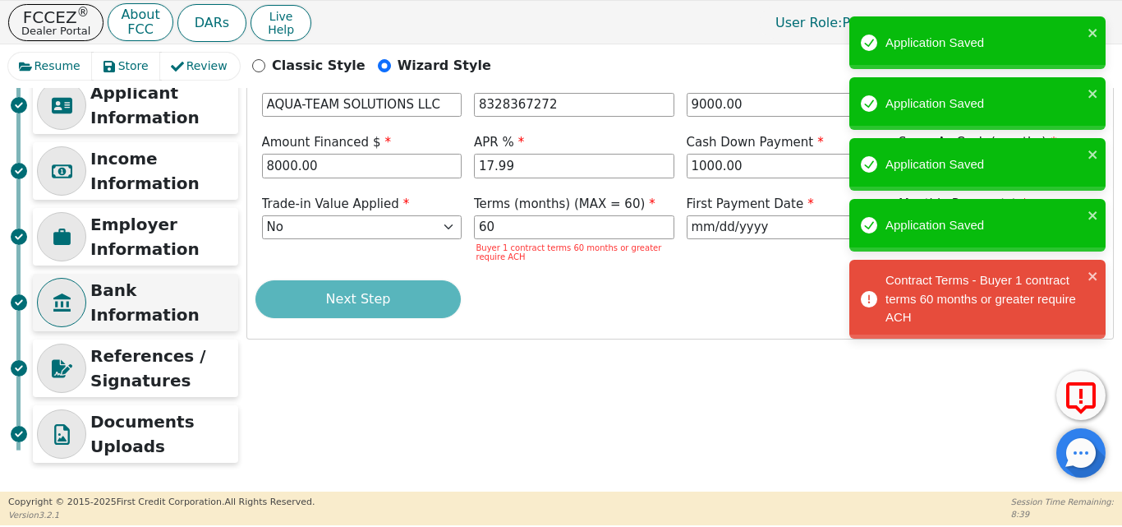
click at [164, 301] on p "Bank Information" at bounding box center [162, 302] width 144 height 49
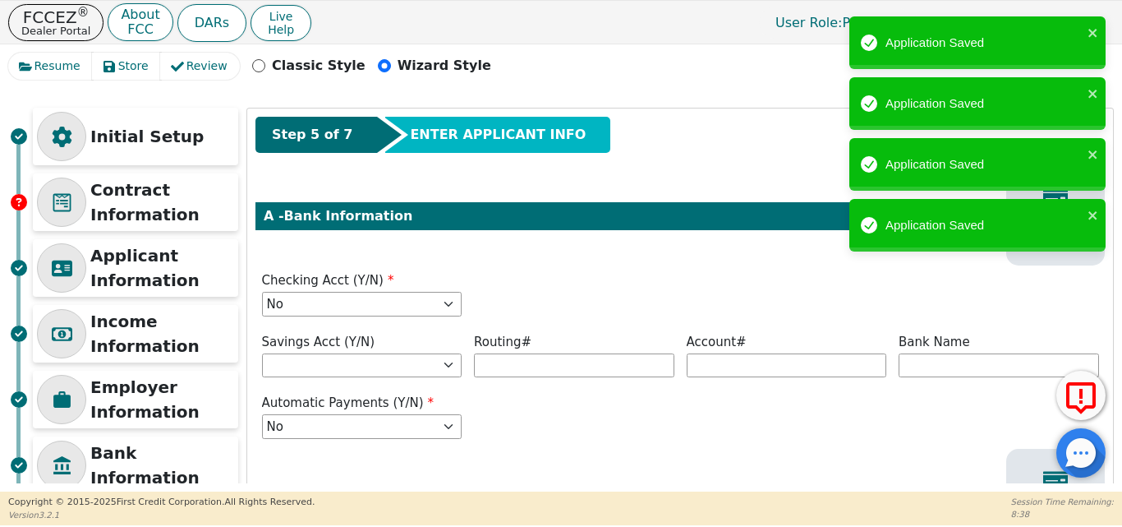
scroll to position [0, 0]
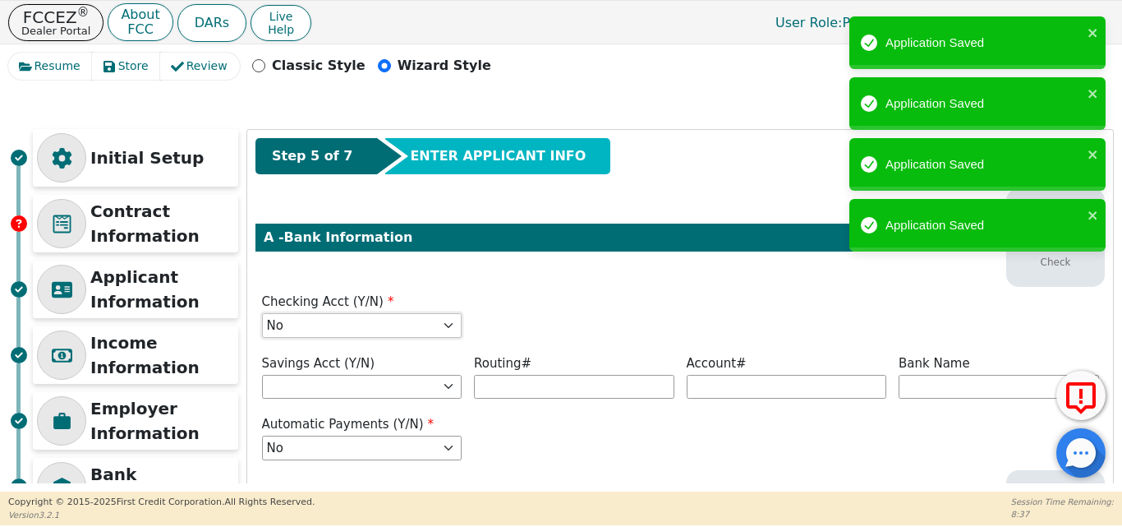
click at [421, 327] on select "Yes No" at bounding box center [362, 325] width 200 height 25
click at [262, 313] on select "Yes No" at bounding box center [362, 325] width 200 height 25
click at [356, 452] on select "Yes No" at bounding box center [362, 447] width 200 height 25
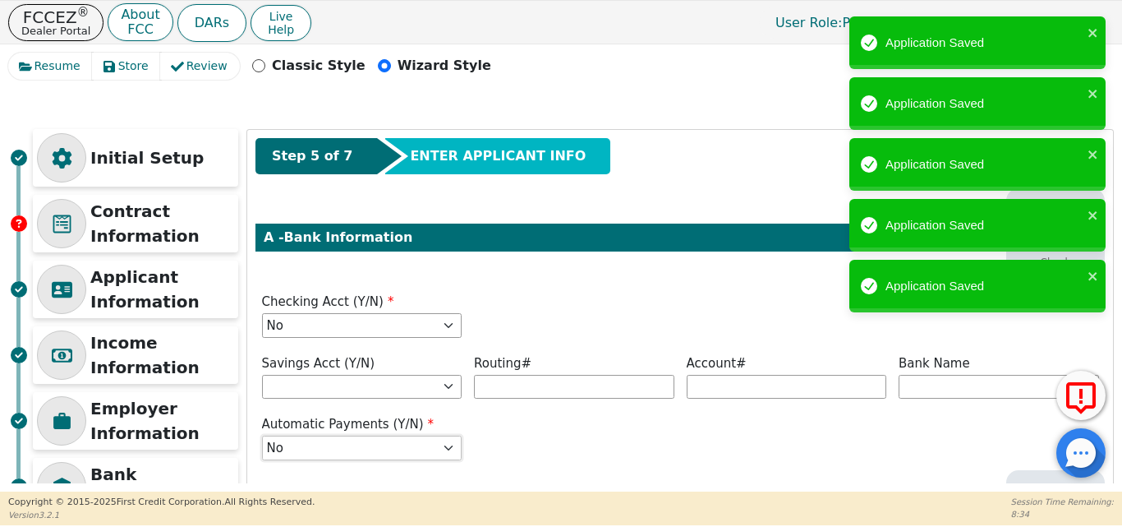
select select "y"
click at [262, 435] on select "Yes No" at bounding box center [362, 447] width 200 height 25
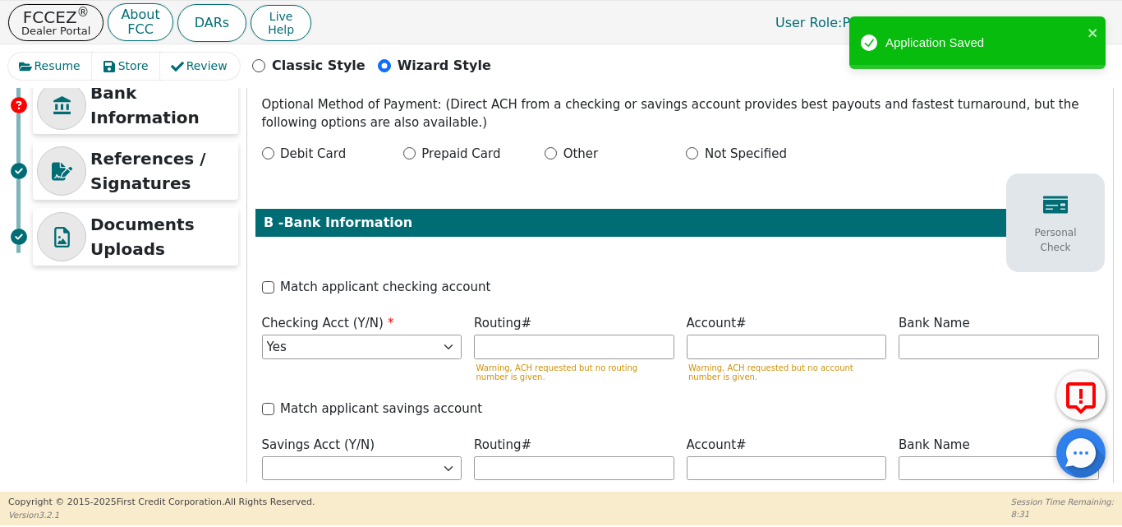
scroll to position [211, 0]
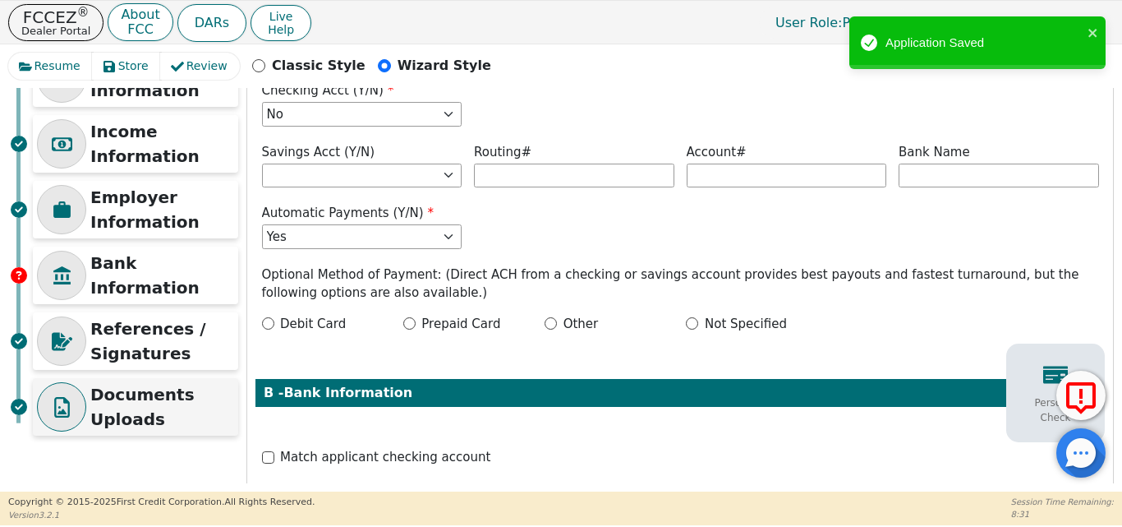
click at [140, 420] on p "Documents Uploads" at bounding box center [162, 406] width 144 height 49
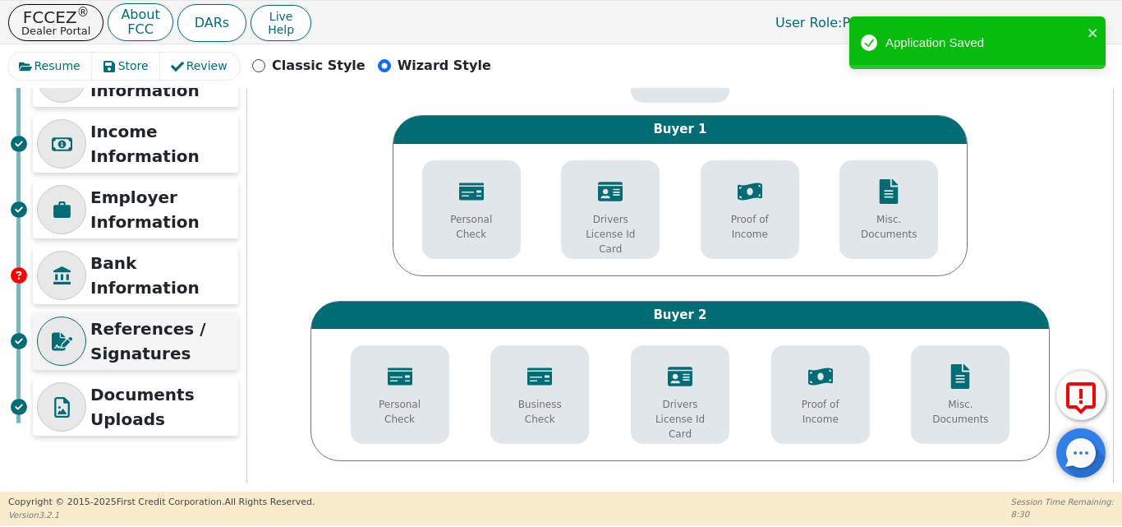
click at [193, 336] on p "References / Signatures" at bounding box center [162, 340] width 144 height 49
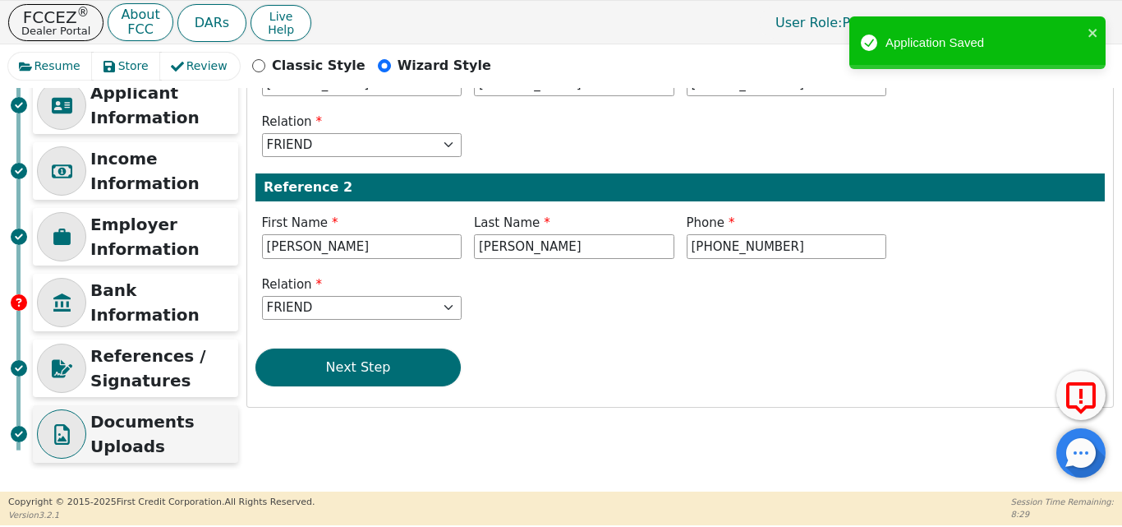
drag, startPoint x: 89, startPoint y: 432, endPoint x: 523, endPoint y: 374, distance: 438.5
click at [90, 432] on div "Documents Uploads" at bounding box center [135, 434] width 205 height 58
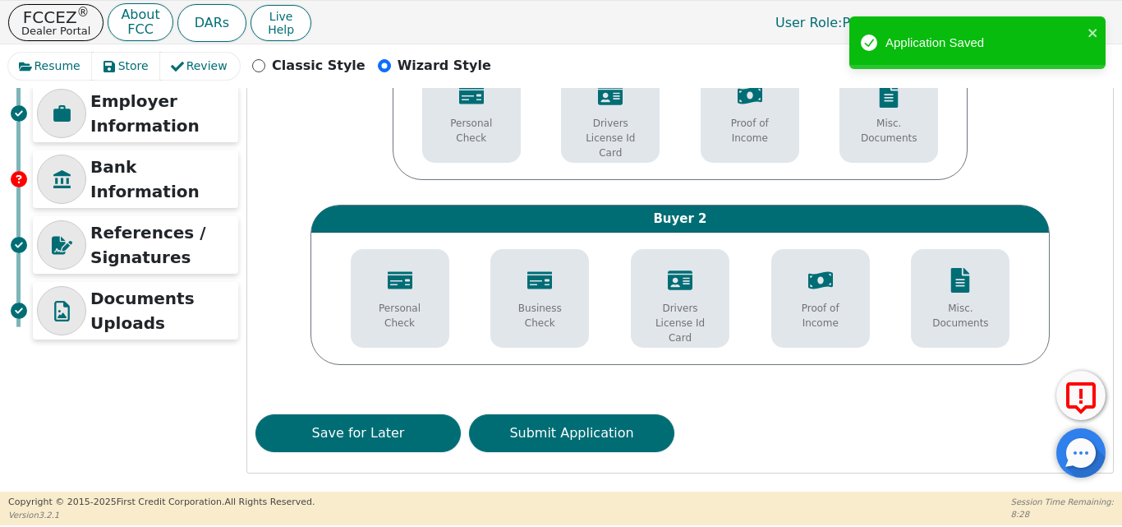
scroll to position [310, 0]
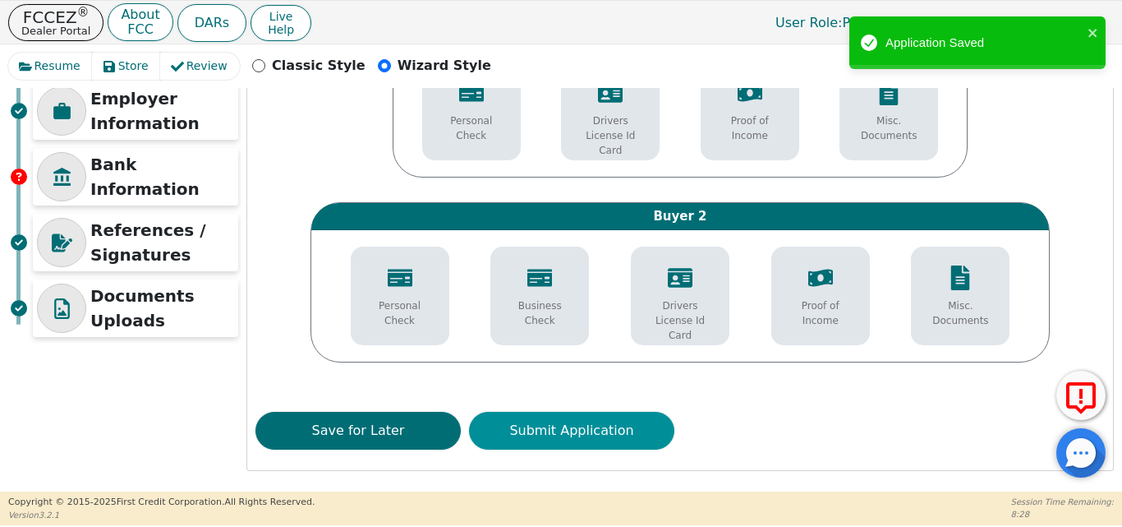
click at [536, 424] on button "Submit Application" at bounding box center [571, 431] width 205 height 38
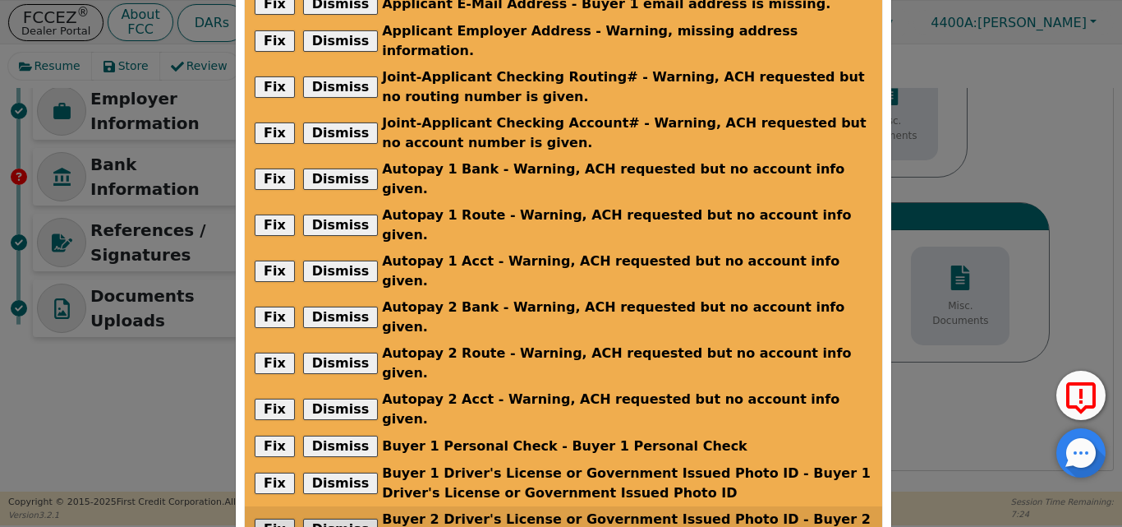
scroll to position [226, 0]
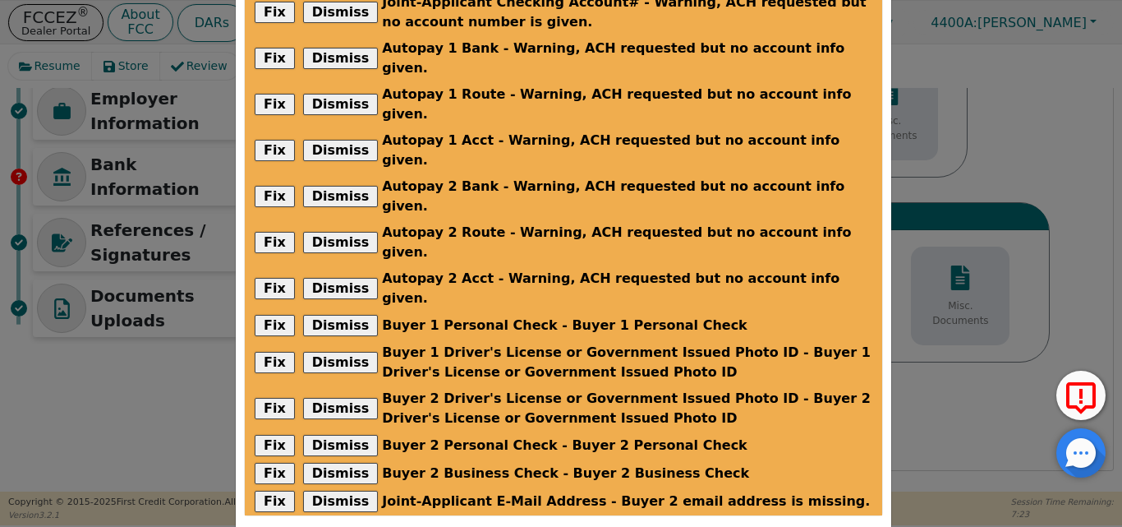
checkbox input "true"
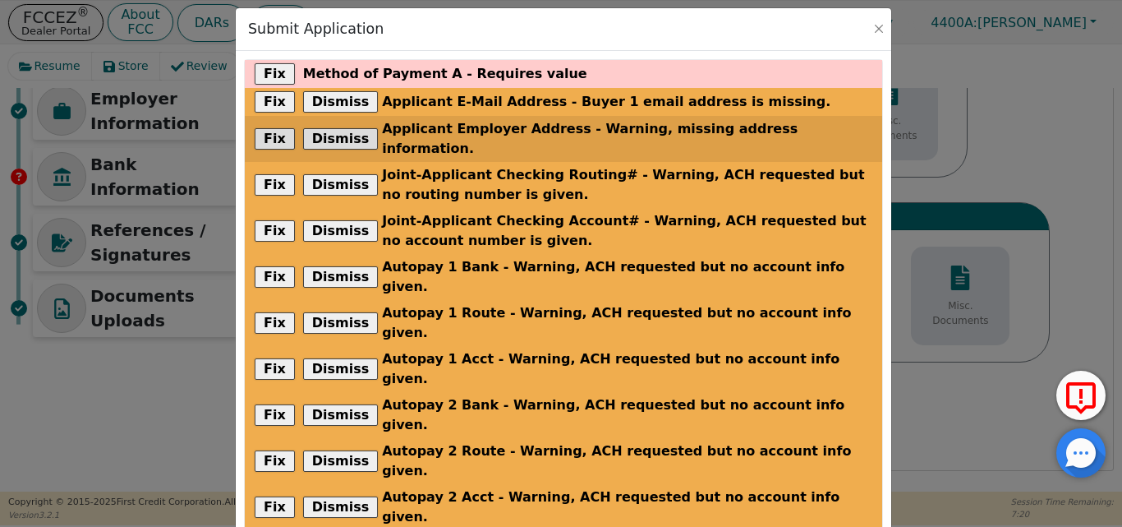
scroll to position [0, 0]
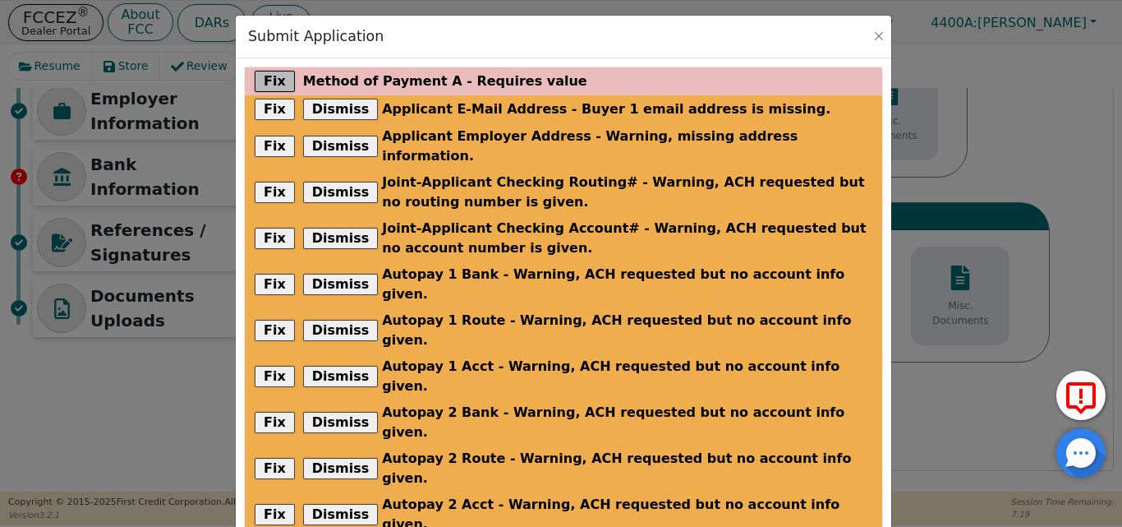
click at [266, 74] on button "Fix" at bounding box center [275, 81] width 40 height 21
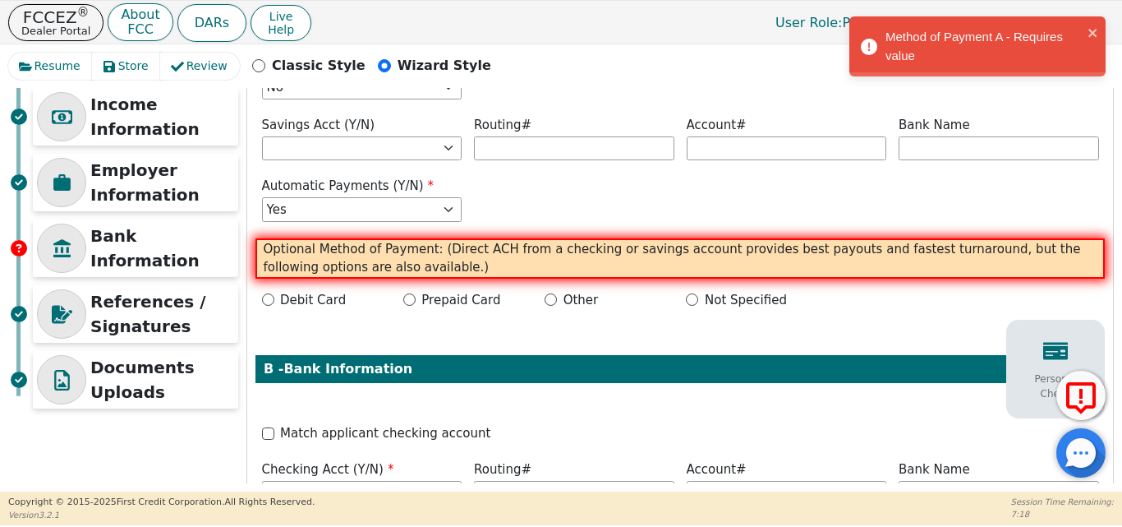
scroll to position [211, 0]
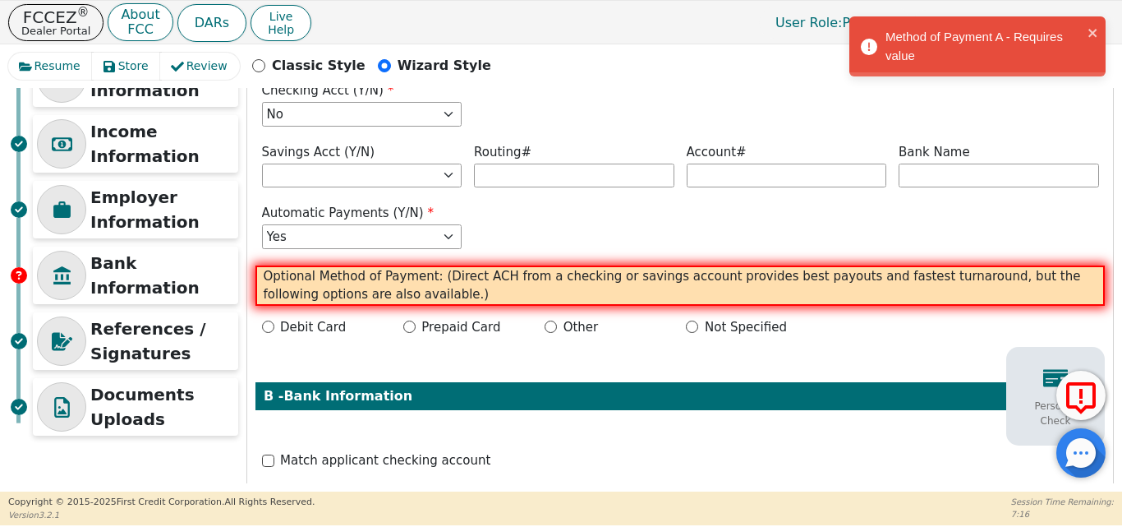
click at [697, 330] on div "Not Specified" at bounding box center [750, 327] width 129 height 19
click at [692, 329] on input "Not Specified" at bounding box center [692, 326] width 12 height 12
radio input "true"
click at [555, 328] on input "Other" at bounding box center [551, 326] width 12 height 12
radio input "true"
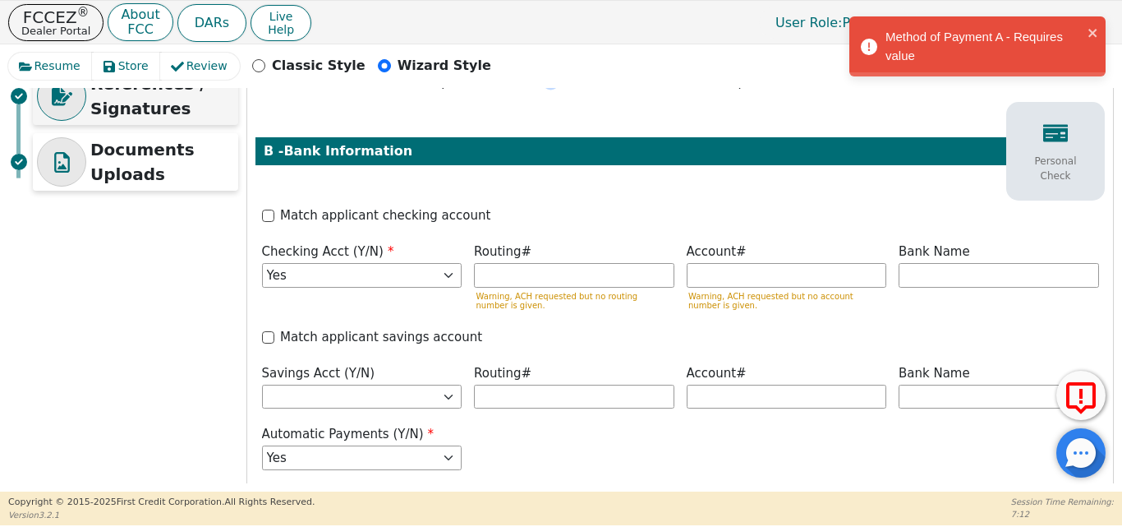
scroll to position [379, 0]
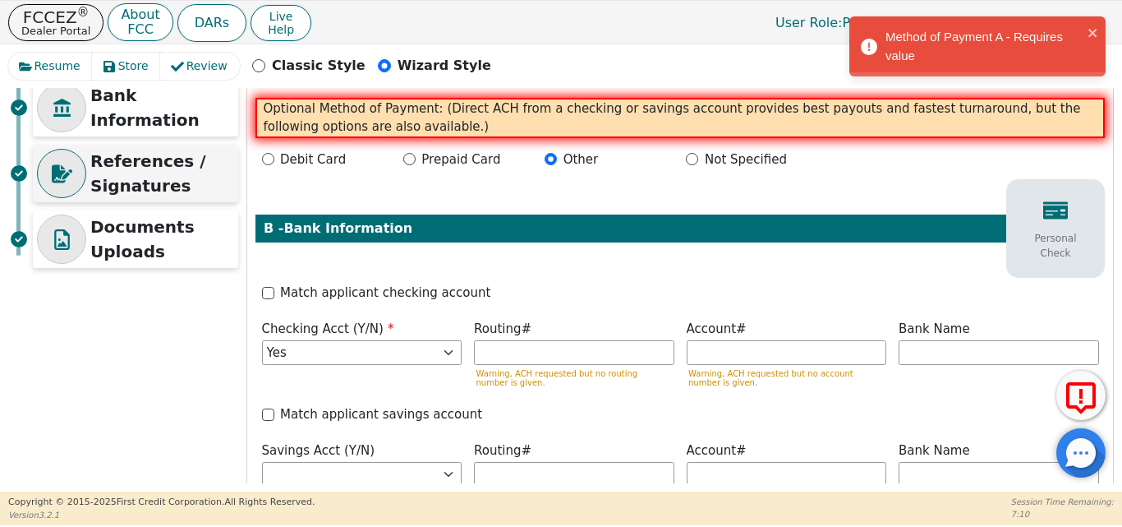
click at [168, 196] on p "References / Signatures" at bounding box center [162, 173] width 144 height 49
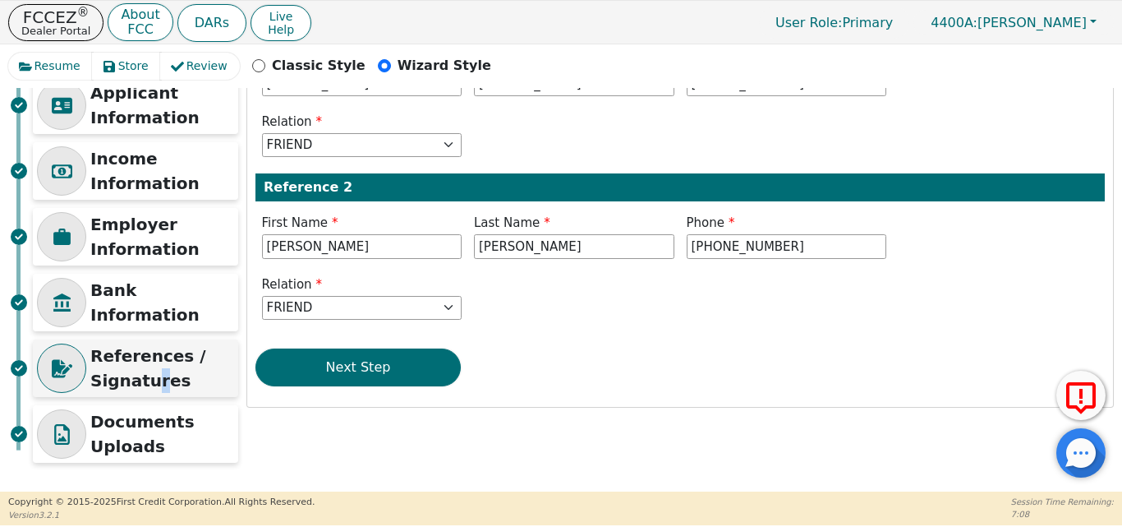
click at [150, 369] on p "References / Signatures" at bounding box center [162, 367] width 144 height 49
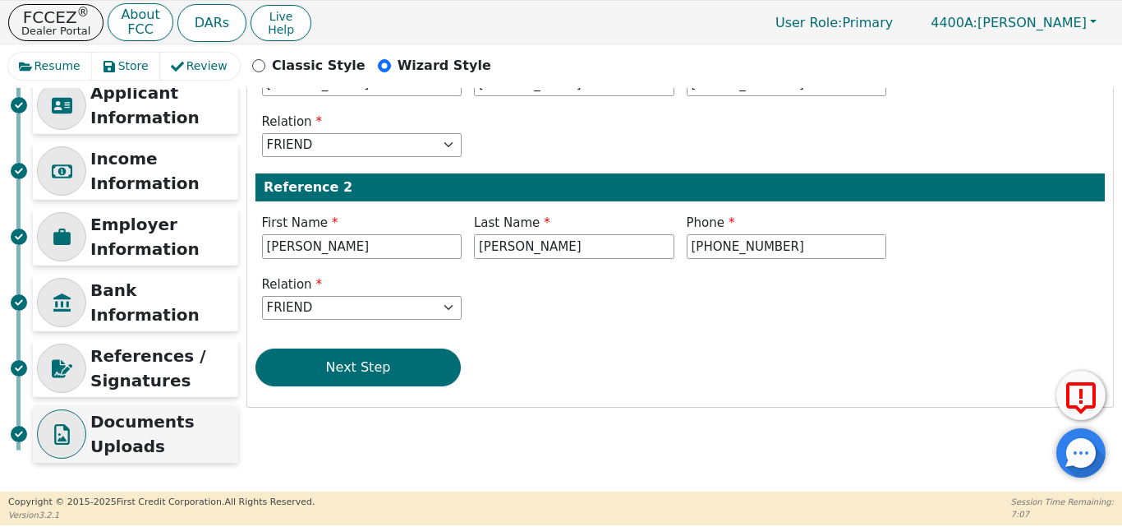
click at [175, 449] on p "Documents Uploads" at bounding box center [162, 433] width 144 height 49
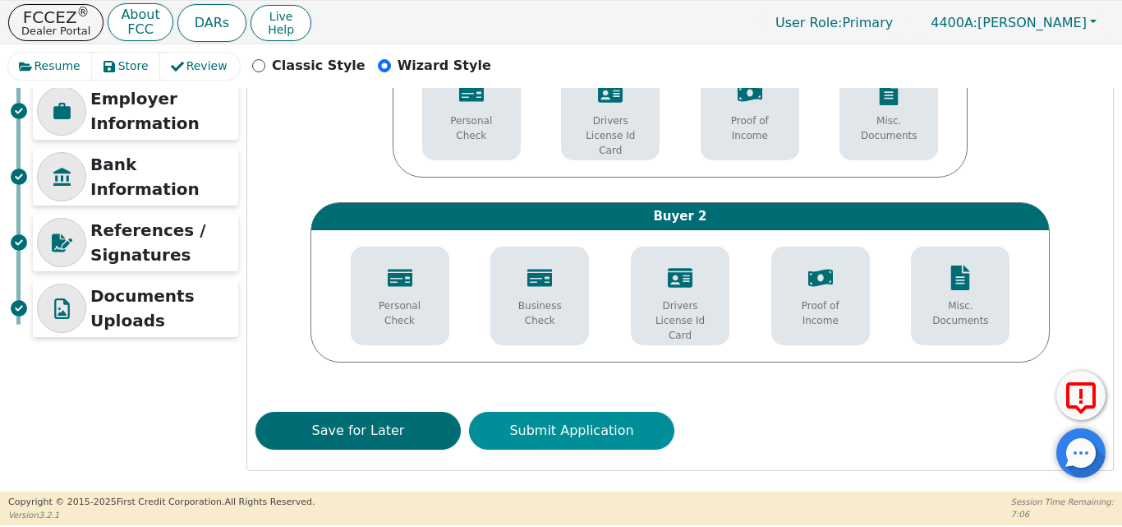
click at [574, 422] on button "Submit Application" at bounding box center [571, 431] width 205 height 38
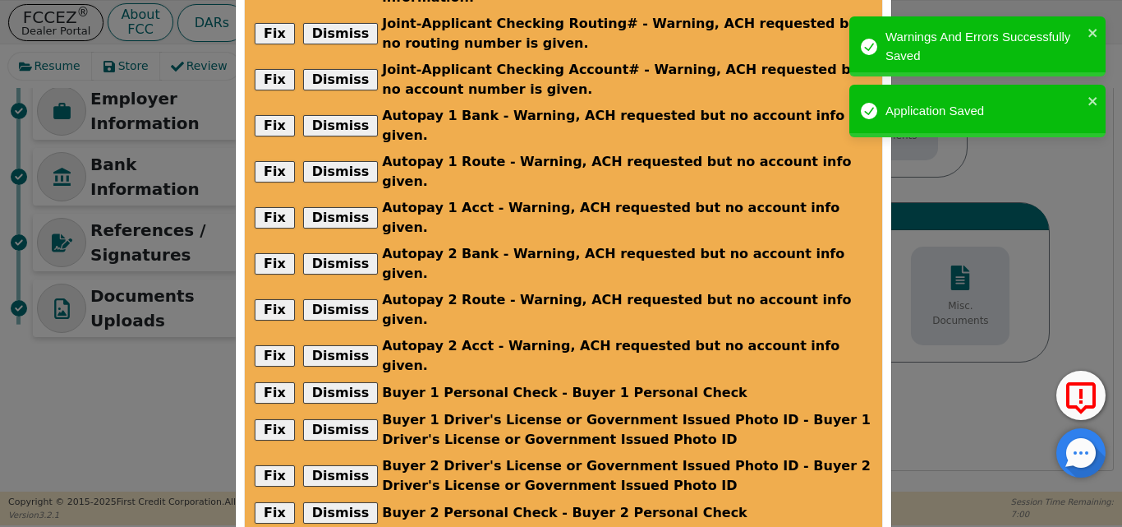
scroll to position [198, 0]
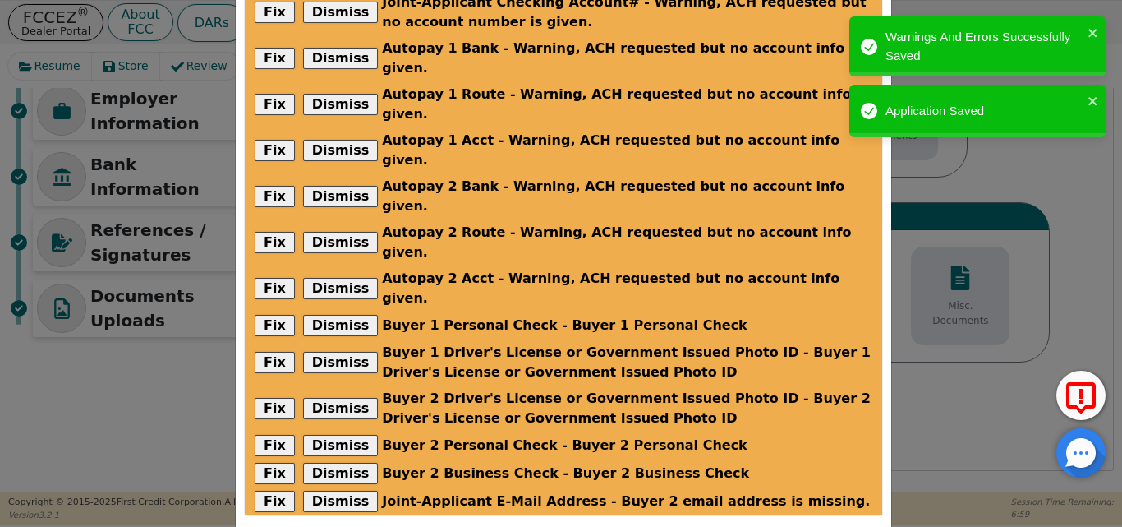
checkbox input "true"
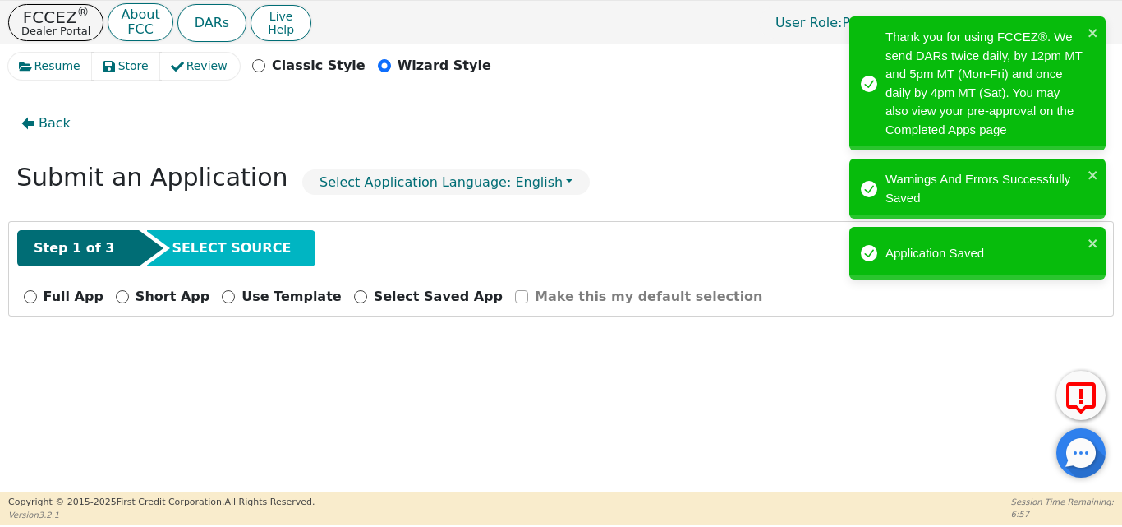
scroll to position [0, 0]
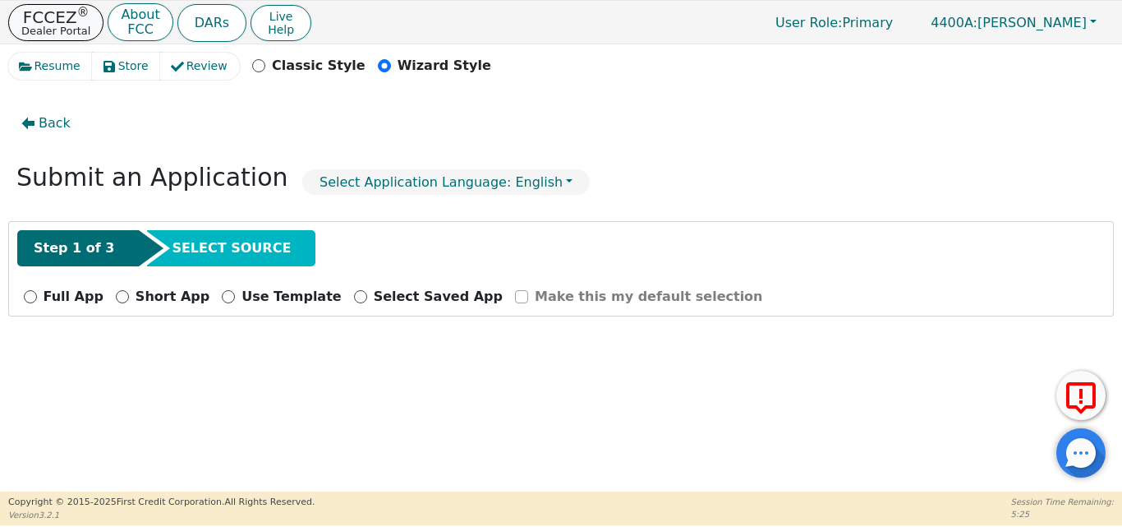
click at [65, 9] on p "FCCEZ ®" at bounding box center [55, 17] width 69 height 16
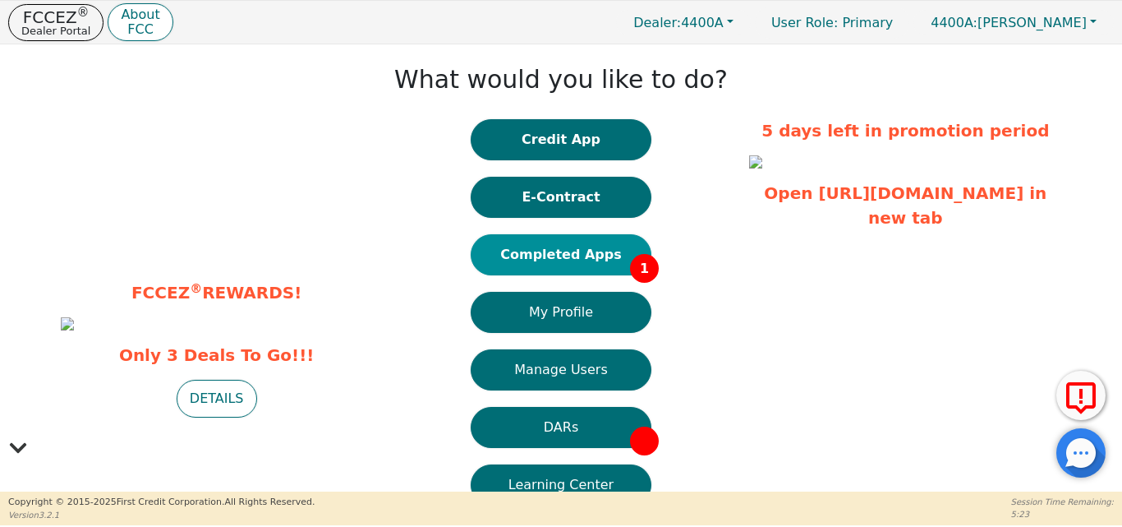
click at [618, 242] on button "Completed Apps 1" at bounding box center [561, 254] width 181 height 41
